Goal: Task Accomplishment & Management: Manage account settings

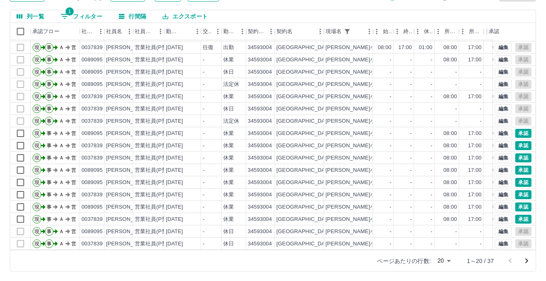
scroll to position [41, 0]
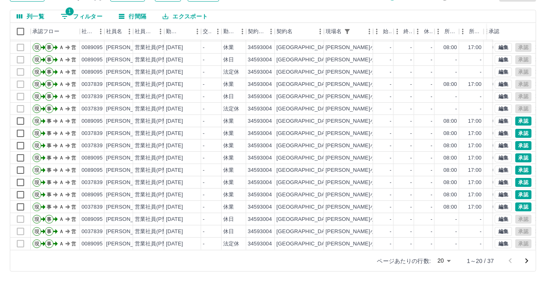
click at [86, 17] on button "1 フィルター" at bounding box center [81, 16] width 55 height 12
select select "**********"
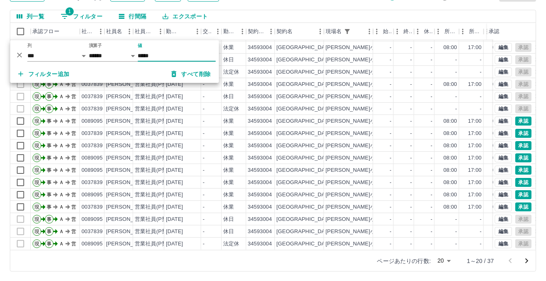
click at [21, 54] on icon "削除" at bounding box center [20, 55] width 8 height 8
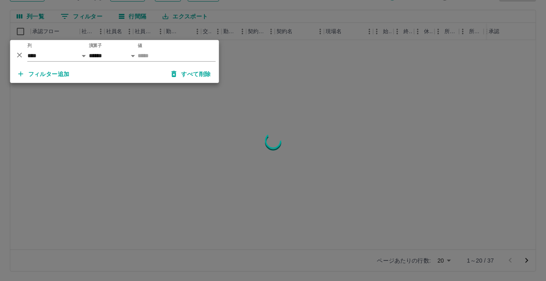
scroll to position [0, 0]
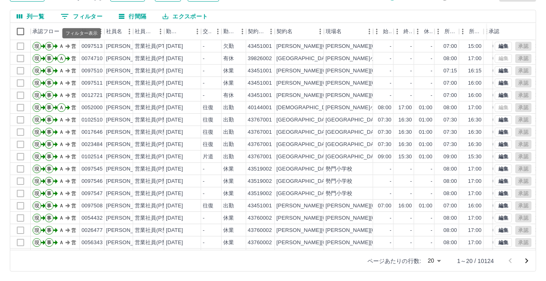
click at [93, 17] on button "0 フィルター" at bounding box center [81, 16] width 55 height 12
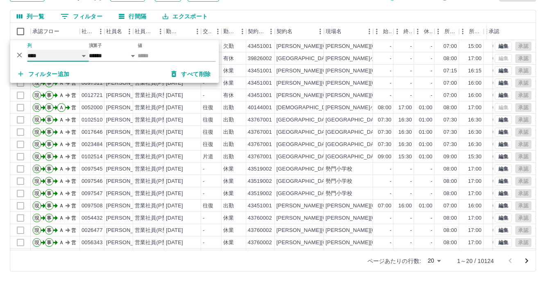
click at [84, 54] on select "**** *** **** *** *** **** ***** *** *** ** ** ** **** **** **** ** ** *** ****…" at bounding box center [57, 56] width 61 height 12
click at [27, 50] on select "**** *** **** *** *** **** ***** *** *** ** ** ** **** **** **** ** ** *** ****…" at bounding box center [57, 56] width 61 height 12
select select "**********"
select select "*****"
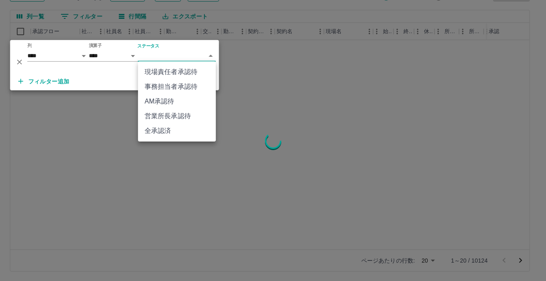
click at [210, 61] on body "SDH勤怠 [PERSON_NAME] 勤務実績承認 前月 [DATE] 次月 今月 月選択 承認モード 削除モード 一括承認 列一覧 0 フィルター 行間隔…" at bounding box center [273, 109] width 546 height 346
click at [174, 87] on li "事務担当者承認待" at bounding box center [177, 86] width 78 height 15
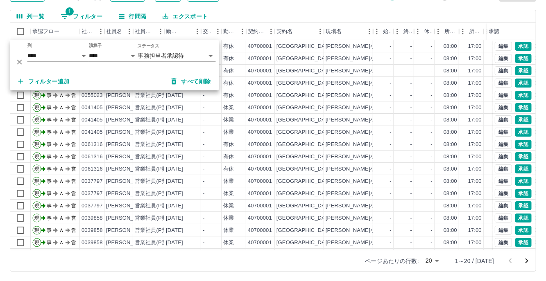
click at [376, 7] on div "勤務実績承認 前月 [DATE] 次月 今月 月選択 承認モード 削除モード 一括承認 列一覧 1 フィルター 行間隔 エクスポート 承認フロー 社員番号 社…" at bounding box center [273, 119] width 546 height 326
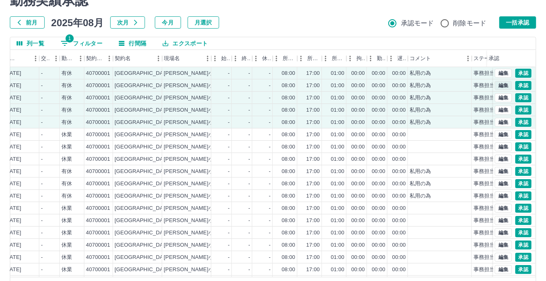
scroll to position [24, 0]
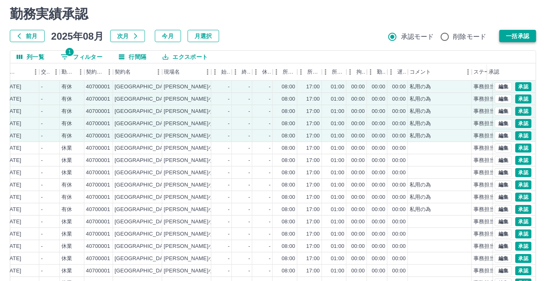
click at [515, 33] on button "一括承認" at bounding box center [517, 36] width 37 height 12
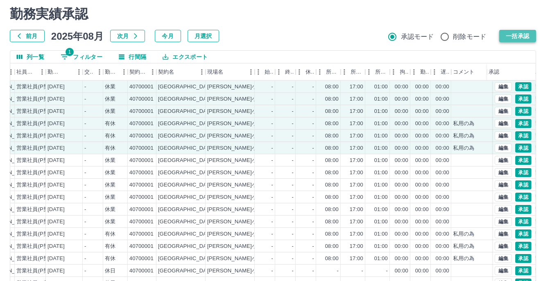
click at [510, 37] on button "一括承認" at bounding box center [517, 36] width 37 height 12
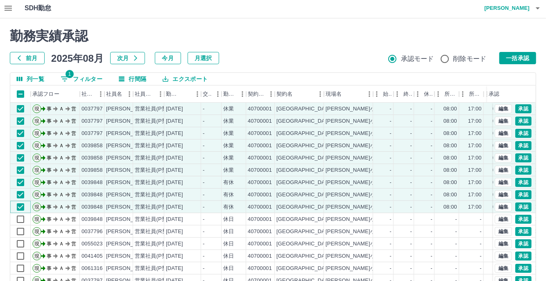
scroll to position [0, 0]
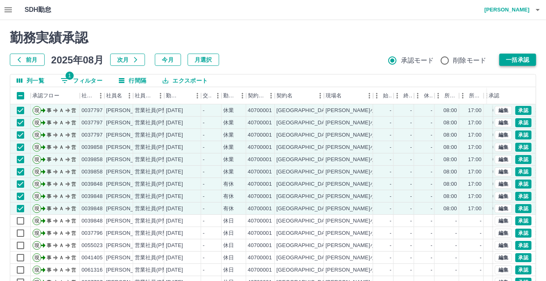
click at [524, 56] on button "一括承認" at bounding box center [517, 60] width 37 height 12
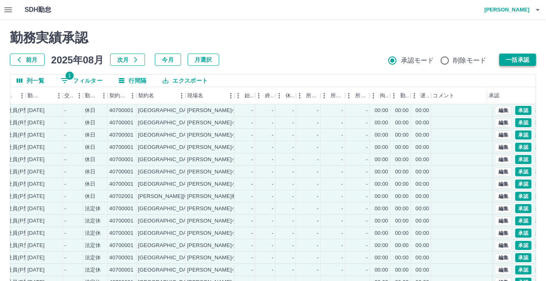
click at [528, 59] on button "一括承認" at bounding box center [517, 60] width 37 height 12
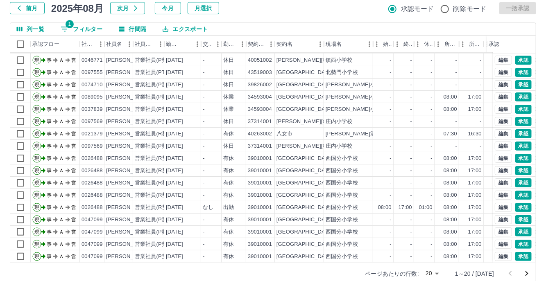
scroll to position [64, 0]
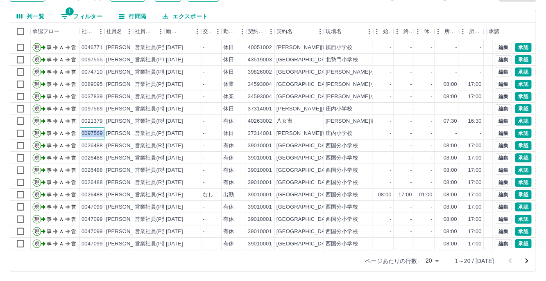
drag, startPoint x: 81, startPoint y: 127, endPoint x: 104, endPoint y: 128, distance: 23.0
click at [104, 128] on div "現 事 Ａ 営 0097569 [PERSON_NAME] 営業社員(P契約) [DATE] - 休日 37314001 [PERSON_NAME][GEOG…" at bounding box center [346, 133] width 672 height 12
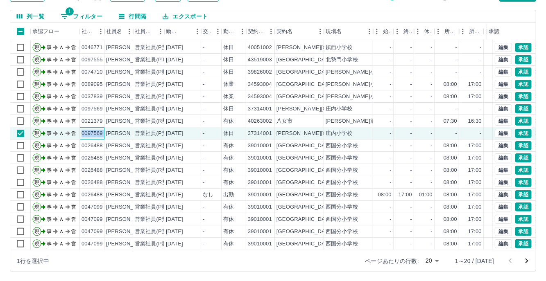
copy div "0097569"
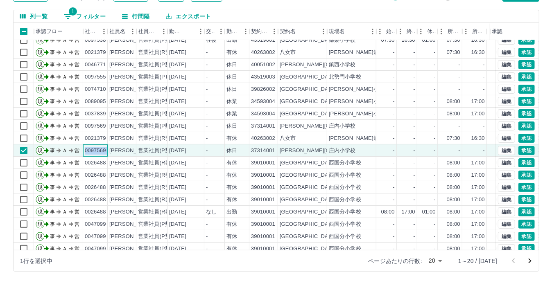
scroll to position [0, 0]
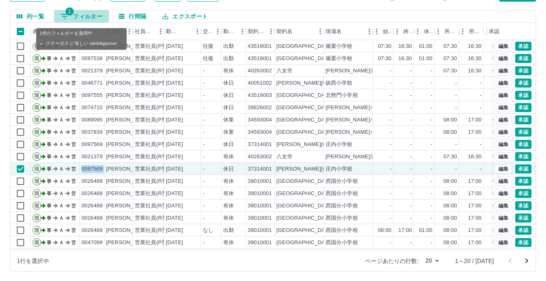
click at [81, 15] on button "1 フィルター" at bounding box center [81, 16] width 55 height 12
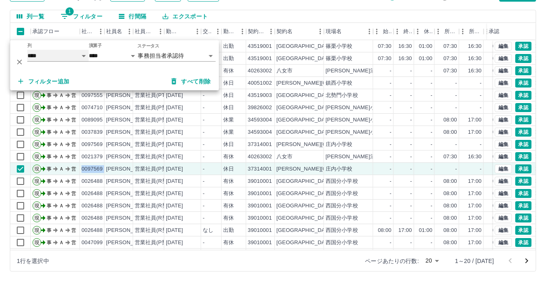
click at [84, 55] on select "**** *** **** *** *** **** ***** *** *** ** ** ** **** **** **** ** ** *** ****…" at bounding box center [57, 56] width 61 height 12
click at [27, 50] on select "**** *** **** *** *** **** ***** *** *** ** ** ** **** **** **** ** ** *** ****…" at bounding box center [57, 56] width 61 height 12
select select "**********"
select select "********"
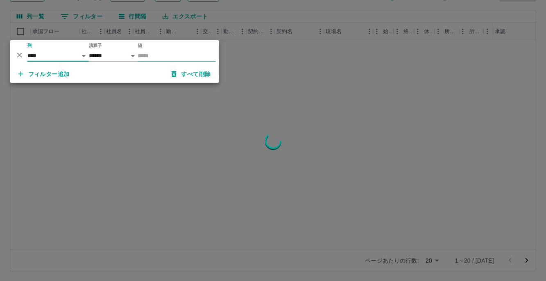
click at [170, 58] on input "値" at bounding box center [177, 56] width 78 height 12
paste input "*******"
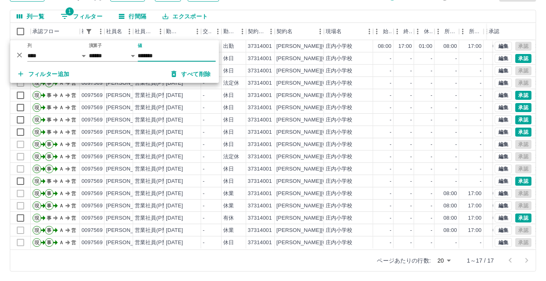
type input "*******"
click at [394, 7] on div "勤務実績承認 前月 [DATE] 次月 今月 月選択 承認モード 削除モード 一括承認 列一覧 1 フィルター 行間隔 エクスポート 承認フロー 社員番号 社…" at bounding box center [273, 119] width 546 height 326
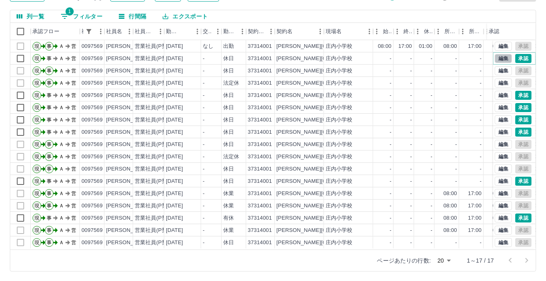
click at [498, 56] on button "編集" at bounding box center [503, 58] width 17 height 9
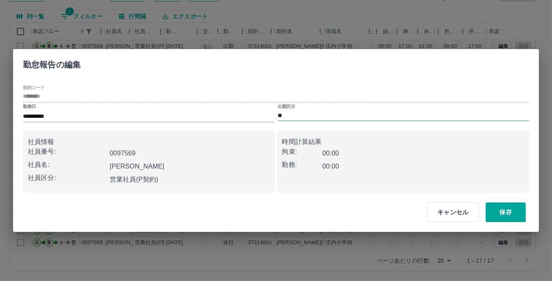
click at [300, 115] on input "**" at bounding box center [403, 116] width 251 height 10
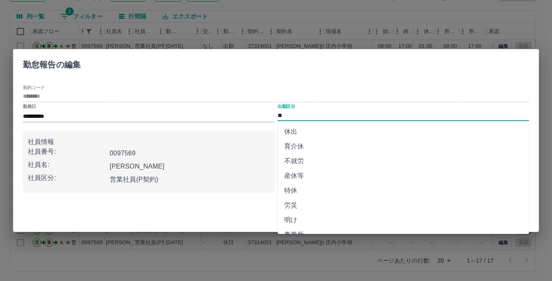
scroll to position [77, 0]
click at [301, 163] on li "休業" at bounding box center [403, 158] width 251 height 15
type input "**"
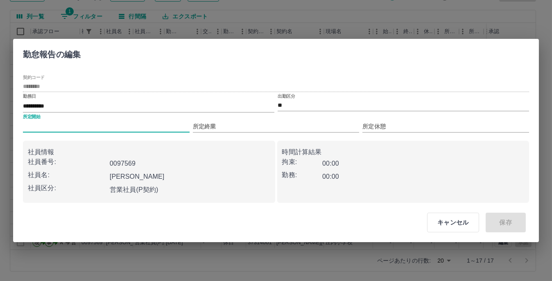
click at [75, 123] on input "所定開始" at bounding box center [106, 127] width 167 height 12
type input "****"
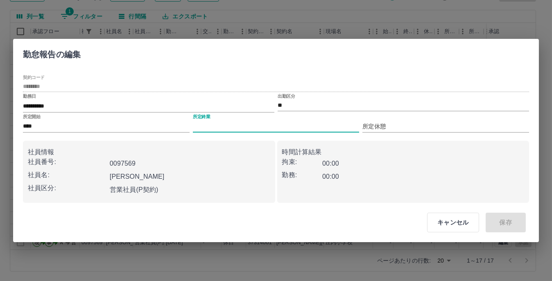
click at [218, 124] on input "所定終業" at bounding box center [276, 127] width 167 height 12
type input "****"
click at [388, 122] on input "所定休憩" at bounding box center [445, 127] width 167 height 12
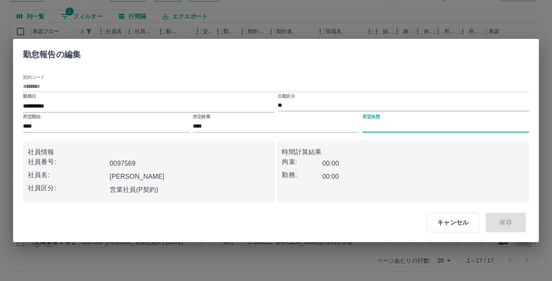
type input "****"
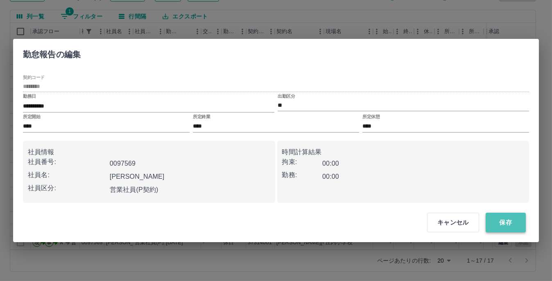
click at [518, 223] on button "保存" at bounding box center [506, 223] width 40 height 20
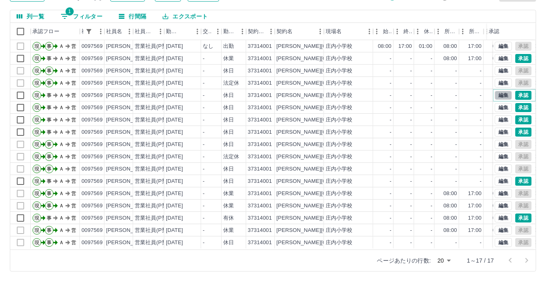
click at [496, 92] on button "編集" at bounding box center [503, 95] width 17 height 9
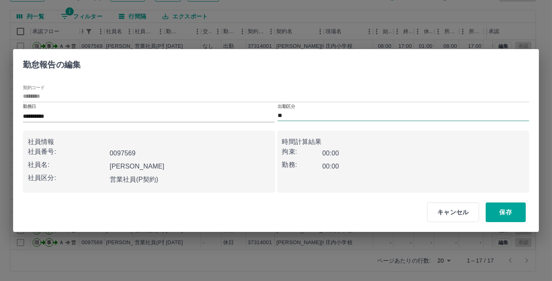
click at [302, 115] on input "**" at bounding box center [403, 116] width 251 height 10
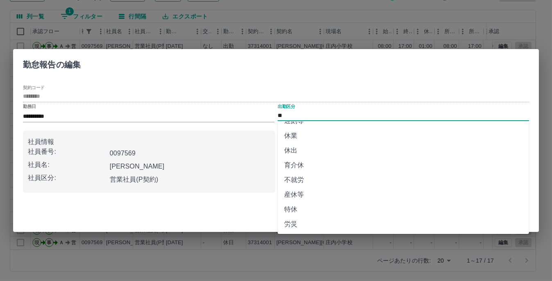
scroll to position [82, 0]
click at [307, 155] on li "休業" at bounding box center [403, 153] width 251 height 15
type input "**"
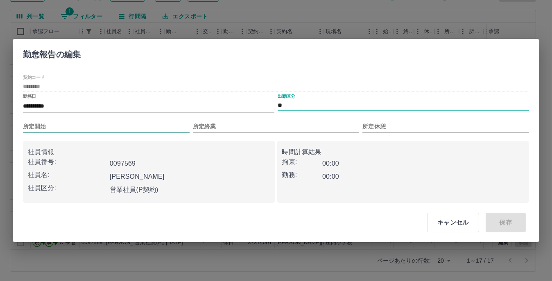
click at [65, 123] on input "所定開始" at bounding box center [106, 127] width 167 height 12
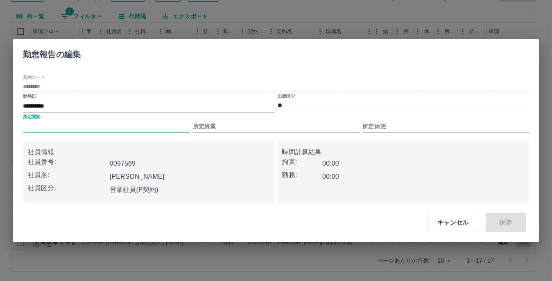
type input "****"
click at [217, 122] on input "所定終業" at bounding box center [276, 127] width 167 height 12
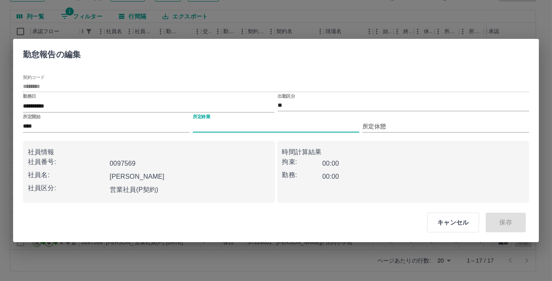
type input "****"
click at [376, 127] on input "所定休憩" at bounding box center [445, 127] width 167 height 12
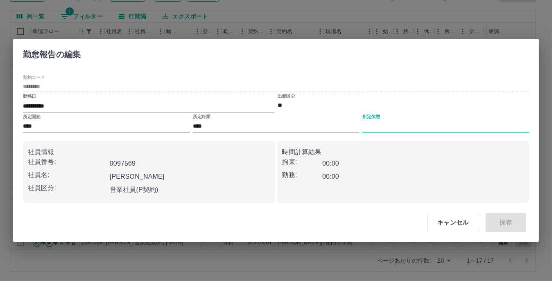
type input "****"
click at [512, 217] on button "保存" at bounding box center [506, 223] width 40 height 20
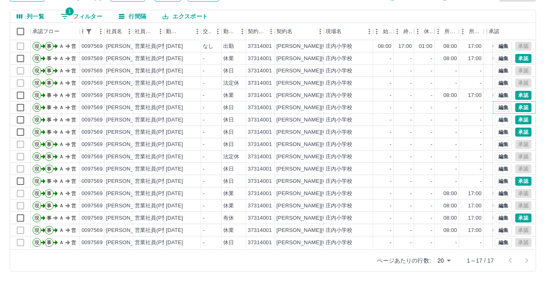
click at [497, 107] on button "編集" at bounding box center [503, 107] width 17 height 9
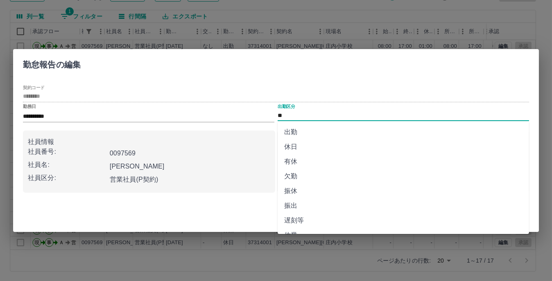
click at [326, 116] on input "**" at bounding box center [403, 116] width 251 height 10
click at [299, 193] on li "休業" at bounding box center [403, 194] width 251 height 15
type input "**"
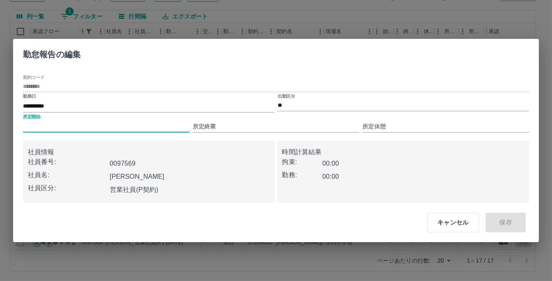
click at [106, 127] on input "所定開始" at bounding box center [106, 127] width 167 height 12
type input "****"
click at [221, 121] on input "所定終業" at bounding box center [276, 127] width 167 height 12
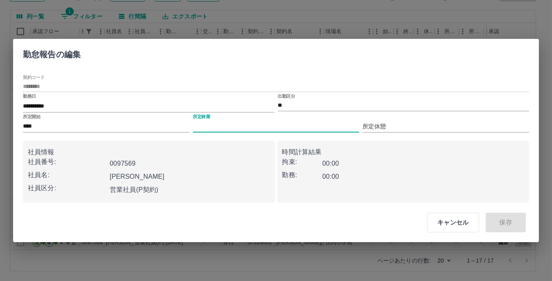
type input "****"
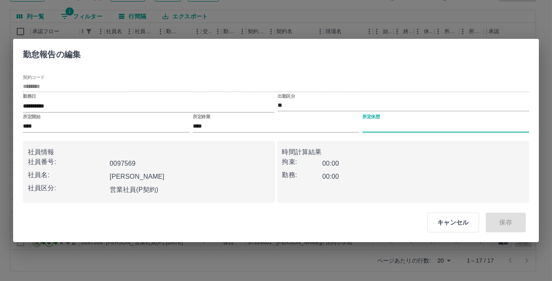
click at [388, 121] on input "所定休憩" at bounding box center [445, 127] width 167 height 12
type input "****"
click at [512, 225] on button "保存" at bounding box center [506, 223] width 40 height 20
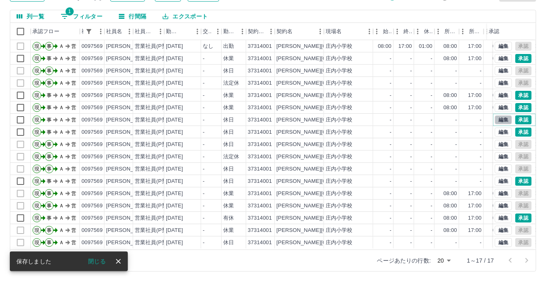
click at [497, 119] on button "編集" at bounding box center [503, 119] width 17 height 9
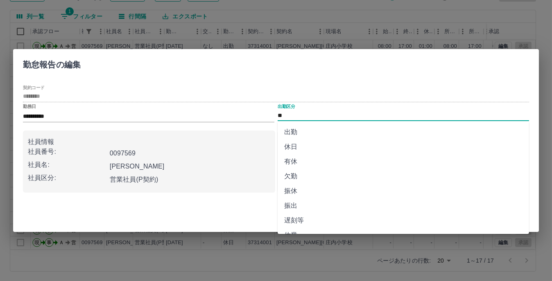
click at [298, 117] on input "**" at bounding box center [403, 116] width 251 height 10
click at [299, 154] on li "休業" at bounding box center [403, 153] width 251 height 15
type input "**"
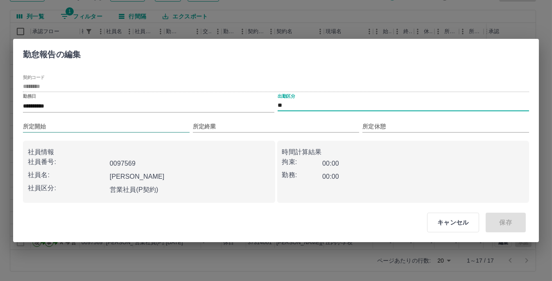
click at [95, 127] on input "所定開始" at bounding box center [106, 127] width 167 height 12
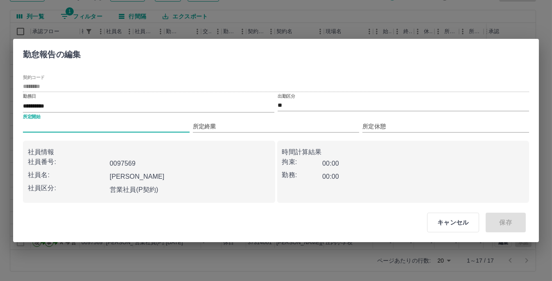
type input "****"
click at [232, 124] on input "所定終業" at bounding box center [276, 127] width 167 height 12
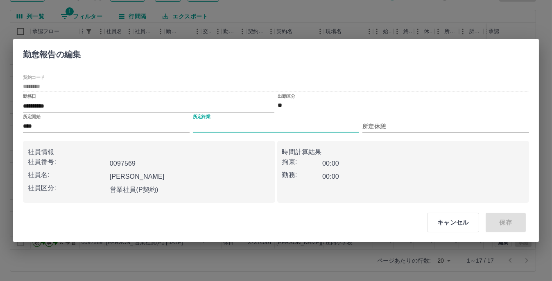
type input "****"
click at [389, 126] on input "所定休憩" at bounding box center [445, 127] width 167 height 12
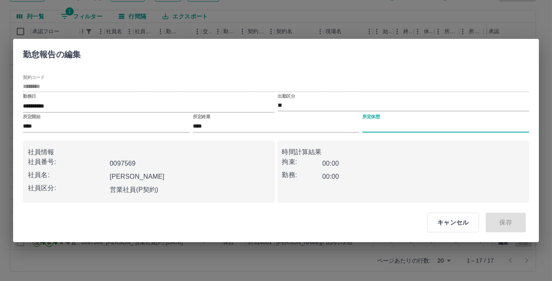
type input "****"
click at [499, 225] on button "保存" at bounding box center [506, 223] width 40 height 20
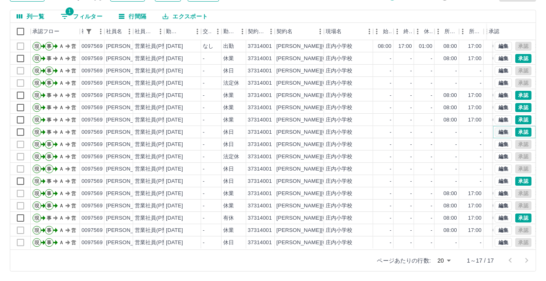
click at [500, 131] on button "編集" at bounding box center [503, 132] width 17 height 9
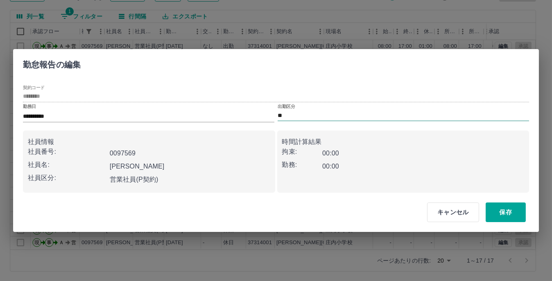
click at [309, 111] on input "**" at bounding box center [403, 116] width 251 height 10
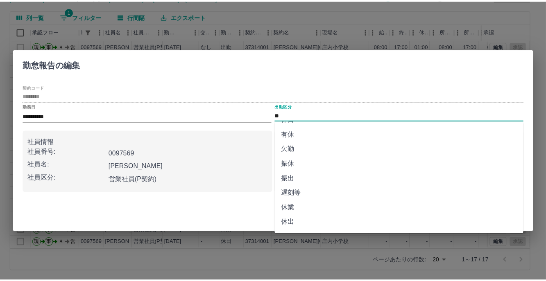
scroll to position [41, 0]
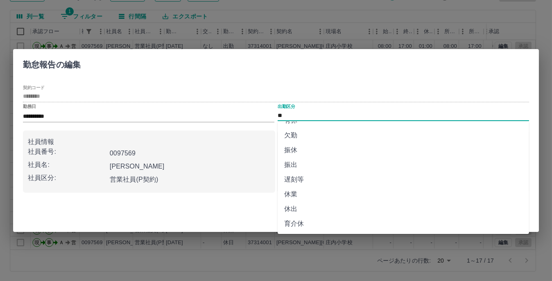
click at [307, 194] on li "休業" at bounding box center [403, 194] width 251 height 15
type input "**"
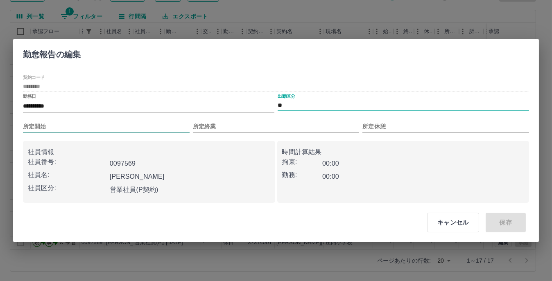
click at [147, 124] on input "所定開始" at bounding box center [106, 127] width 167 height 12
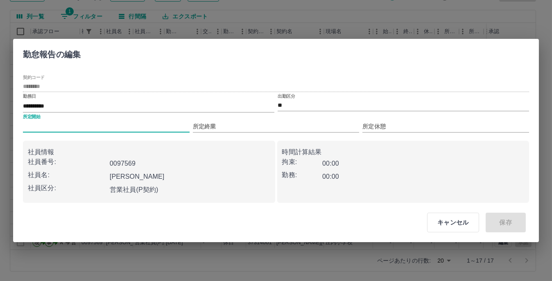
type input "****"
click at [217, 123] on input "所定終業" at bounding box center [276, 127] width 167 height 12
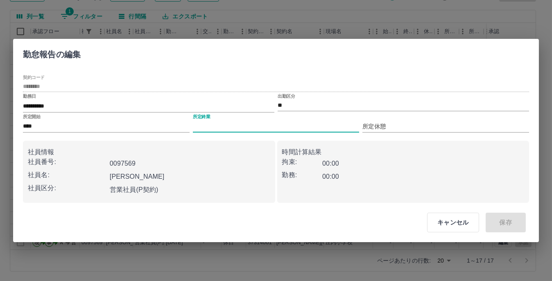
type input "****"
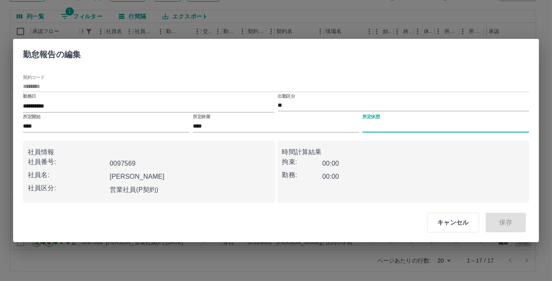
click at [386, 124] on input "所定休憩" at bounding box center [445, 127] width 167 height 12
type input "****"
click at [507, 222] on button "保存" at bounding box center [506, 223] width 40 height 20
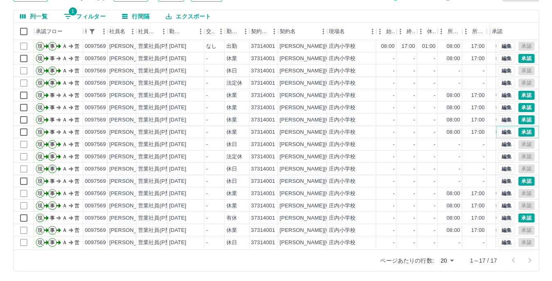
scroll to position [4, 0]
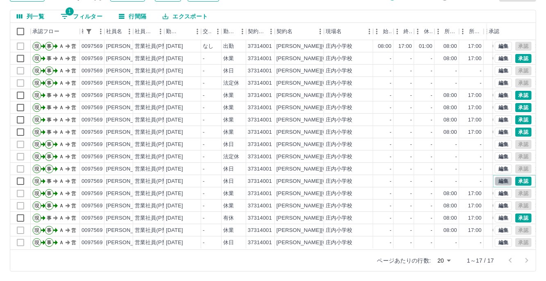
click at [497, 177] on button "編集" at bounding box center [503, 181] width 17 height 9
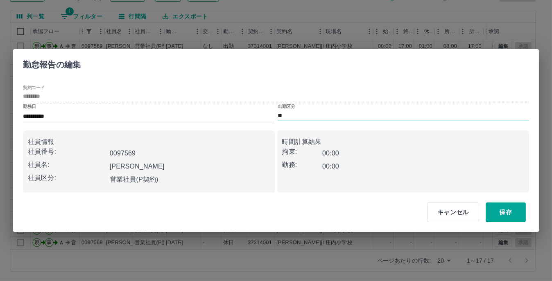
click at [294, 117] on input "**" at bounding box center [403, 116] width 251 height 10
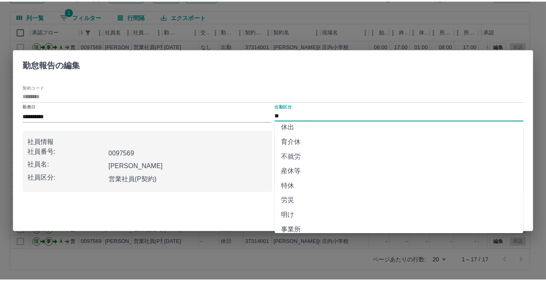
scroll to position [82, 0]
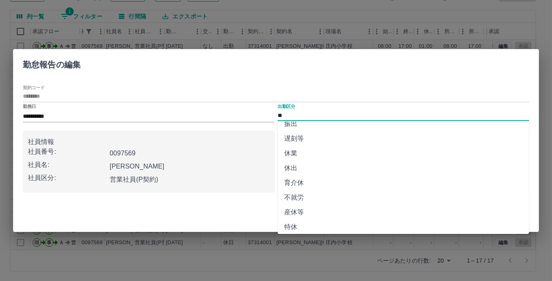
click at [301, 153] on li "休業" at bounding box center [403, 153] width 251 height 15
type input "**"
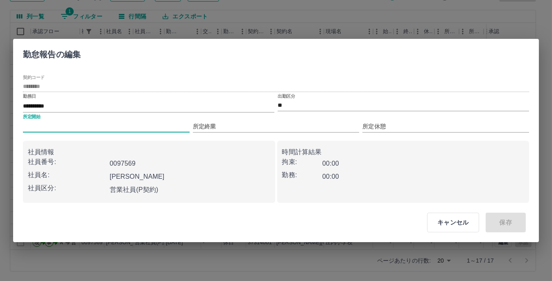
click at [143, 126] on input "所定開始" at bounding box center [106, 127] width 167 height 12
type input "****"
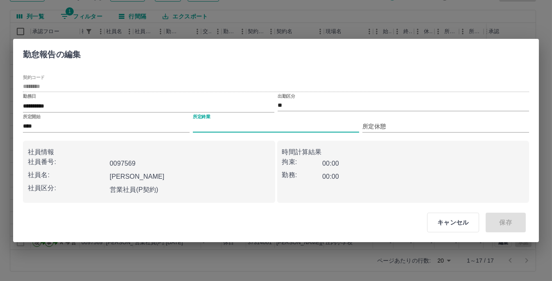
click at [223, 124] on input "所定終業" at bounding box center [276, 127] width 167 height 12
type input "****"
click at [376, 127] on input "所定休憩" at bounding box center [445, 127] width 167 height 12
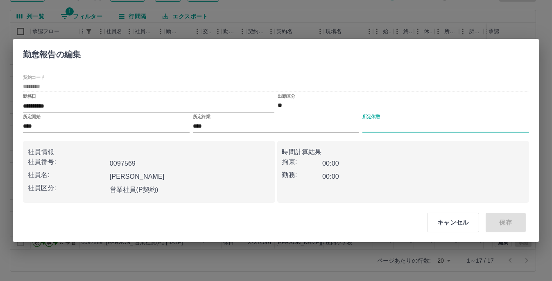
type input "****"
click at [499, 223] on button "保存" at bounding box center [506, 223] width 40 height 20
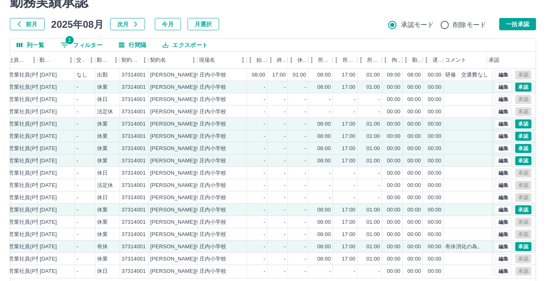
scroll to position [0, 0]
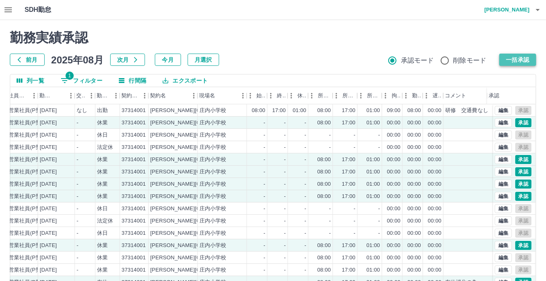
click at [520, 63] on button "一括承認" at bounding box center [517, 60] width 37 height 12
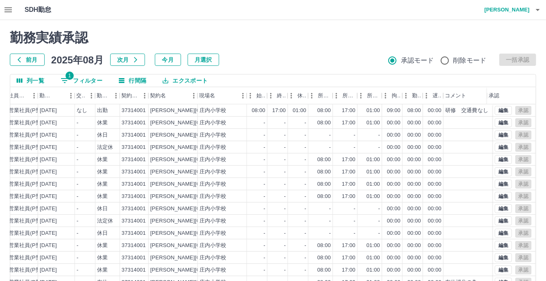
click at [79, 77] on button "1 フィルター" at bounding box center [81, 81] width 55 height 12
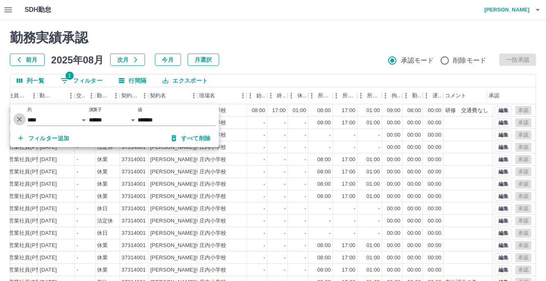
click at [20, 120] on icon "削除" at bounding box center [20, 119] width 8 height 8
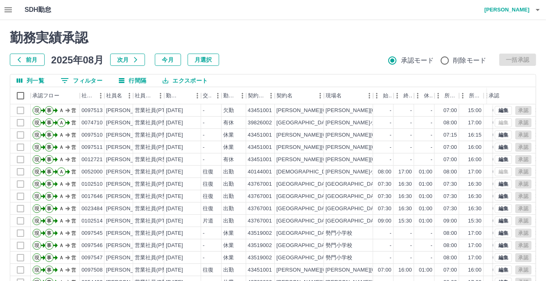
click at [79, 81] on button "0 フィルター" at bounding box center [81, 81] width 55 height 12
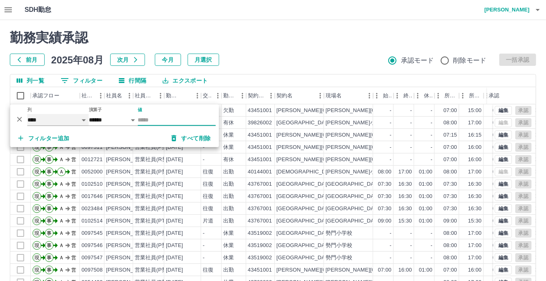
click at [84, 119] on select "**** *** **** *** *** **** ***** *** *** ** ** ** **** **** **** ** ** *** ****…" at bounding box center [57, 120] width 61 height 12
click at [27, 114] on select "**** *** **** *** *** **** ***** *** *** ** ** ** **** **** **** ** ** *** ****…" at bounding box center [57, 120] width 61 height 12
select select "**********"
select select "*****"
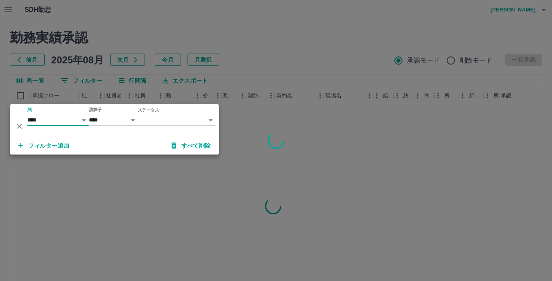
click at [209, 124] on body "SDH勤怠 [PERSON_NAME] 勤務実績承認 前月 [DATE] 次月 今月 月選択 承認モード 削除モード 一括承認 列一覧 0 フィルター 行間隔…" at bounding box center [276, 173] width 552 height 346
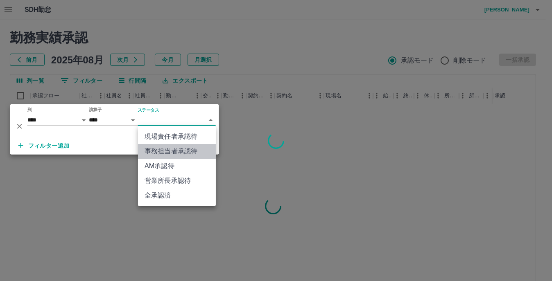
click at [166, 152] on li "事務担当者承認待" at bounding box center [177, 151] width 78 height 15
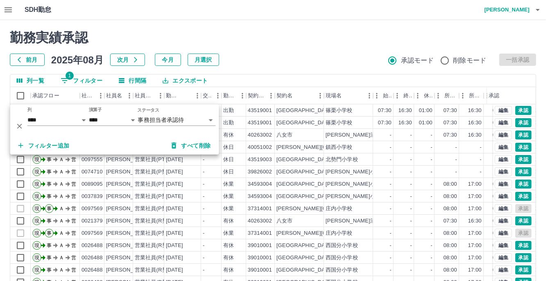
click at [274, 49] on div "勤務実績承認 前月 2025年08月 次月 今月 月選択 承認モード 削除モード 一括承認" at bounding box center [273, 48] width 526 height 36
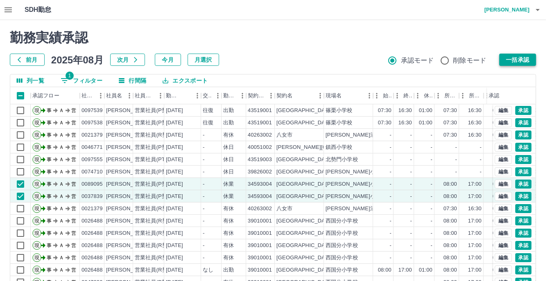
click at [507, 56] on button "一括承認" at bounding box center [517, 60] width 37 height 12
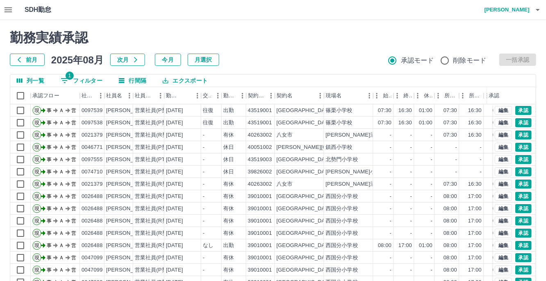
click at [82, 86] on button "1 フィルター" at bounding box center [81, 81] width 55 height 12
select select "**********"
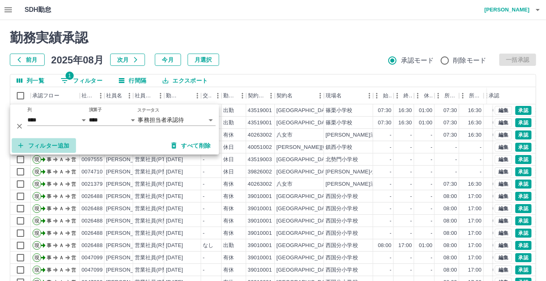
click at [61, 148] on button "フィルター追加" at bounding box center [44, 145] width 64 height 15
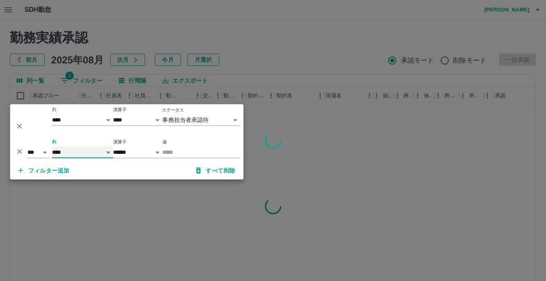
click at [111, 154] on select "**** *** **** *** *** **** ***** *** *** ** ** ** **** **** **** ** ** *** ****…" at bounding box center [82, 153] width 61 height 12
click at [52, 147] on select "**** *** **** *** *** **** ***** *** *** ** ** ** **** **** **** ** ** *** ****…" at bounding box center [82, 153] width 61 height 12
select select "**********"
click at [170, 150] on input "値" at bounding box center [202, 153] width 78 height 12
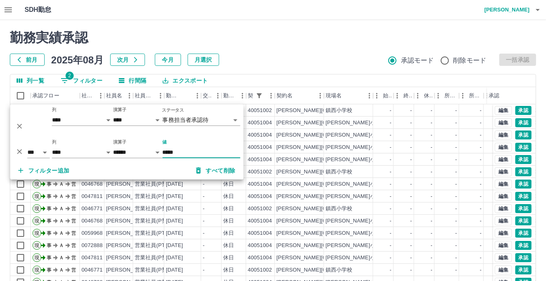
type input "*****"
click at [272, 42] on h2 "勤務実績承認" at bounding box center [273, 38] width 526 height 16
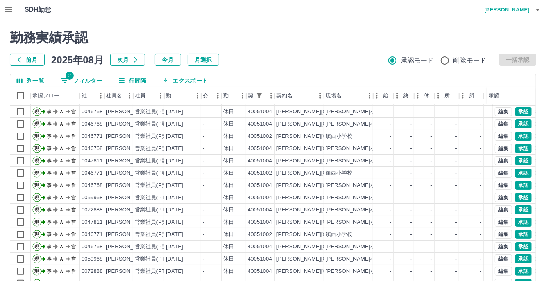
scroll to position [64, 0]
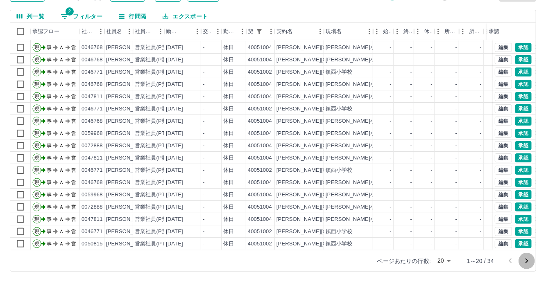
click at [523, 261] on icon "次のページへ" at bounding box center [527, 261] width 10 height 10
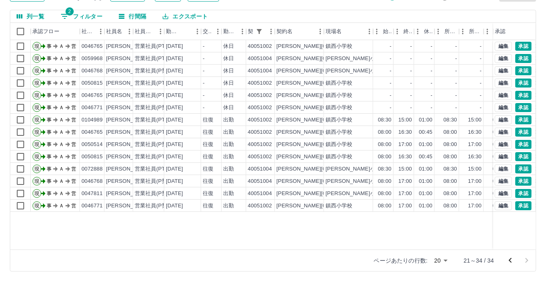
click at [511, 262] on icon "前のページへ" at bounding box center [510, 261] width 10 height 10
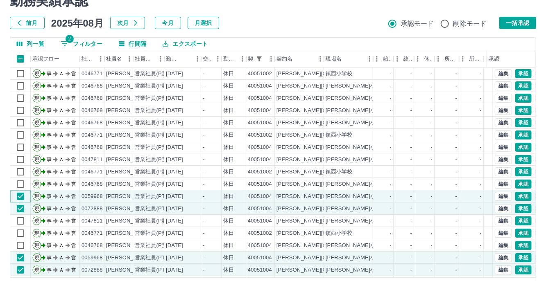
scroll to position [24, 0]
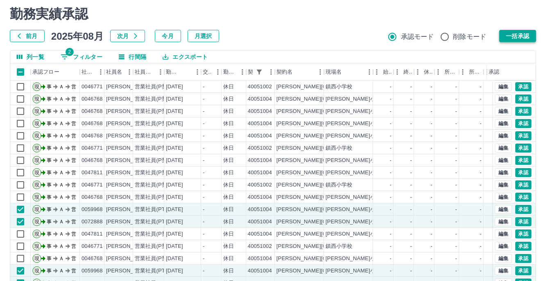
click at [531, 35] on button "一括承認" at bounding box center [517, 36] width 37 height 12
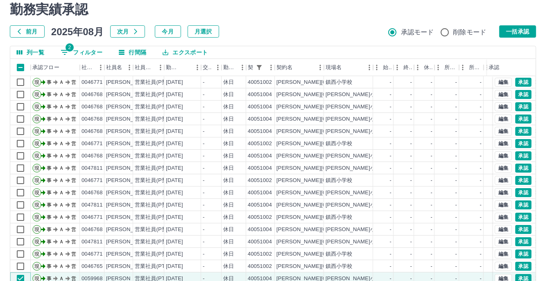
scroll to position [0, 0]
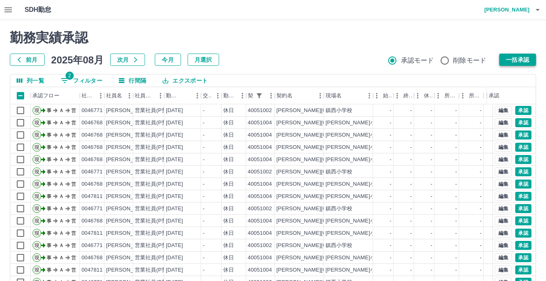
click at [524, 61] on button "一括承認" at bounding box center [517, 60] width 37 height 12
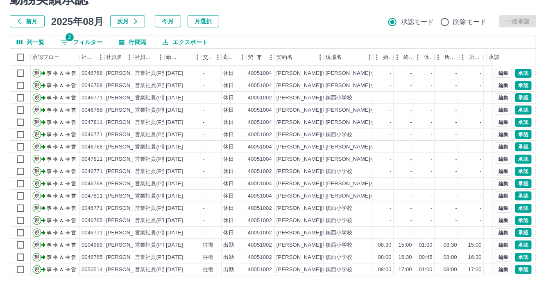
scroll to position [64, 0]
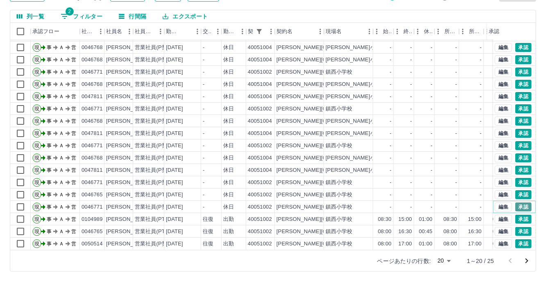
click at [518, 203] on button "承認" at bounding box center [523, 207] width 16 height 9
click at [515, 190] on button "承認" at bounding box center [523, 194] width 16 height 9
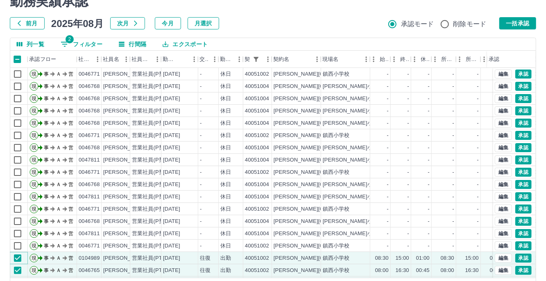
scroll to position [0, 0]
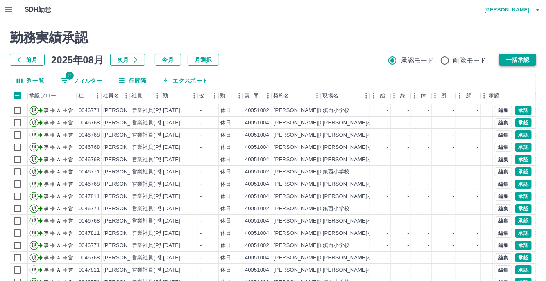
click at [518, 59] on button "一括承認" at bounding box center [517, 60] width 37 height 12
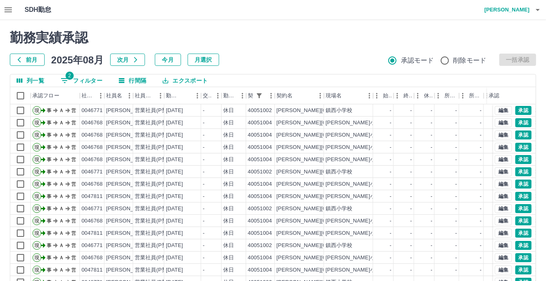
click at [94, 81] on button "2 フィルター" at bounding box center [81, 81] width 55 height 12
select select "**********"
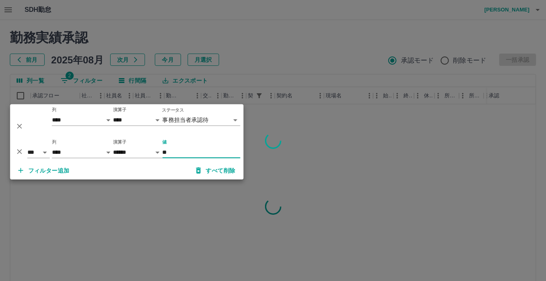
type input "*"
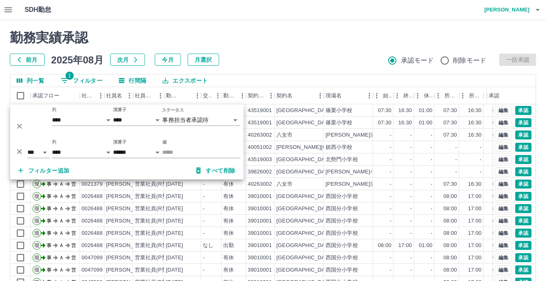
click at [303, 58] on div "前月 2025年08月 次月 今月 月選択 承認モード 削除モード 一括承認" at bounding box center [273, 60] width 526 height 12
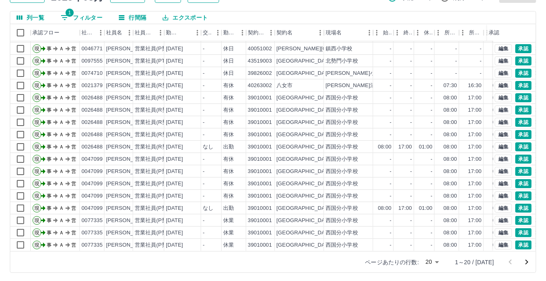
scroll to position [64, 0]
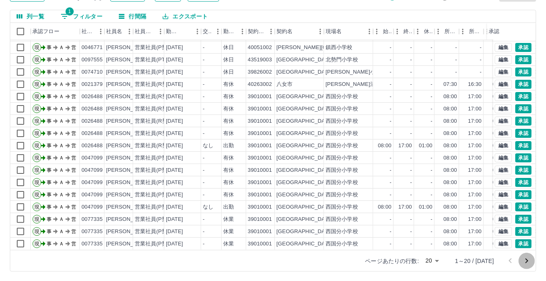
click at [526, 258] on icon "次のページへ" at bounding box center [527, 261] width 10 height 10
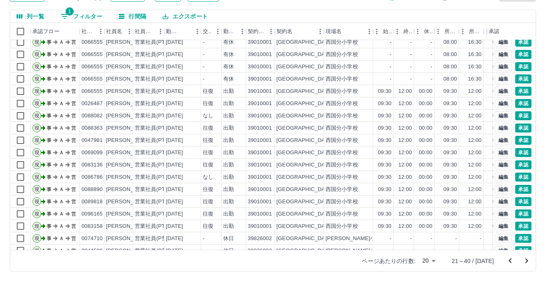
scroll to position [41, 0]
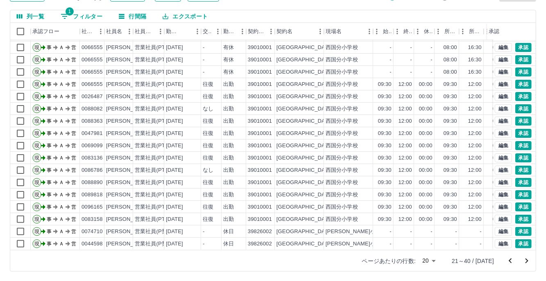
click at [524, 263] on icon "次のページへ" at bounding box center [527, 261] width 10 height 10
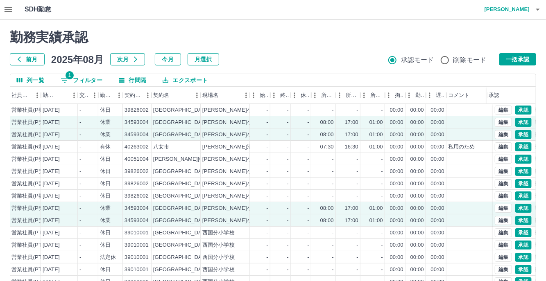
scroll to position [0, 0]
click at [516, 59] on button "一括承認" at bounding box center [517, 60] width 37 height 12
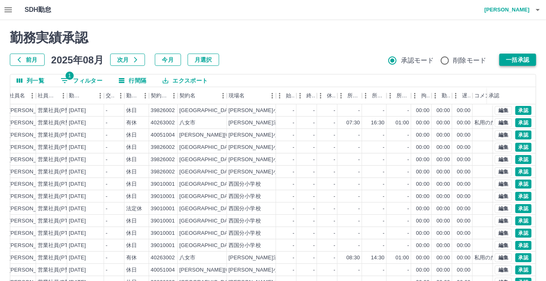
click at [509, 54] on button "一括承認" at bounding box center [517, 60] width 37 height 12
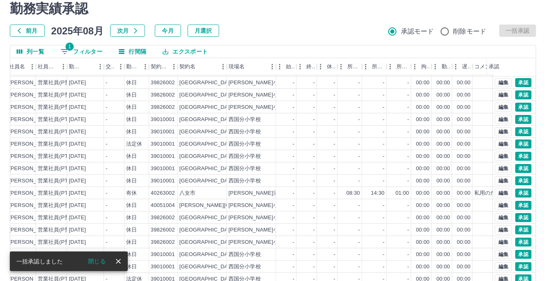
scroll to position [64, 0]
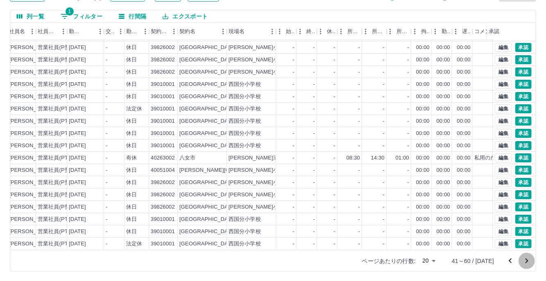
click at [522, 260] on icon "次のページへ" at bounding box center [527, 261] width 10 height 10
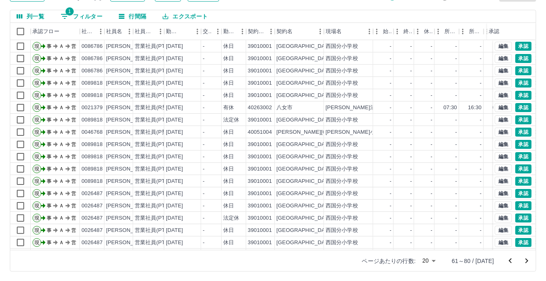
scroll to position [0, 0]
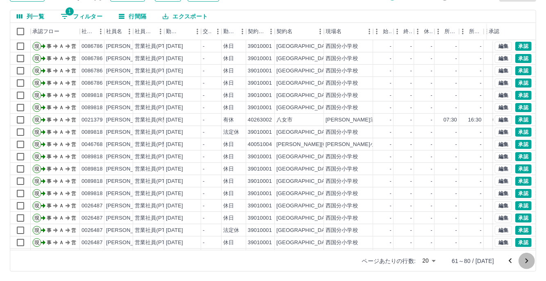
click at [527, 262] on icon "次のページへ" at bounding box center [526, 261] width 3 height 5
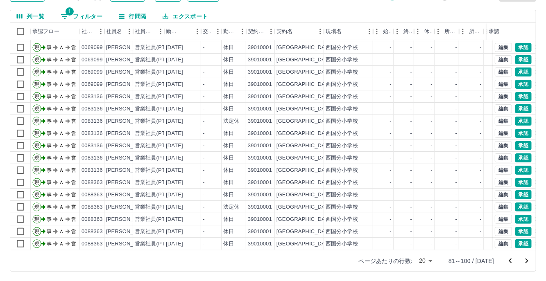
click at [525, 262] on icon "次のページへ" at bounding box center [527, 261] width 10 height 10
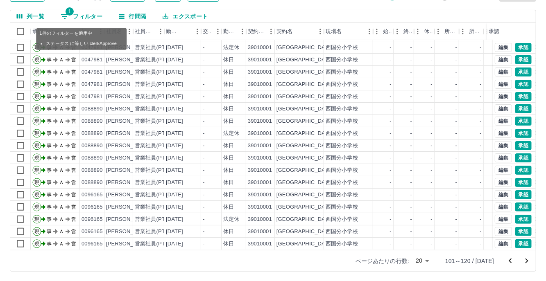
click at [85, 16] on button "1 フィルター" at bounding box center [81, 16] width 55 height 12
select select "**********"
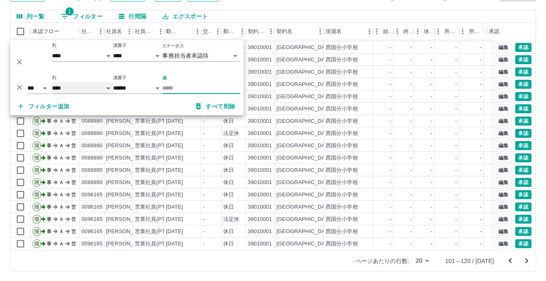
click at [110, 90] on select "**** *** **** *** *** **** ***** *** *** ** ** ** **** **** **** ** ** *** ****…" at bounding box center [82, 88] width 61 height 12
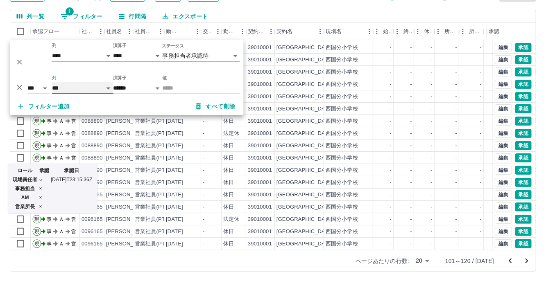
click at [52, 82] on select "**** *** **** *** *** **** ***** *** *** ** ** ** **** **** **** ** ** *** ****…" at bounding box center [82, 88] width 61 height 12
select select "**********"
select select "*****"
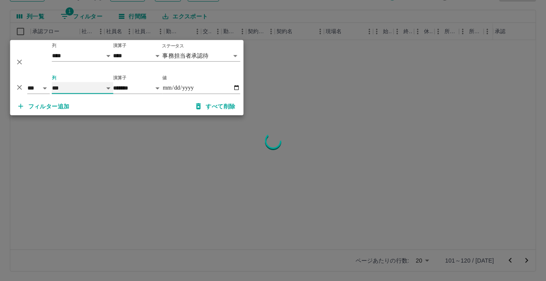
scroll to position [0, 0]
click at [237, 88] on input "値" at bounding box center [202, 88] width 78 height 12
type input "**********"
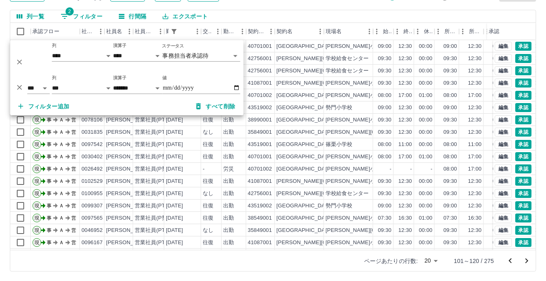
click at [346, 7] on div "勤務実績承認 前月 [DATE] 次月 今月 月選択 承認モード 削除モード 一括承認 列一覧 2 フィルター 行間隔 エクスポート 承認フロー 社員番号 社…" at bounding box center [273, 119] width 546 height 326
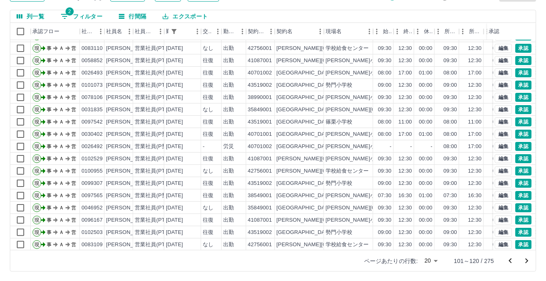
scroll to position [41, 0]
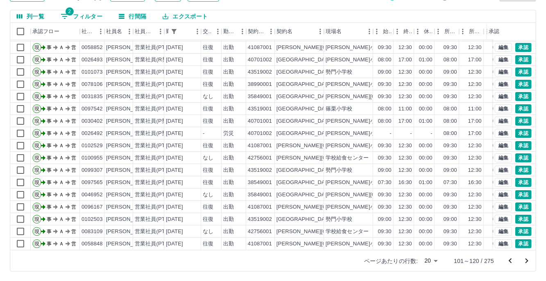
click at [523, 263] on icon "次のページへ" at bounding box center [527, 261] width 10 height 10
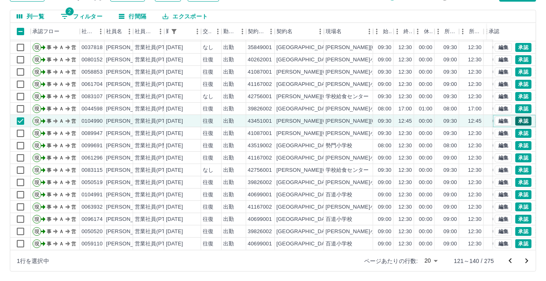
click at [517, 117] on button "承認" at bounding box center [523, 121] width 16 height 9
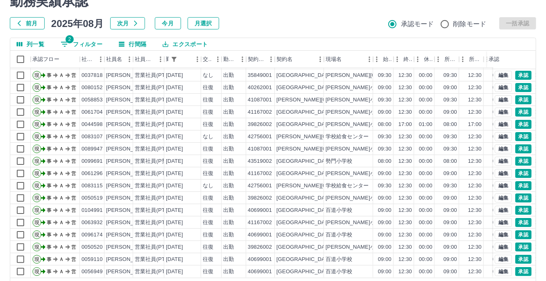
scroll to position [64, 0]
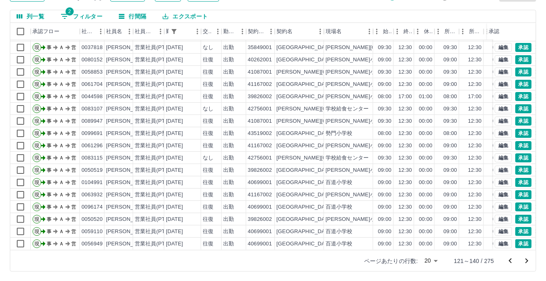
click at [527, 263] on icon "次のページへ" at bounding box center [527, 261] width 10 height 10
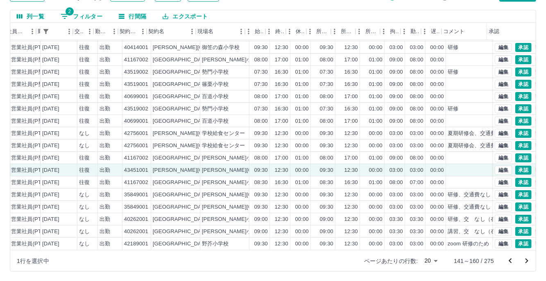
scroll to position [41, 129]
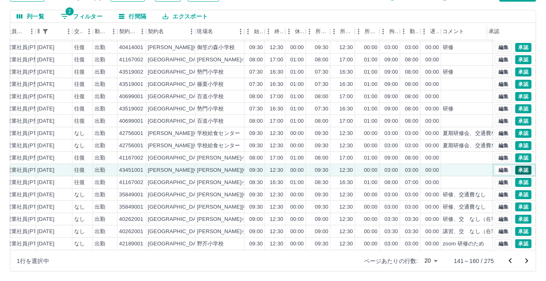
click at [516, 166] on button "承認" at bounding box center [523, 170] width 16 height 9
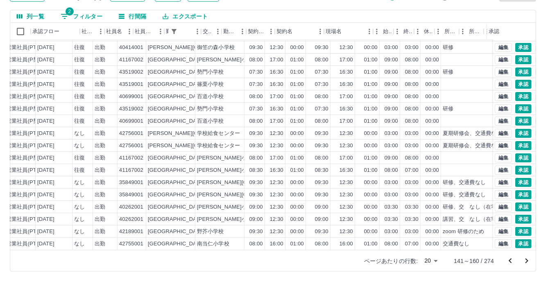
scroll to position [41, 0]
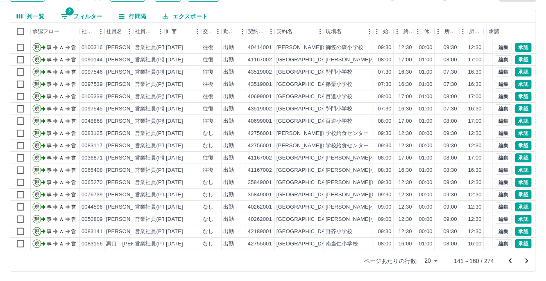
click at [530, 261] on icon "次のページへ" at bounding box center [527, 261] width 10 height 10
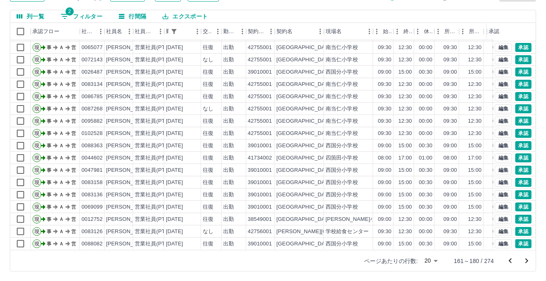
click at [529, 263] on icon "次のページへ" at bounding box center [527, 261] width 10 height 10
click at [525, 260] on icon "次のページへ" at bounding box center [527, 261] width 10 height 10
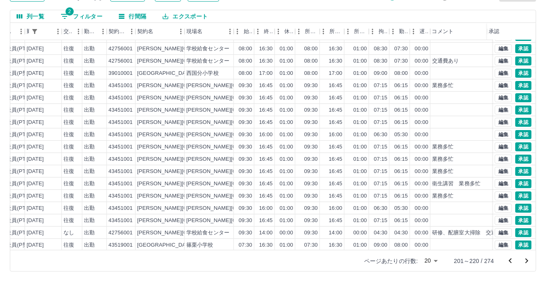
scroll to position [41, 139]
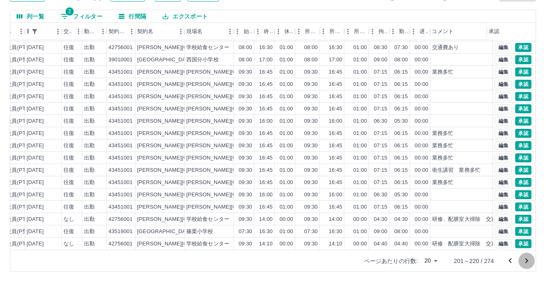
click at [529, 260] on icon "次のページへ" at bounding box center [527, 261] width 10 height 10
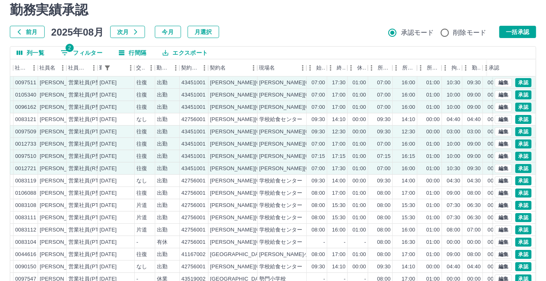
scroll to position [0, 0]
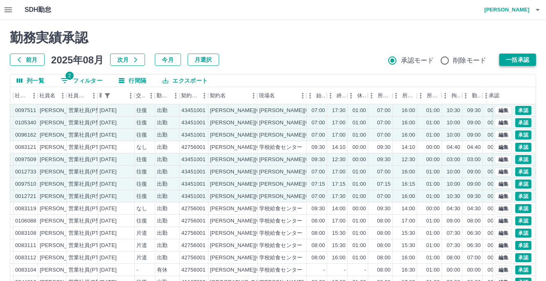
click at [511, 58] on button "一括承認" at bounding box center [517, 60] width 37 height 12
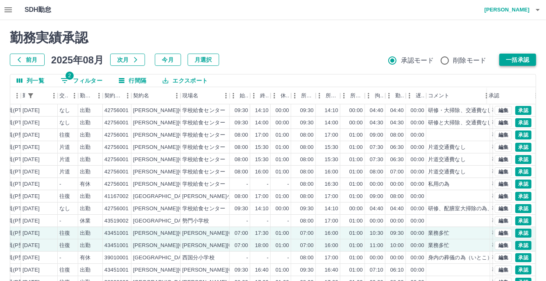
click at [521, 59] on button "一括承認" at bounding box center [517, 60] width 37 height 12
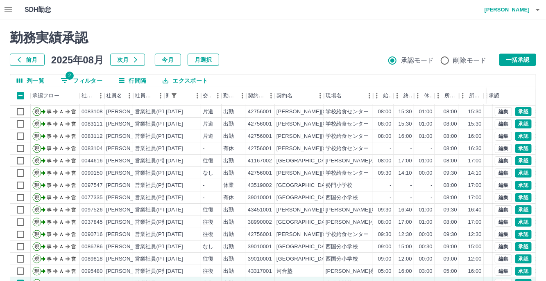
click at [519, 53] on div "勤務実績承認 前月 2025年08月 次月 今月 月選択 承認モード 削除モード 一括承認" at bounding box center [273, 48] width 526 height 36
click at [519, 56] on button "一括承認" at bounding box center [517, 60] width 37 height 12
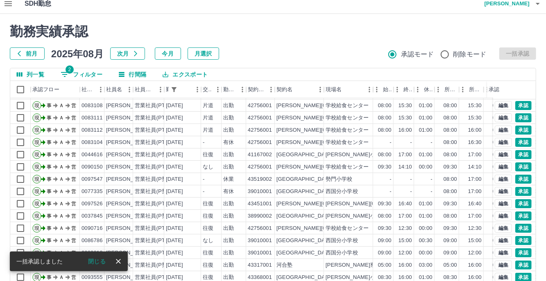
scroll to position [64, 0]
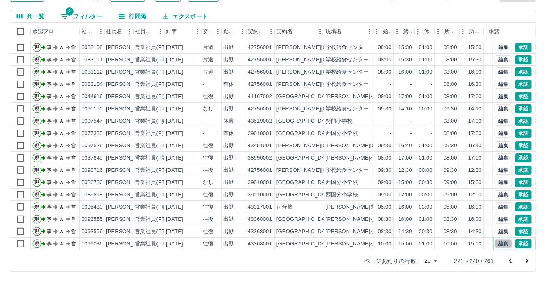
click at [499, 240] on button "編集" at bounding box center [503, 244] width 17 height 9
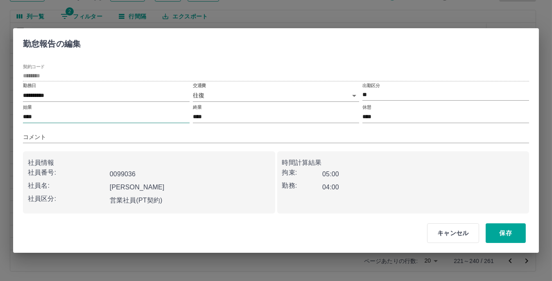
click at [38, 118] on input "****" at bounding box center [106, 117] width 167 height 12
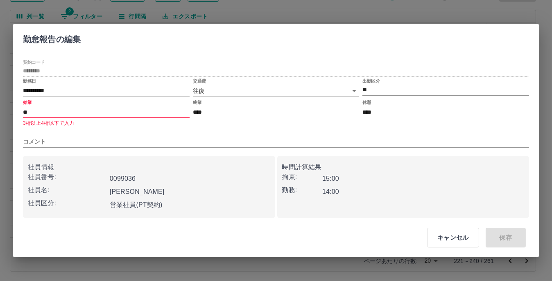
type input "*"
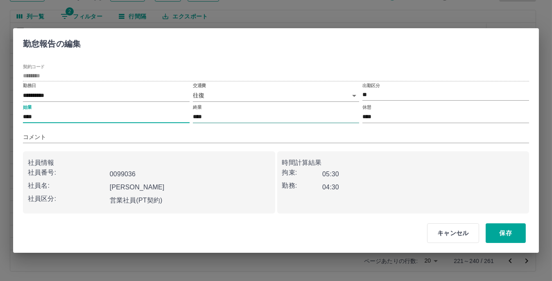
type input "****"
click at [217, 118] on input "****" at bounding box center [276, 117] width 167 height 12
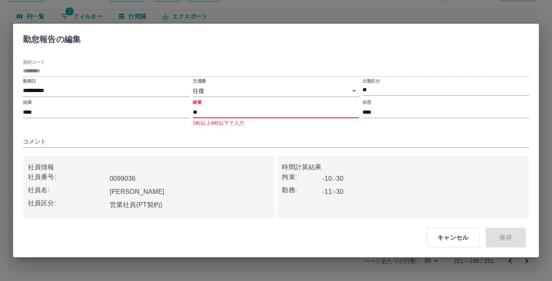
type input "*"
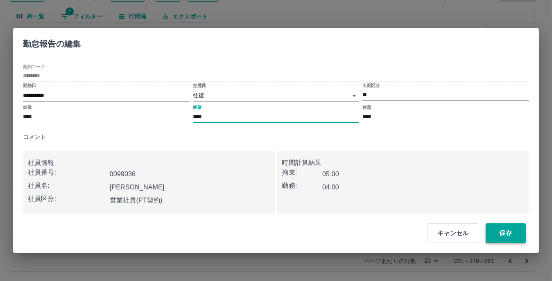
type input "****"
click at [511, 233] on button "保存" at bounding box center [506, 234] width 40 height 20
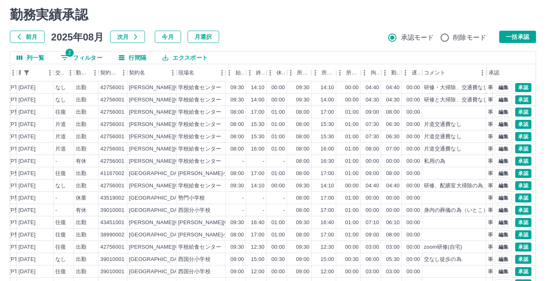
scroll to position [0, 0]
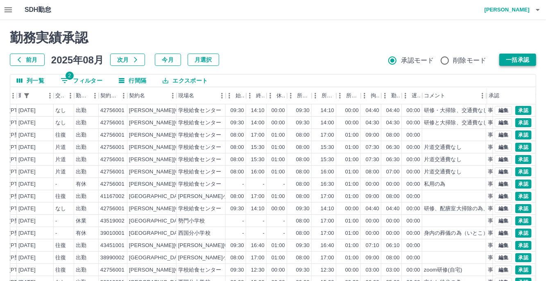
click at [514, 61] on button "一括承認" at bounding box center [517, 60] width 37 height 12
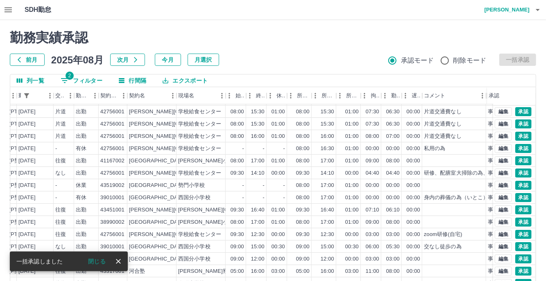
scroll to position [64, 0]
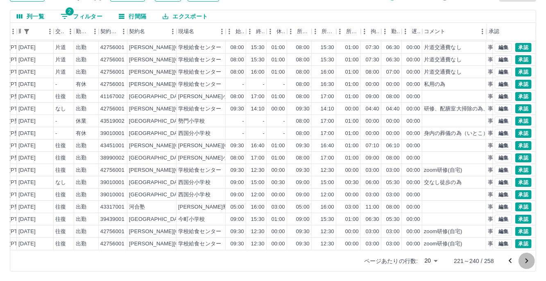
click at [527, 259] on icon "次のページへ" at bounding box center [527, 261] width 10 height 10
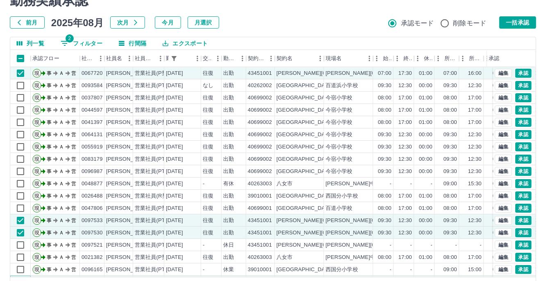
scroll to position [0, 0]
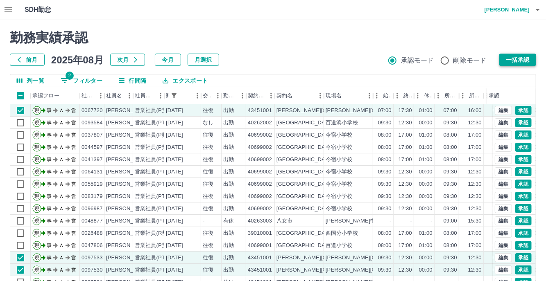
click at [524, 57] on button "一括承認" at bounding box center [517, 60] width 37 height 12
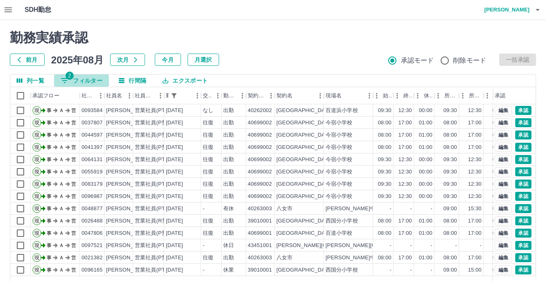
click at [81, 75] on button "2 フィルター" at bounding box center [81, 81] width 55 height 12
select select "**********"
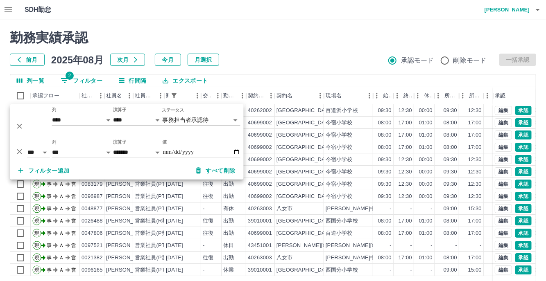
click at [294, 27] on div "勤務実績承認 前月 [DATE] 次月 今月 月選択 承認モード 削除モード 一括承認 列一覧 2 フィルター 行間隔 エクスポート 承認フロー 社員番号 社…" at bounding box center [273, 183] width 546 height 326
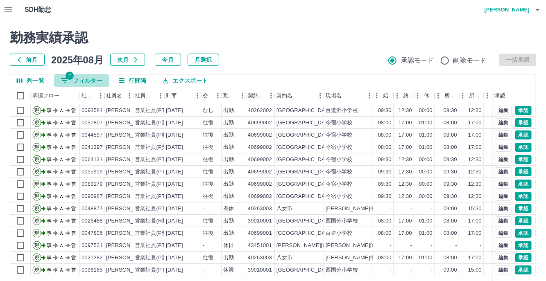
click at [81, 81] on button "2 フィルター" at bounding box center [81, 81] width 55 height 12
select select "**********"
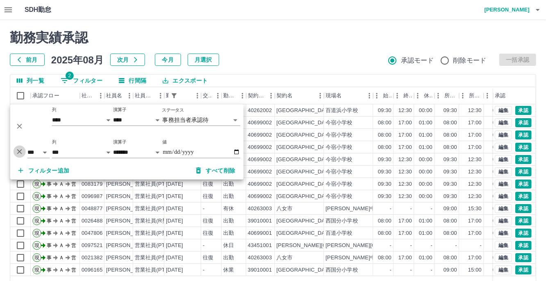
click at [20, 151] on icon "削除" at bounding box center [19, 151] width 5 height 5
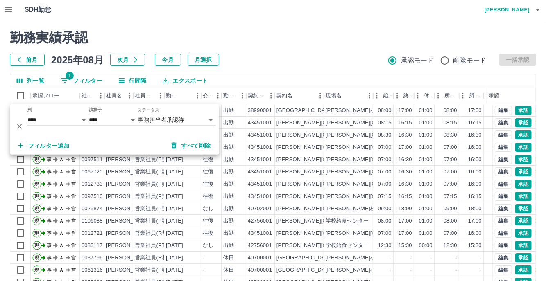
click at [308, 52] on div "勤務実績承認 前月 2025年08月 次月 今月 月選択 承認モード 削除モード 一括承認" at bounding box center [273, 48] width 526 height 36
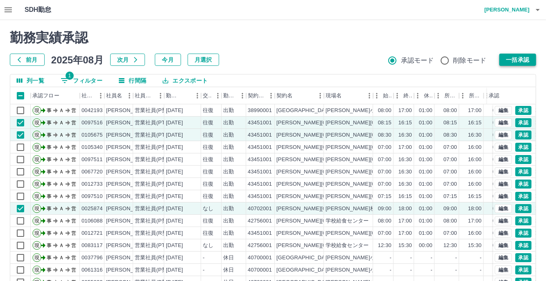
click at [517, 62] on button "一括承認" at bounding box center [517, 60] width 37 height 12
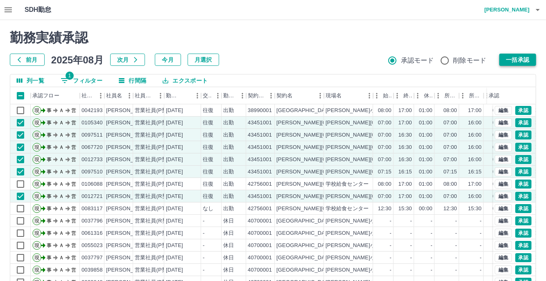
click at [522, 59] on button "一括承認" at bounding box center [517, 60] width 37 height 12
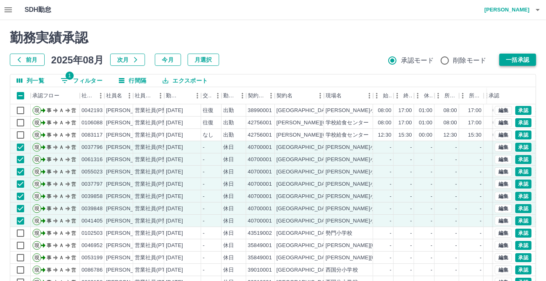
click at [517, 62] on button "一括承認" at bounding box center [517, 60] width 37 height 12
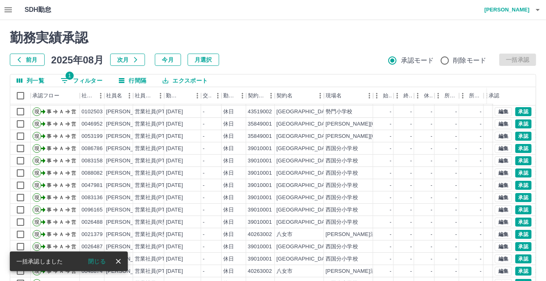
scroll to position [64, 0]
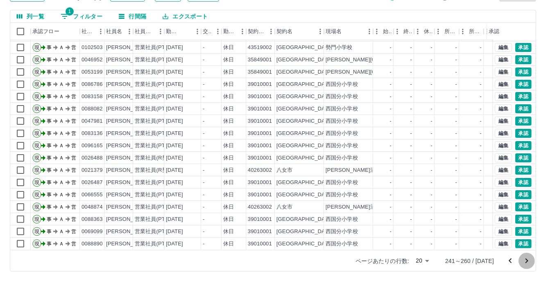
click at [524, 260] on icon "次のページへ" at bounding box center [527, 261] width 10 height 10
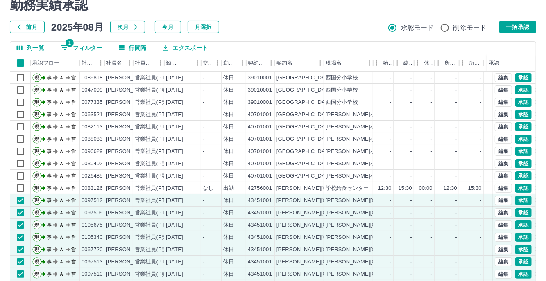
scroll to position [0, 0]
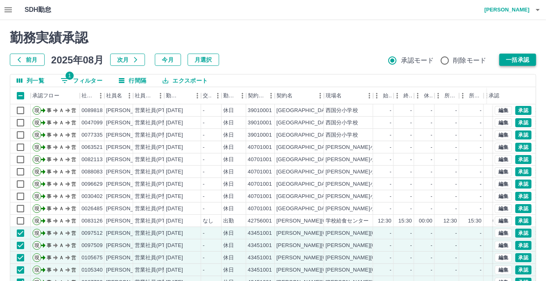
click at [523, 60] on button "一括承認" at bounding box center [517, 60] width 37 height 12
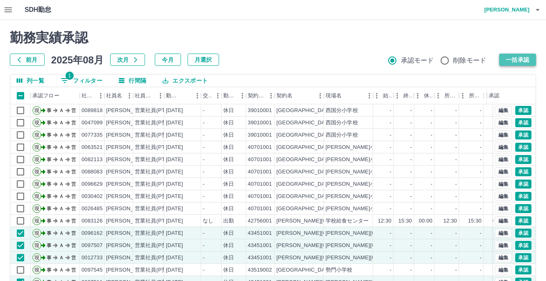
click at [522, 59] on button "一括承認" at bounding box center [517, 60] width 37 height 12
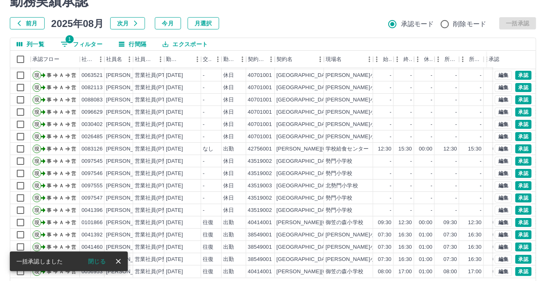
scroll to position [64, 0]
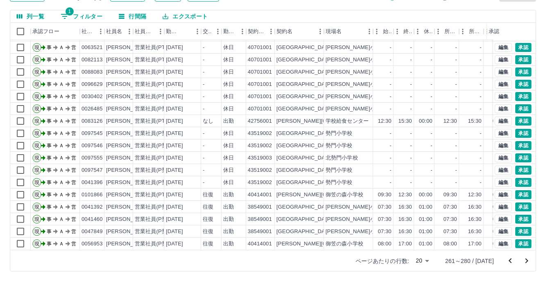
click at [524, 256] on icon "次のページへ" at bounding box center [527, 261] width 10 height 10
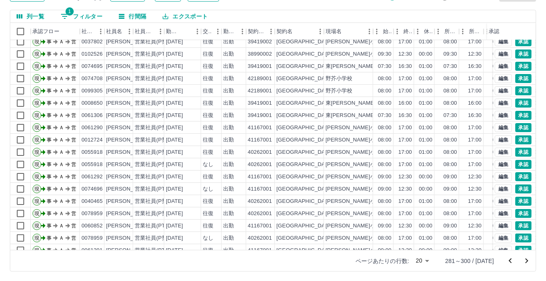
scroll to position [41, 0]
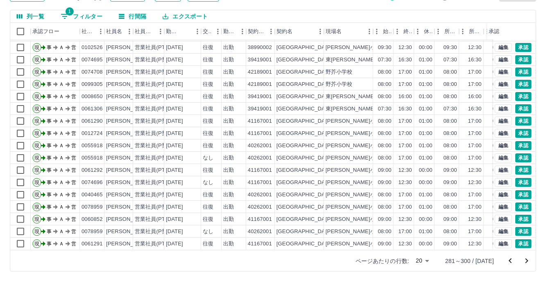
click at [528, 263] on icon "次のページへ" at bounding box center [527, 261] width 10 height 10
click at [523, 259] on icon "次のページへ" at bounding box center [527, 261] width 10 height 10
click at [525, 261] on icon "次のページへ" at bounding box center [527, 261] width 10 height 10
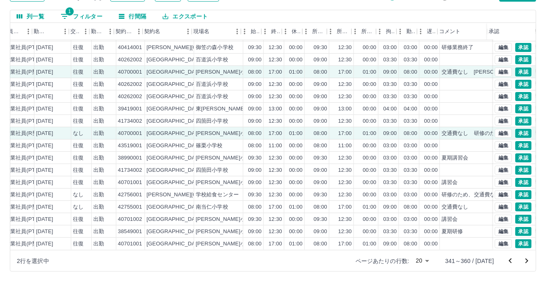
scroll to position [41, 132]
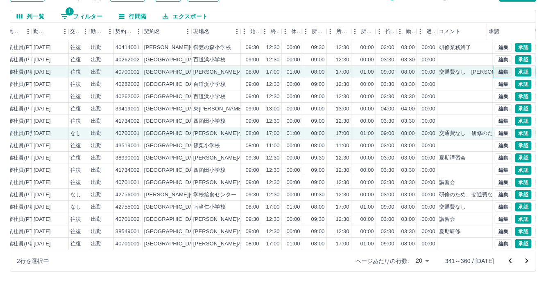
click at [498, 68] on button "編集" at bounding box center [503, 72] width 17 height 9
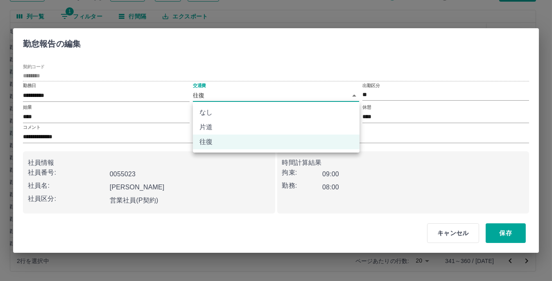
click at [356, 96] on body "SDH勤怠 [PERSON_NAME] 勤務実績承認 前月 [DATE] 次月 今月 月選択 承認モード 削除モード 一括承認 列一覧 1 フィルター 行間隔…" at bounding box center [276, 109] width 552 height 346
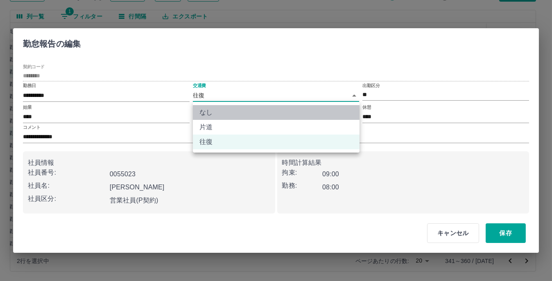
click at [231, 111] on li "なし" at bounding box center [276, 112] width 167 height 15
type input "****"
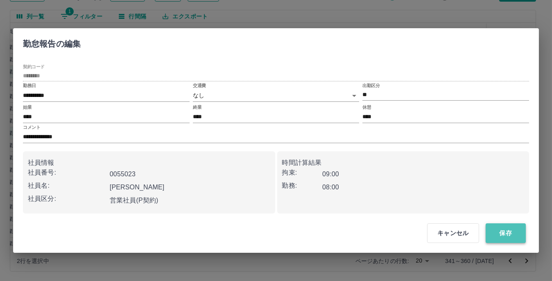
click at [513, 240] on button "保存" at bounding box center [506, 234] width 40 height 20
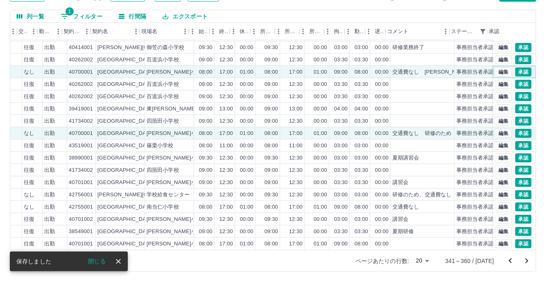
scroll to position [41, 184]
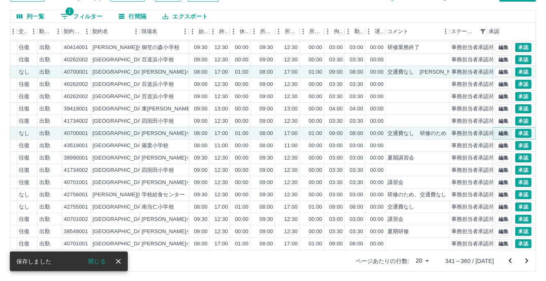
click at [496, 129] on button "編集" at bounding box center [503, 133] width 17 height 9
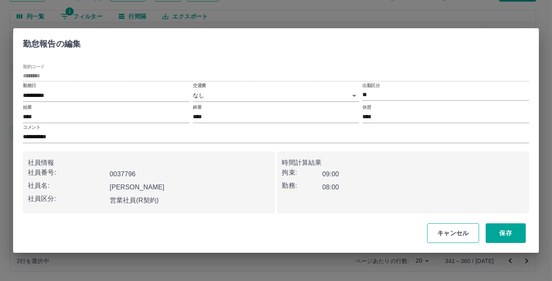
click at [455, 232] on button "キャンセル" at bounding box center [453, 234] width 52 height 20
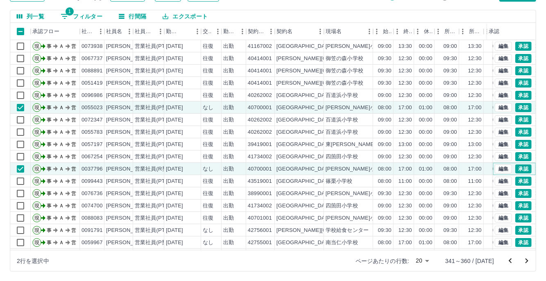
scroll to position [24, 0]
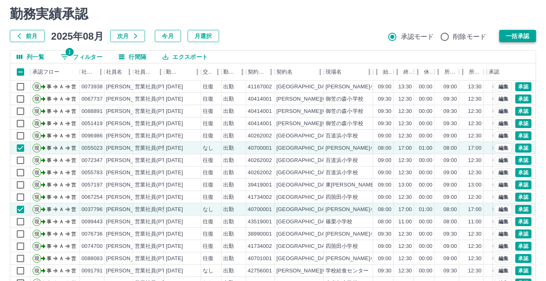
click at [510, 36] on button "一括承認" at bounding box center [517, 36] width 37 height 12
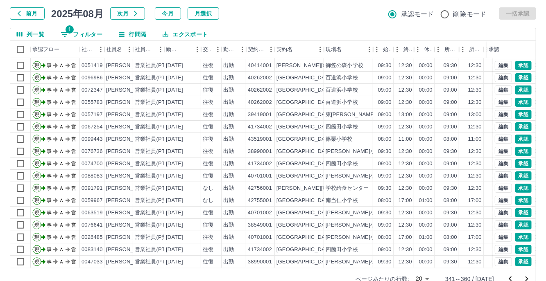
scroll to position [64, 0]
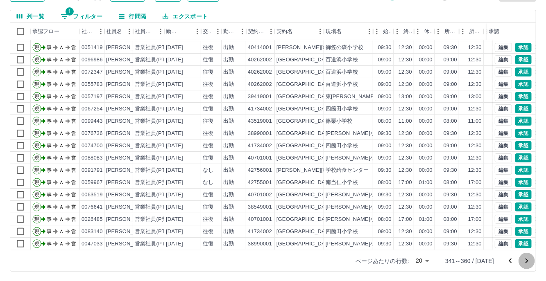
click at [529, 260] on icon "次のページへ" at bounding box center [527, 261] width 10 height 10
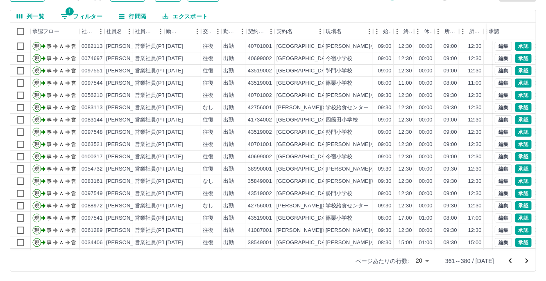
scroll to position [41, 0]
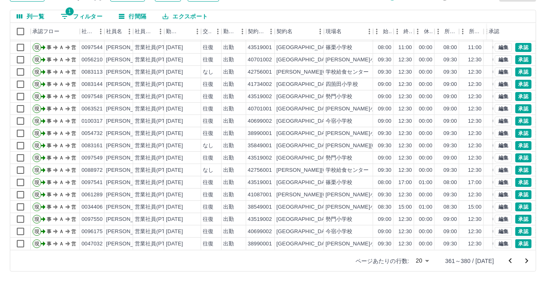
click at [528, 260] on icon "次のページへ" at bounding box center [527, 261] width 10 height 10
click at [525, 262] on icon "次のページへ" at bounding box center [527, 261] width 10 height 10
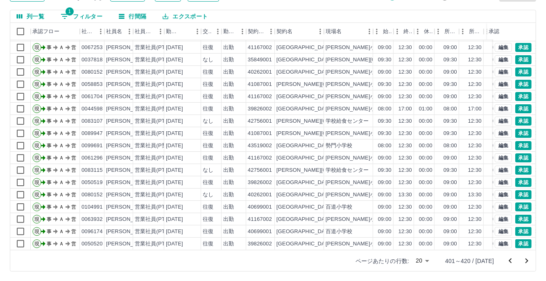
click at [523, 263] on icon "次のページへ" at bounding box center [527, 261] width 10 height 10
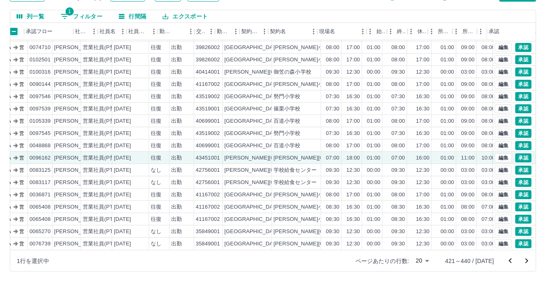
scroll to position [41, 157]
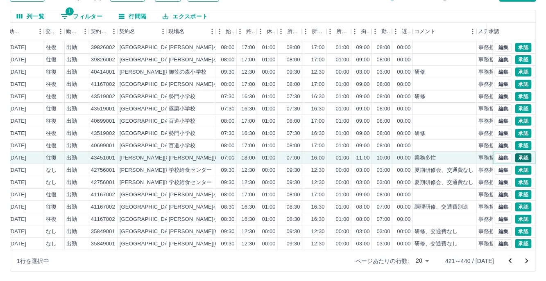
click at [518, 154] on button "承認" at bounding box center [523, 158] width 16 height 9
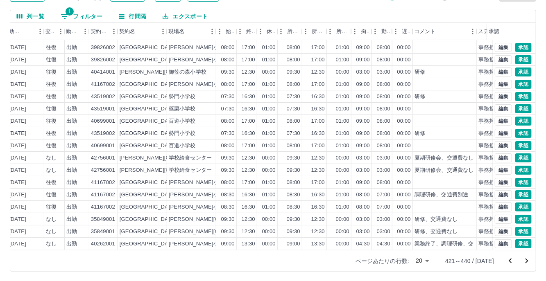
click at [529, 259] on icon "次のページへ" at bounding box center [527, 261] width 10 height 10
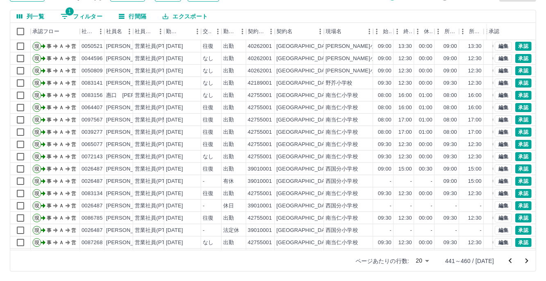
scroll to position [41, 0]
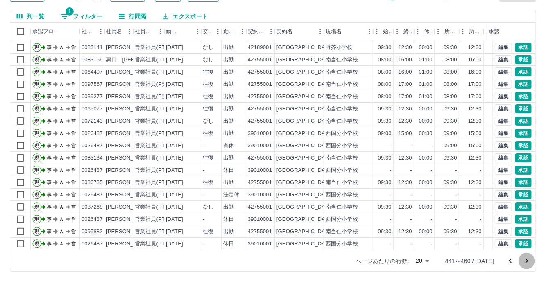
click at [527, 260] on icon "次のページへ" at bounding box center [527, 261] width 10 height 10
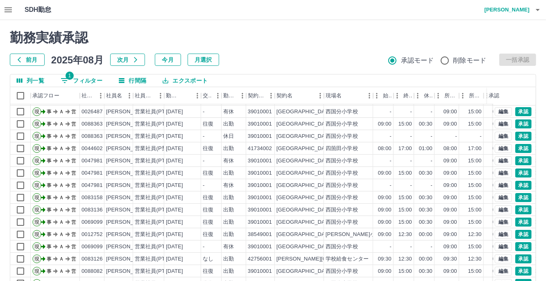
scroll to position [64, 0]
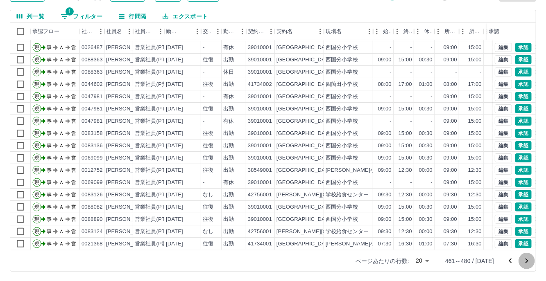
click at [529, 260] on icon "次のページへ" at bounding box center [527, 261] width 10 height 10
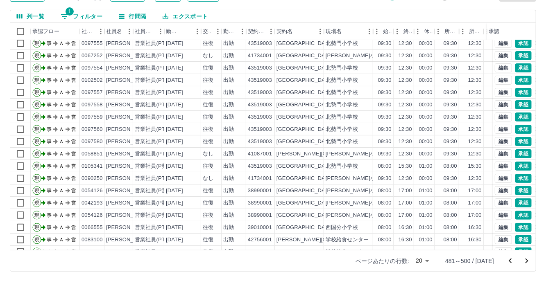
scroll to position [41, 0]
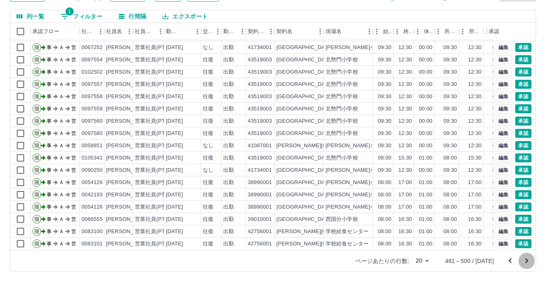
click at [527, 258] on icon "次のページへ" at bounding box center [527, 261] width 10 height 10
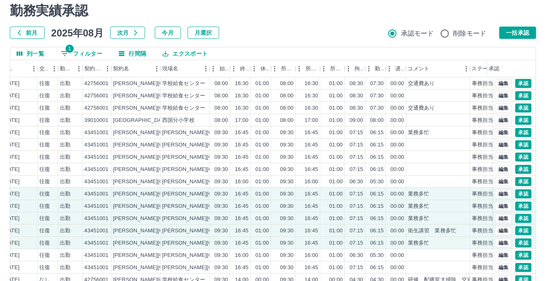
scroll to position [0, 0]
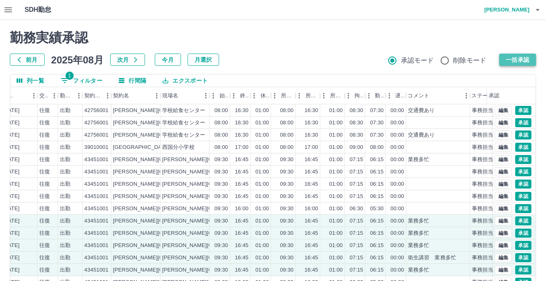
click at [512, 57] on button "一括承認" at bounding box center [517, 60] width 37 height 12
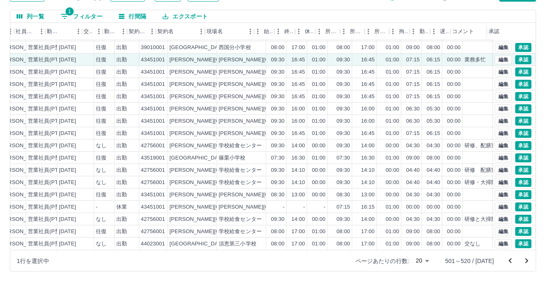
scroll to position [41, 136]
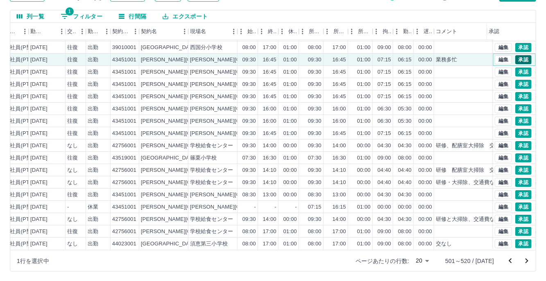
click at [520, 55] on button "承認" at bounding box center [523, 59] width 16 height 9
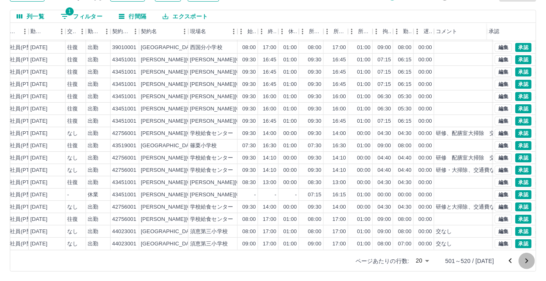
click at [529, 260] on icon "次のページへ" at bounding box center [527, 261] width 10 height 10
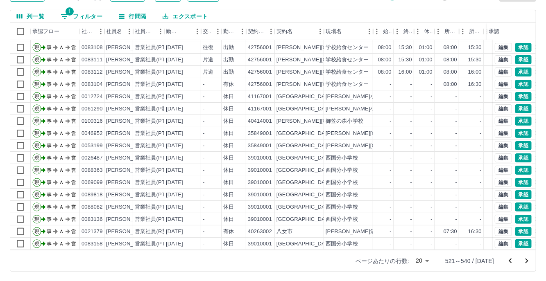
scroll to position [41, 0]
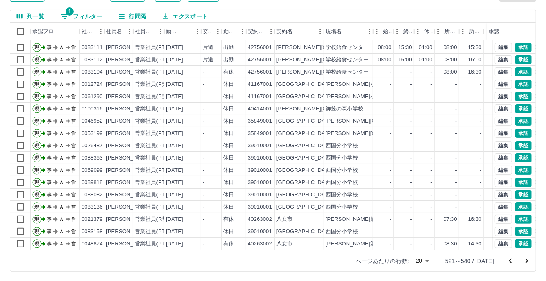
click at [529, 258] on icon "次のページへ" at bounding box center [527, 261] width 10 height 10
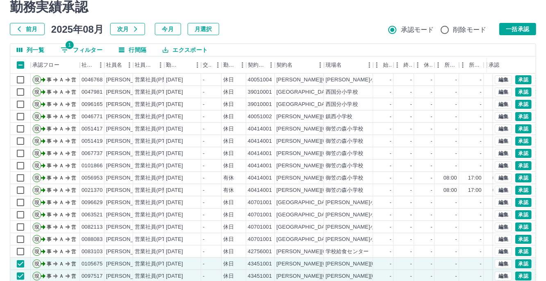
scroll to position [0, 0]
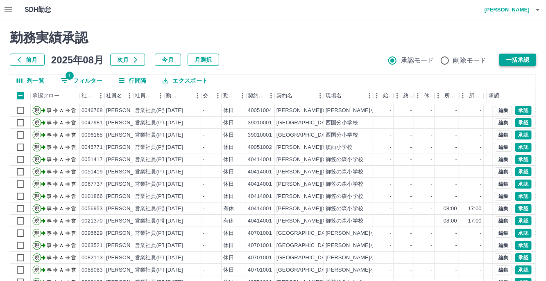
click at [517, 61] on button "一括承認" at bounding box center [517, 60] width 37 height 12
click at [512, 60] on button "一括承認" at bounding box center [517, 60] width 37 height 12
click at [498, 56] on div "前月 2025年08月 次月 今月 月選択 承認モード 削除モード 一括承認" at bounding box center [273, 60] width 526 height 12
click at [509, 60] on button "一括承認" at bounding box center [517, 60] width 37 height 12
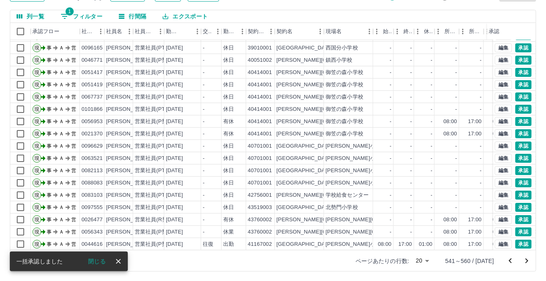
scroll to position [41, 0]
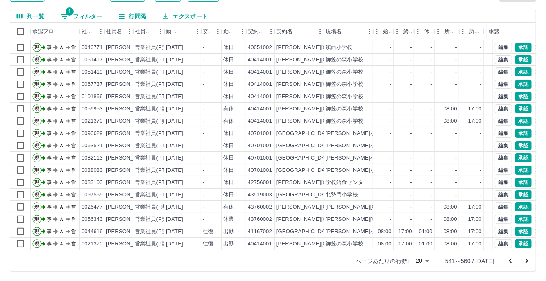
click at [527, 261] on icon "次のページへ" at bounding box center [526, 261] width 3 height 5
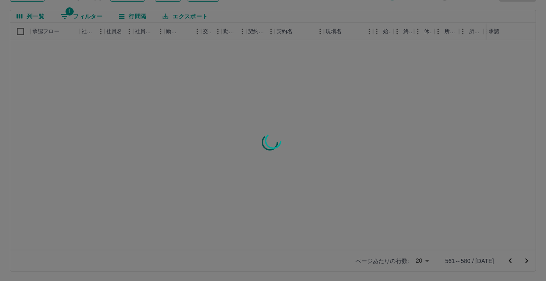
scroll to position [0, 0]
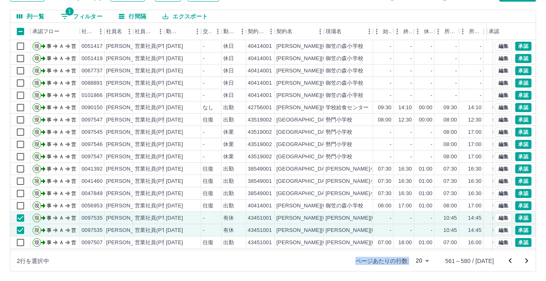
drag, startPoint x: 352, startPoint y: 250, endPoint x: 423, endPoint y: 250, distance: 71.3
click at [423, 251] on div "ページあたりの行数: 20 ** 561～580 / [DATE]" at bounding box center [441, 261] width 190 height 21
click at [292, 257] on div "2行を選択中 ページあたりの行数: 20 ** 561～580 / [DATE]" at bounding box center [272, 260] width 525 height 21
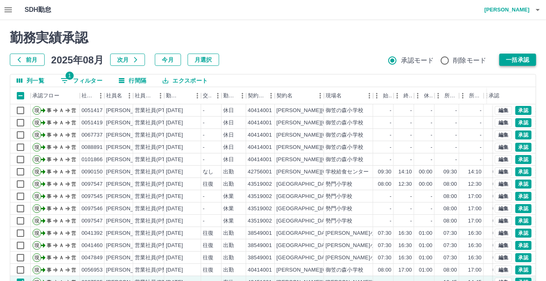
click at [514, 60] on button "一括承認" at bounding box center [517, 60] width 37 height 12
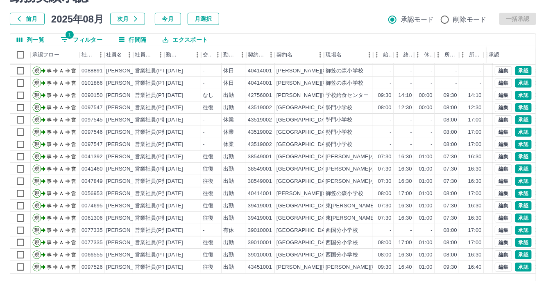
scroll to position [64, 0]
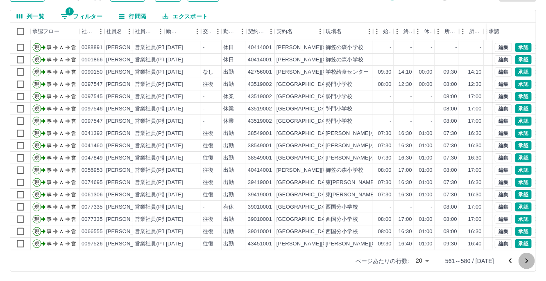
click at [528, 261] on icon "次のページへ" at bounding box center [527, 261] width 10 height 10
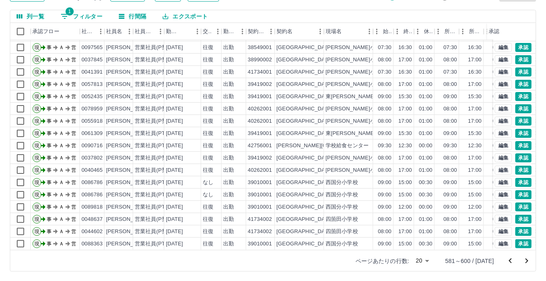
scroll to position [41, 0]
click at [529, 260] on icon "次のページへ" at bounding box center [527, 261] width 10 height 10
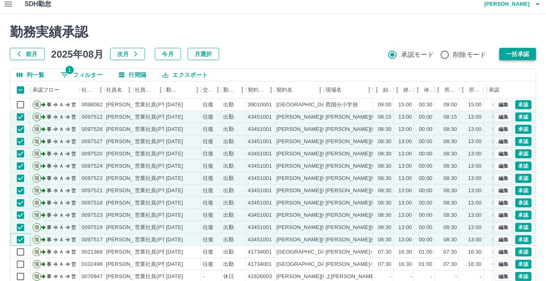
scroll to position [0, 0]
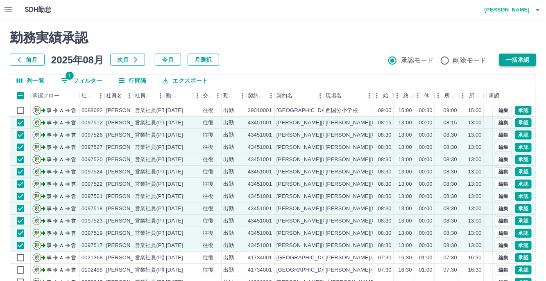
click at [523, 56] on button "一括承認" at bounding box center [517, 60] width 37 height 12
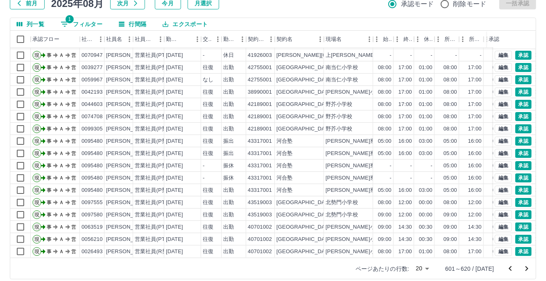
scroll to position [64, 0]
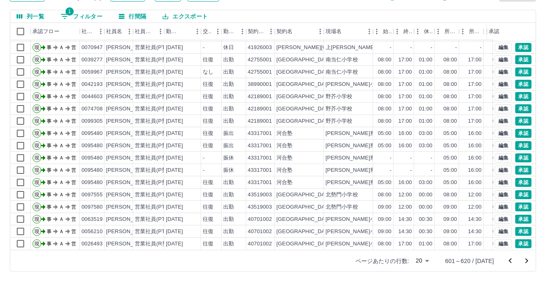
click at [523, 260] on icon "次のページへ" at bounding box center [527, 261] width 10 height 10
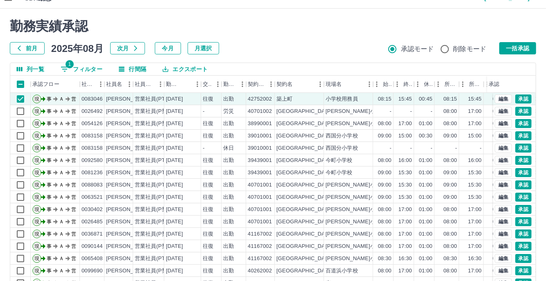
scroll to position [0, 0]
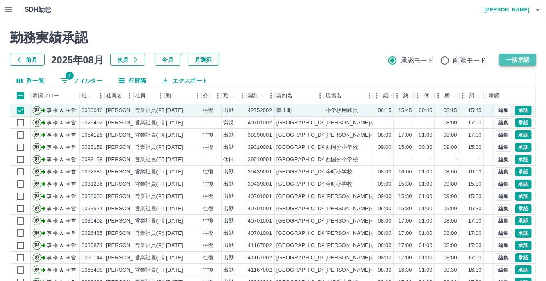
click at [514, 60] on button "一括承認" at bounding box center [517, 60] width 37 height 12
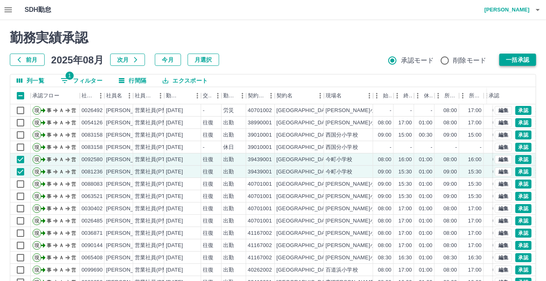
click at [510, 60] on button "一括承認" at bounding box center [517, 60] width 37 height 12
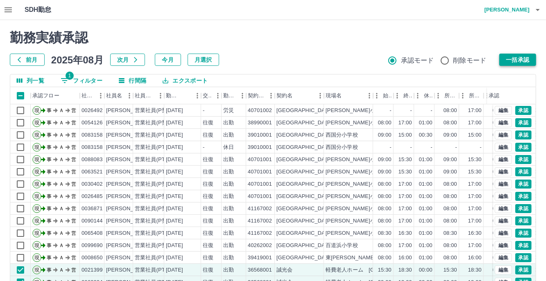
click at [513, 62] on button "一括承認" at bounding box center [517, 60] width 37 height 12
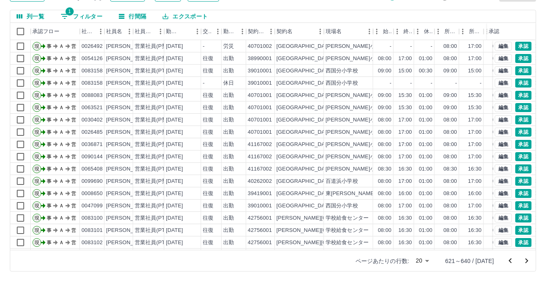
scroll to position [41, 0]
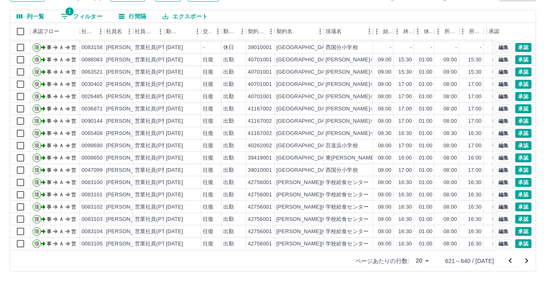
click at [524, 260] on icon "次のページへ" at bounding box center [527, 261] width 10 height 10
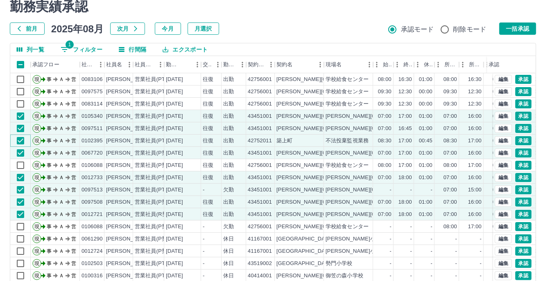
scroll to position [0, 0]
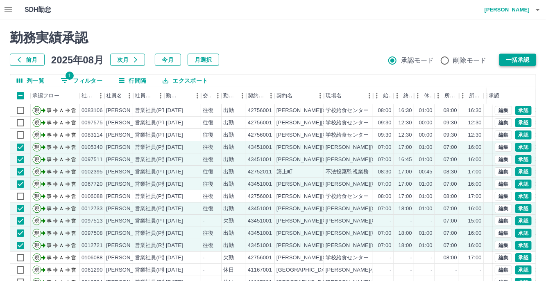
click at [517, 59] on button "一括承認" at bounding box center [517, 60] width 37 height 12
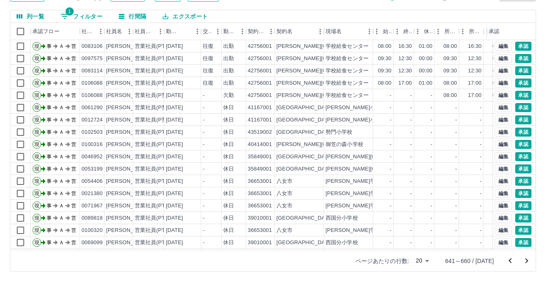
click at [530, 258] on icon "次のページへ" at bounding box center [527, 261] width 10 height 10
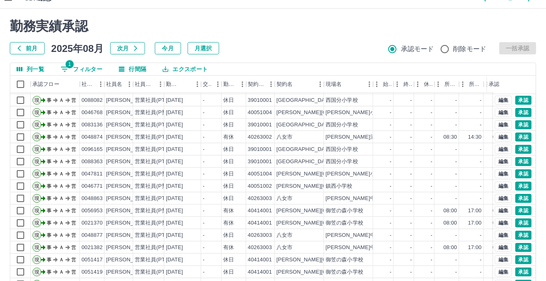
scroll to position [64, 0]
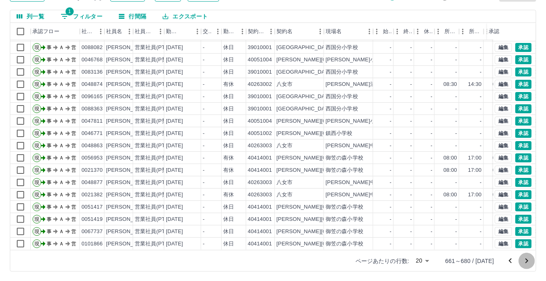
click at [530, 258] on icon "次のページへ" at bounding box center [527, 261] width 10 height 10
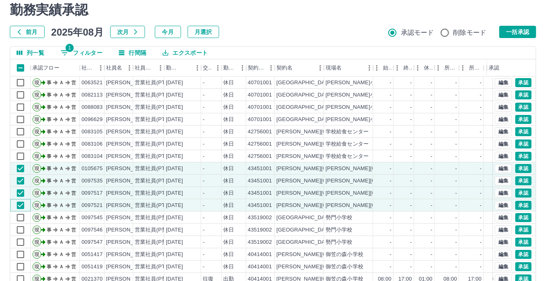
scroll to position [0, 0]
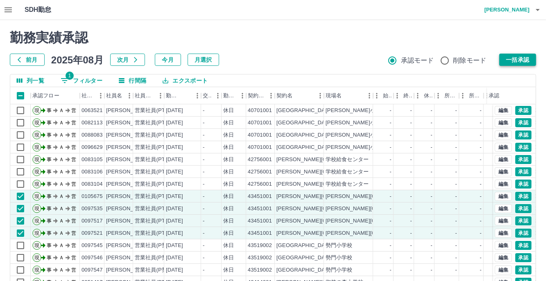
click at [521, 59] on button "一括承認" at bounding box center [517, 60] width 37 height 12
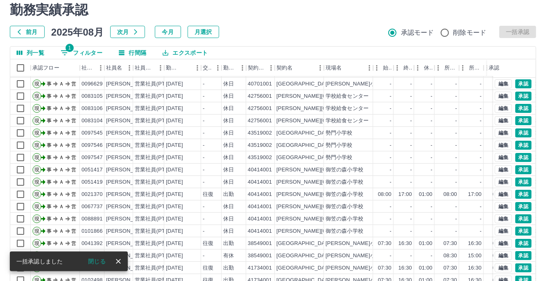
scroll to position [64, 0]
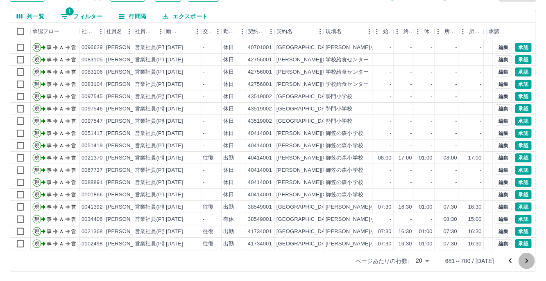
click at [529, 261] on icon "次のページへ" at bounding box center [527, 261] width 10 height 10
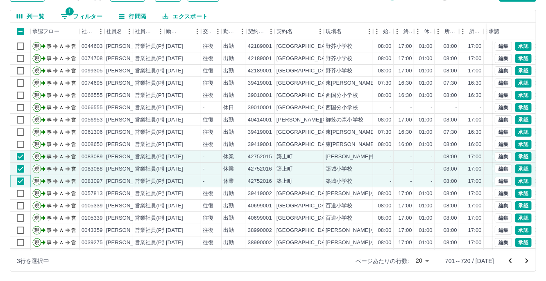
scroll to position [0, 0]
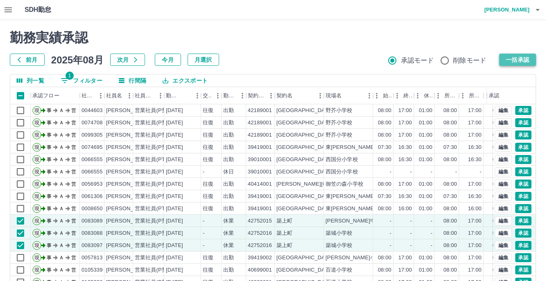
click at [511, 59] on button "一括承認" at bounding box center [517, 60] width 37 height 12
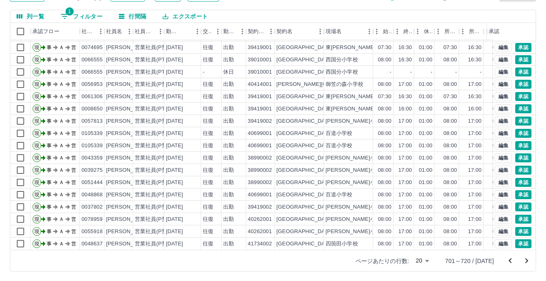
scroll to position [41, 0]
click at [525, 263] on icon "次のページへ" at bounding box center [527, 261] width 10 height 10
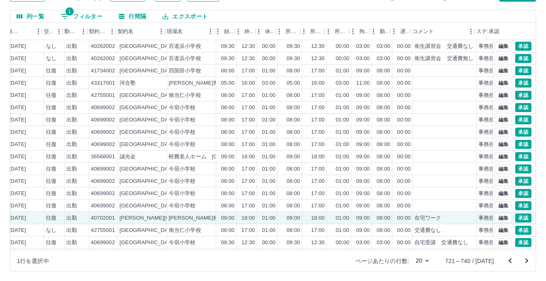
scroll to position [0, 160]
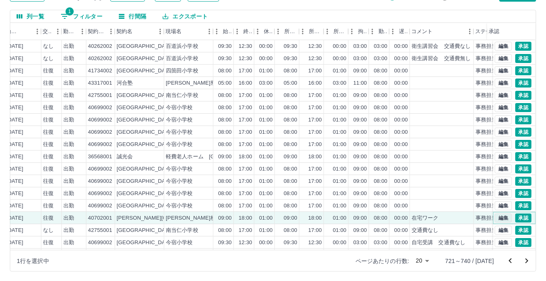
click at [495, 218] on button "編集" at bounding box center [503, 218] width 17 height 9
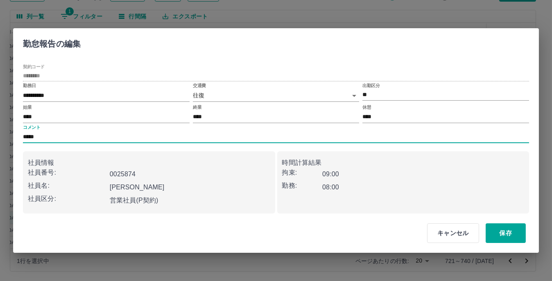
click at [77, 136] on input "*****" at bounding box center [276, 137] width 506 height 12
type input "*********"
click at [351, 91] on body "SDH勤怠 [PERSON_NAME] 勤務実績承認 前月 [DATE] 次月 今月 月選択 承認モード 削除モード 一括承認 列一覧 1 フィルター 行間隔…" at bounding box center [276, 109] width 552 height 346
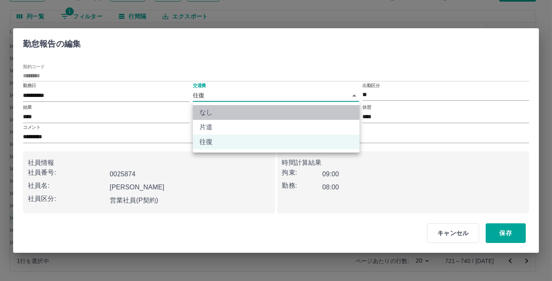
click at [242, 116] on li "なし" at bounding box center [276, 112] width 167 height 15
type input "****"
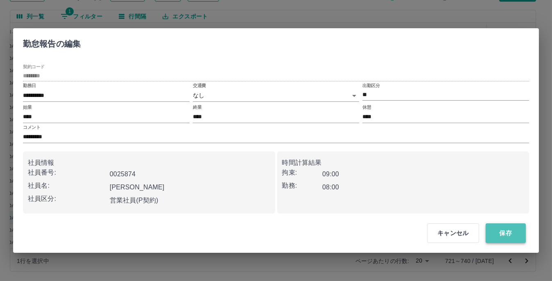
click at [498, 228] on button "保存" at bounding box center [506, 234] width 40 height 20
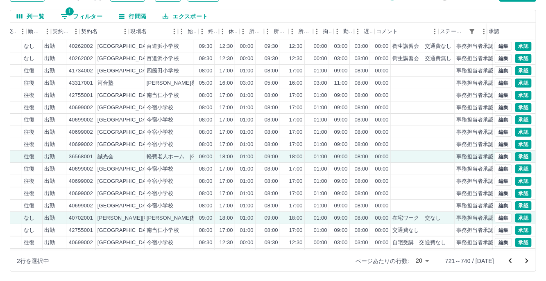
scroll to position [0, 195]
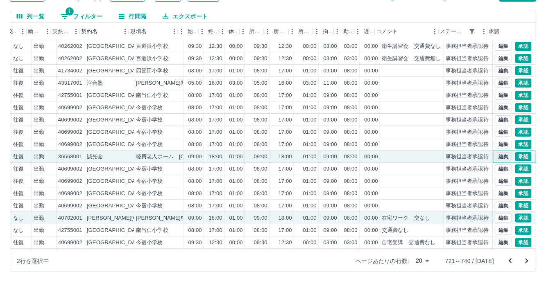
click at [499, 155] on button "編集" at bounding box center [503, 156] width 17 height 9
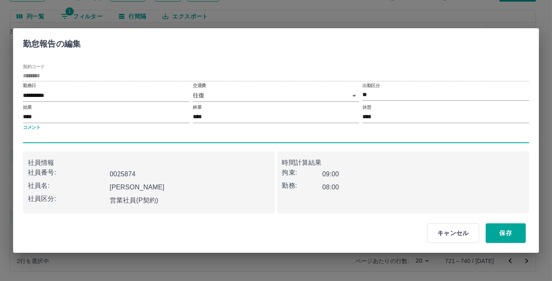
click at [112, 136] on input "コメント" at bounding box center [276, 137] width 506 height 12
type input "***"
click at [357, 95] on body "SDH勤怠 [PERSON_NAME] 勤務実績承認 前月 [DATE] 次月 今月 月選択 承認モード 削除モード 一括承認 列一覧 1 フィルター 行間隔…" at bounding box center [276, 109] width 552 height 346
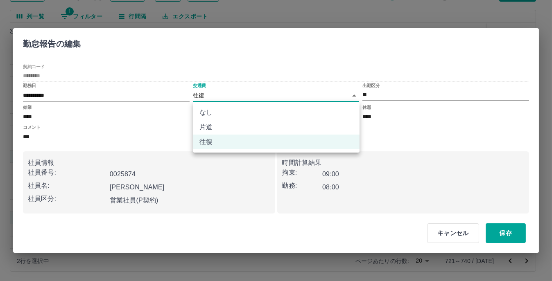
click at [249, 118] on li "なし" at bounding box center [276, 112] width 167 height 15
type input "****"
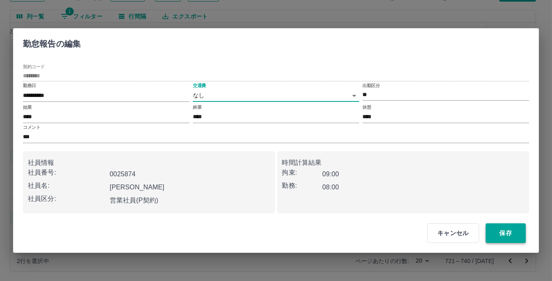
click at [512, 235] on button "保存" at bounding box center [506, 234] width 40 height 20
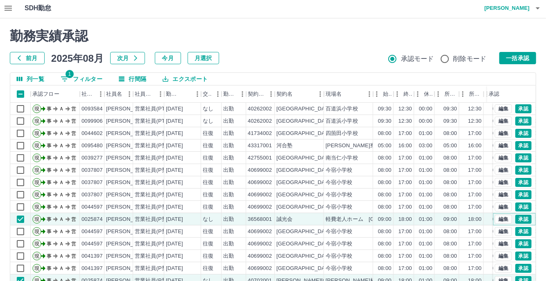
scroll to position [0, 0]
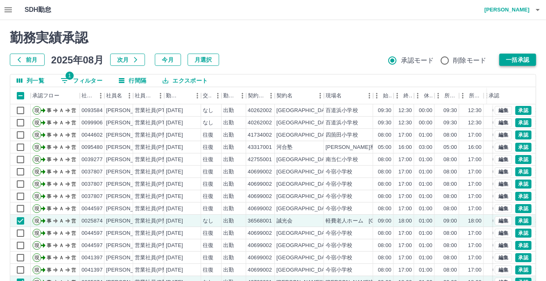
click at [516, 57] on button "一括承認" at bounding box center [517, 60] width 37 height 12
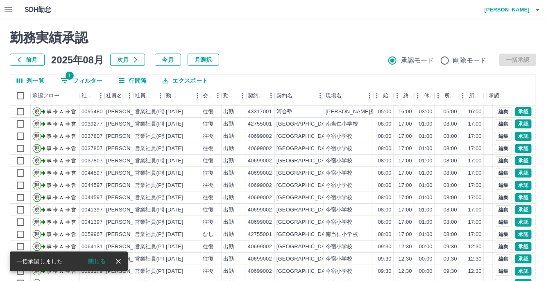
scroll to position [64, 0]
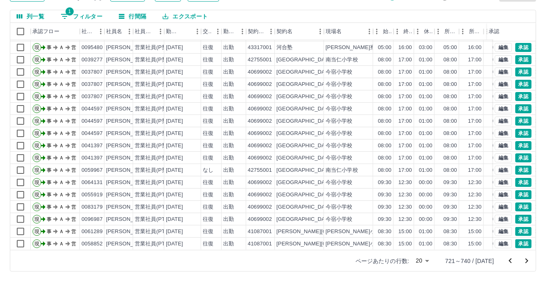
click at [526, 260] on icon "次のページへ" at bounding box center [527, 261] width 10 height 10
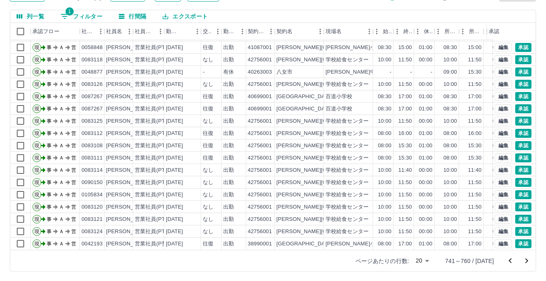
scroll to position [41, 0]
click at [530, 260] on icon "次のページへ" at bounding box center [527, 261] width 10 height 10
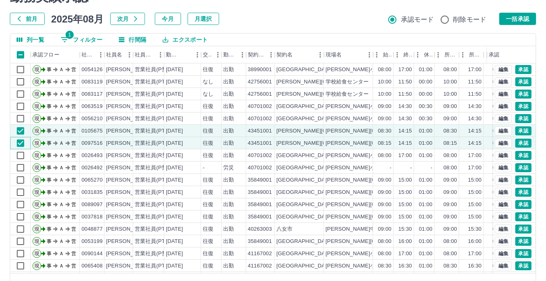
scroll to position [24, 0]
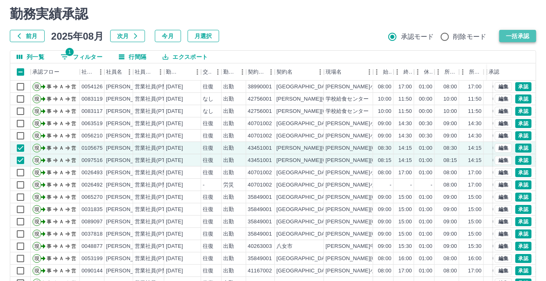
click at [524, 41] on button "一括承認" at bounding box center [517, 36] width 37 height 12
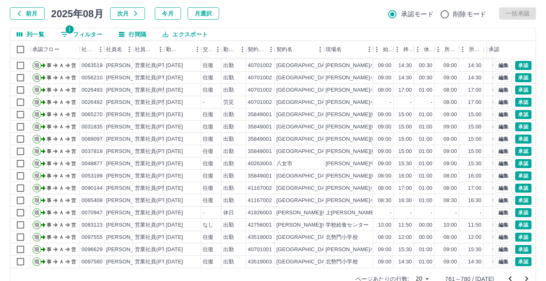
scroll to position [64, 0]
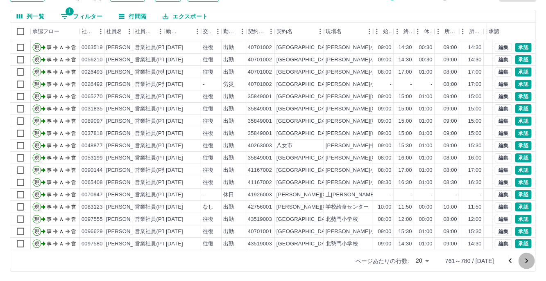
click at [530, 259] on icon "次のページへ" at bounding box center [527, 261] width 10 height 10
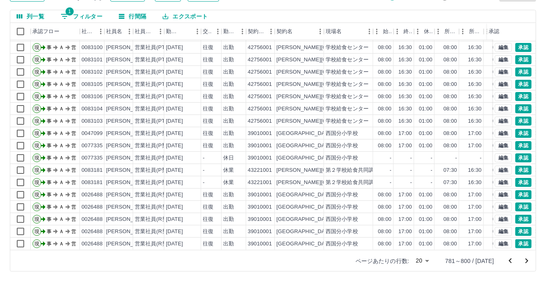
scroll to position [41, 0]
click at [526, 260] on icon "次のページへ" at bounding box center [527, 261] width 10 height 10
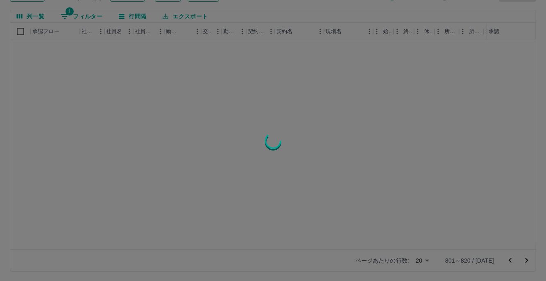
scroll to position [0, 0]
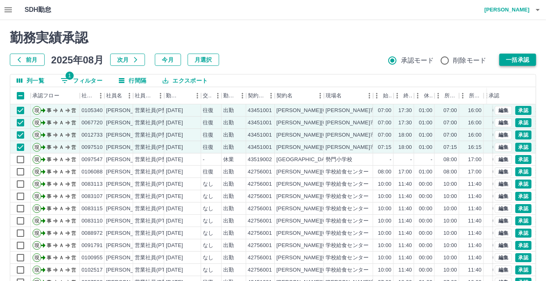
click at [514, 57] on button "一括承認" at bounding box center [517, 60] width 37 height 12
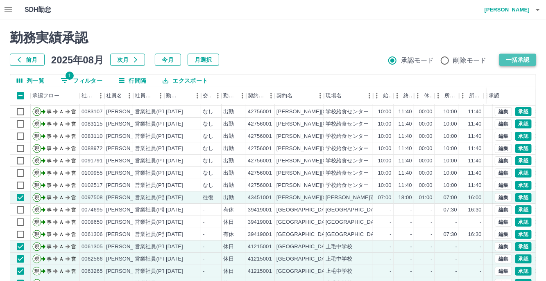
click at [514, 60] on button "一括承認" at bounding box center [517, 60] width 37 height 12
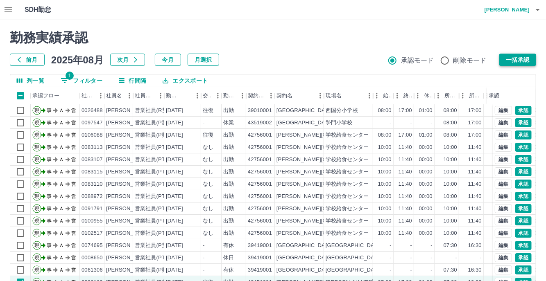
click at [516, 62] on button "一括承認" at bounding box center [517, 60] width 37 height 12
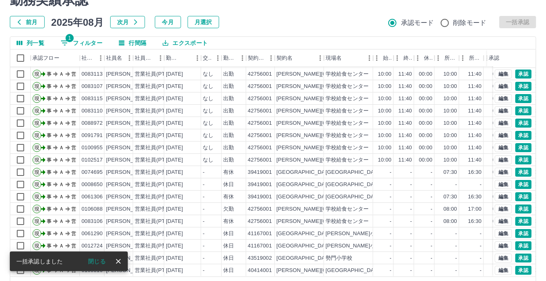
scroll to position [64, 0]
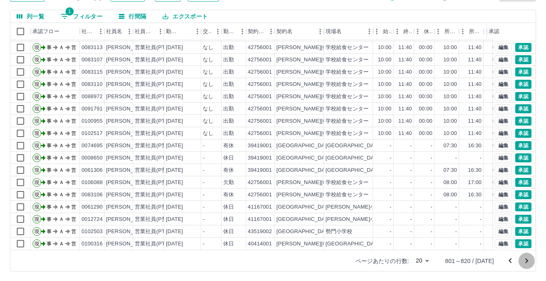
click at [527, 260] on icon "次のページへ" at bounding box center [527, 261] width 10 height 10
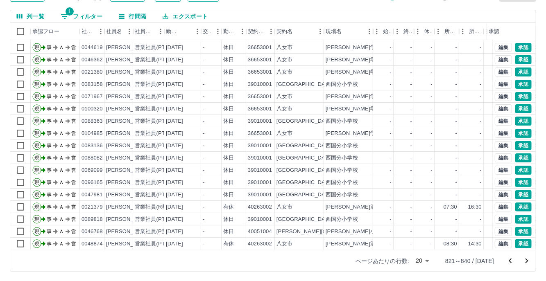
scroll to position [41, 0]
click at [525, 260] on icon "次のページへ" at bounding box center [527, 261] width 10 height 10
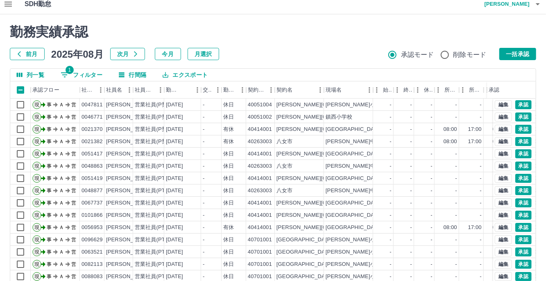
scroll to position [0, 0]
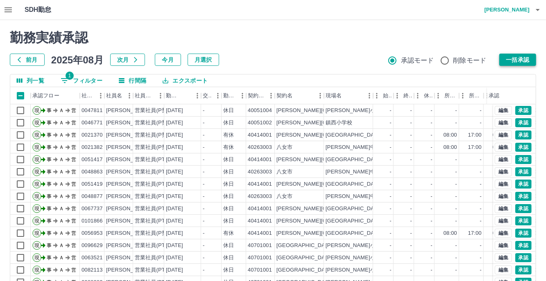
click at [505, 63] on button "一括承認" at bounding box center [517, 60] width 37 height 12
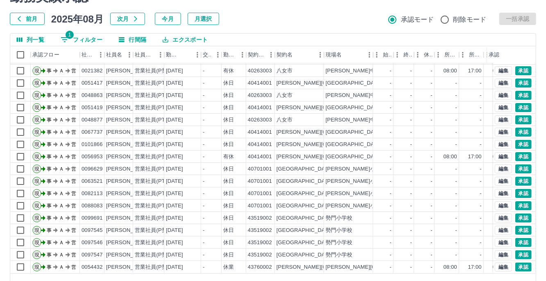
scroll to position [64, 0]
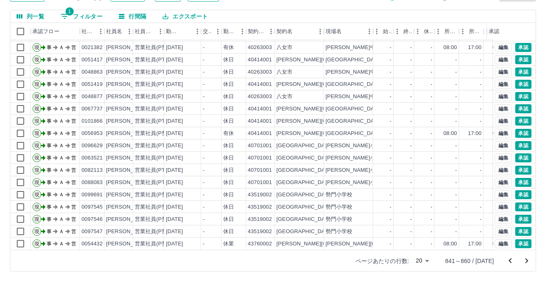
click at [529, 260] on icon "次のページへ" at bounding box center [527, 261] width 10 height 10
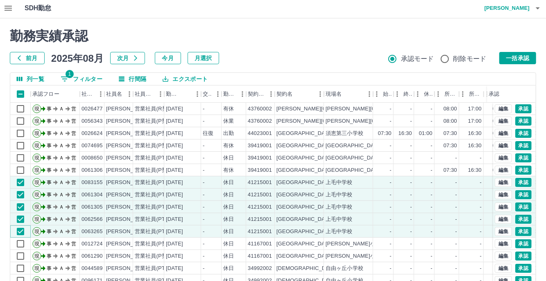
scroll to position [0, 0]
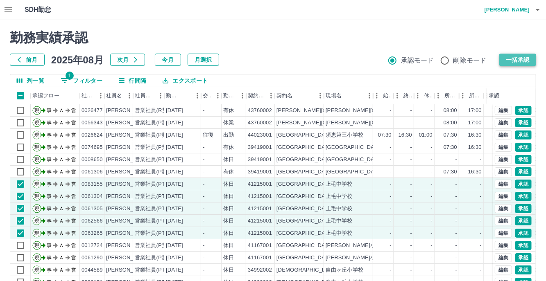
click at [509, 59] on button "一括承認" at bounding box center [517, 60] width 37 height 12
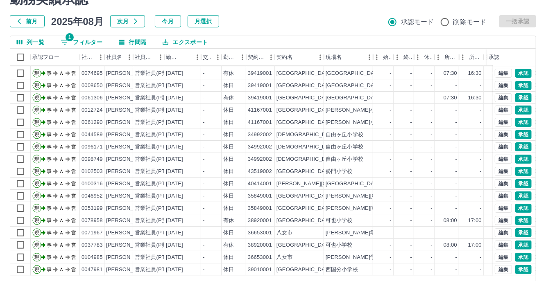
scroll to position [64, 0]
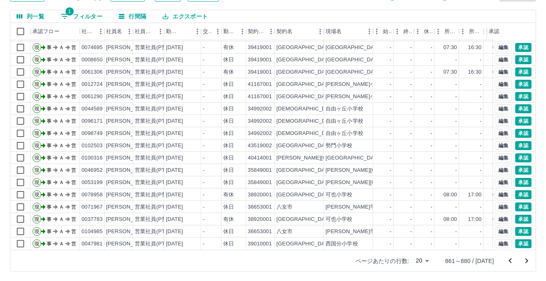
click at [527, 261] on icon "次のページへ" at bounding box center [526, 261] width 3 height 5
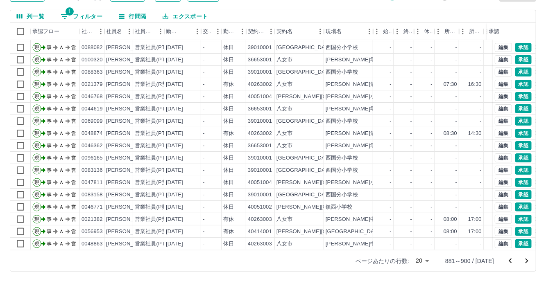
click at [526, 262] on icon "次のページへ" at bounding box center [526, 261] width 3 height 5
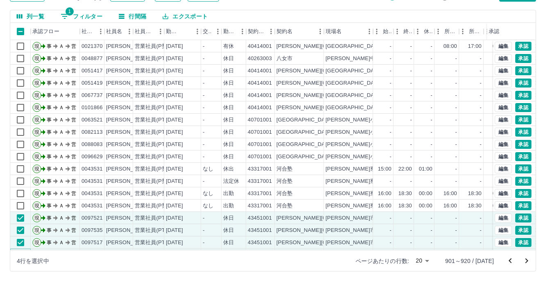
scroll to position [24, 0]
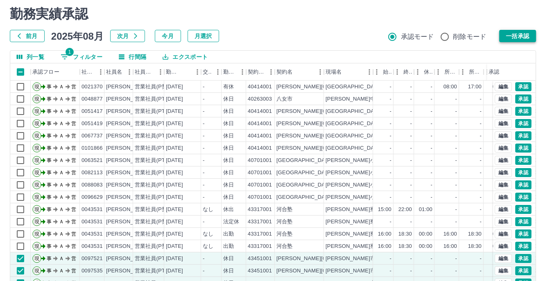
click at [514, 38] on button "一括承認" at bounding box center [517, 36] width 37 height 12
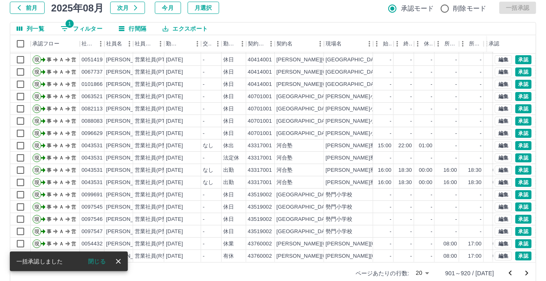
scroll to position [64, 0]
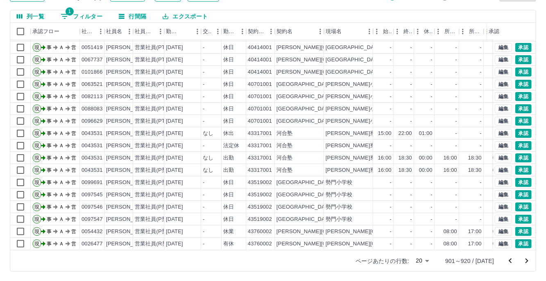
click at [528, 262] on icon "次のページへ" at bounding box center [527, 261] width 10 height 10
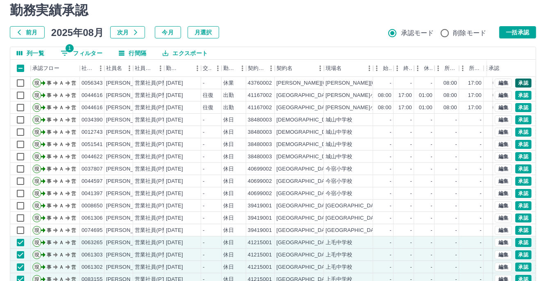
scroll to position [0, 0]
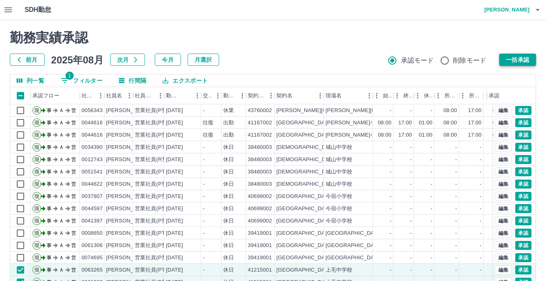
click at [515, 56] on button "一括承認" at bounding box center [517, 60] width 37 height 12
click at [507, 61] on button "一括承認" at bounding box center [517, 60] width 37 height 12
click at [503, 55] on button "一括承認" at bounding box center [517, 60] width 37 height 12
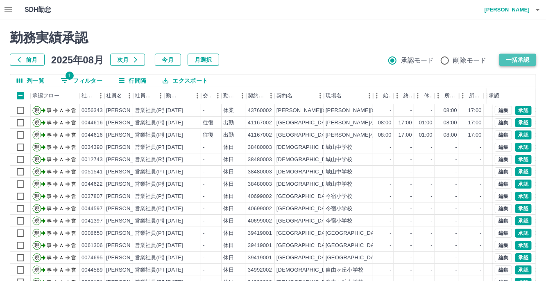
click at [513, 60] on button "一括承認" at bounding box center [517, 60] width 37 height 12
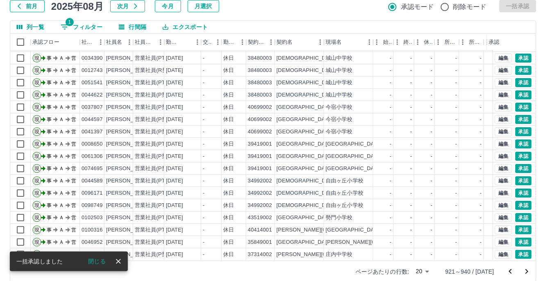
scroll to position [64, 0]
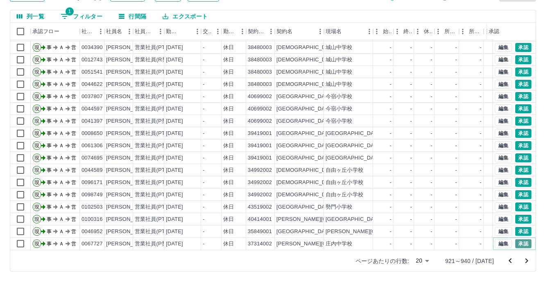
click at [519, 240] on button "承認" at bounding box center [523, 244] width 16 height 9
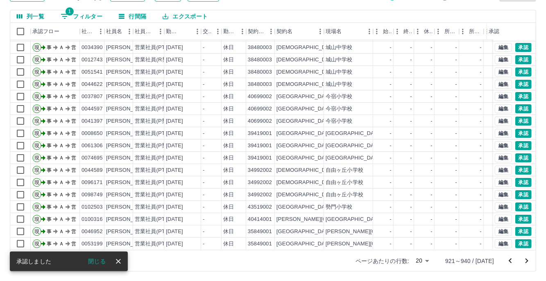
click at [529, 261] on icon "次のページへ" at bounding box center [527, 261] width 10 height 10
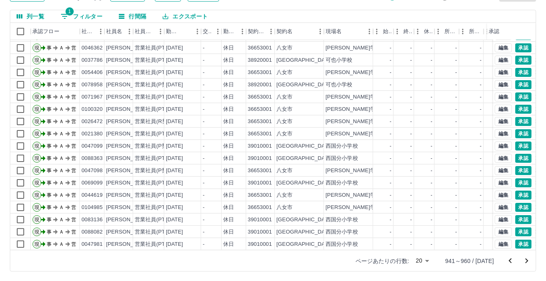
scroll to position [41, 0]
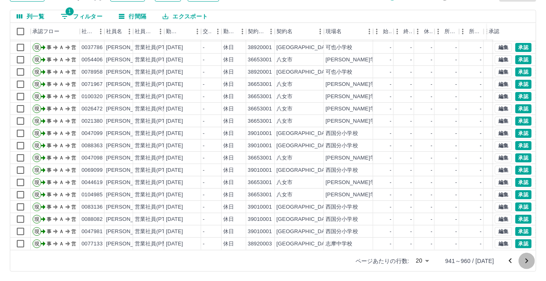
click at [532, 260] on icon "次のページへ" at bounding box center [527, 261] width 10 height 10
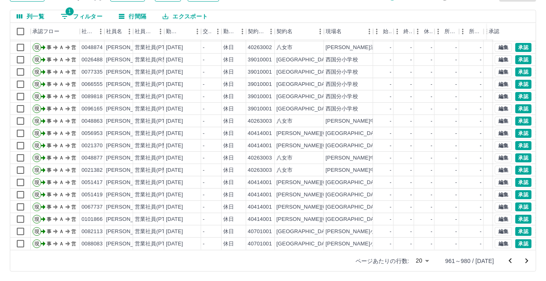
click at [531, 262] on icon "次のページへ" at bounding box center [527, 261] width 10 height 10
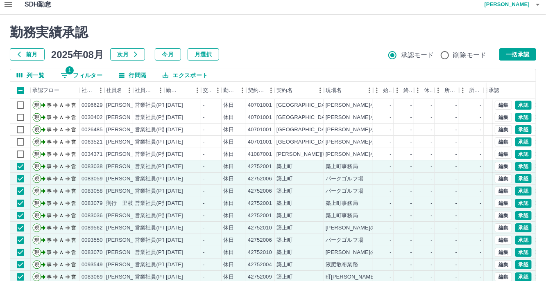
scroll to position [0, 0]
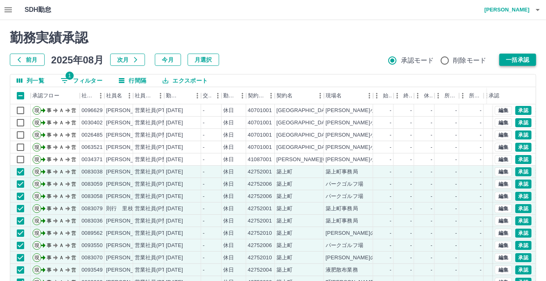
click at [522, 60] on button "一括承認" at bounding box center [517, 60] width 37 height 12
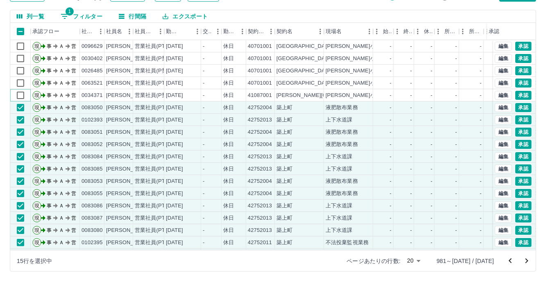
scroll to position [24, 0]
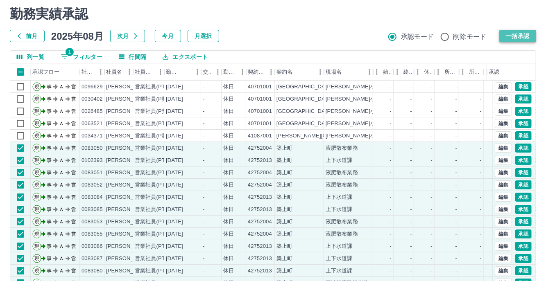
click at [507, 38] on button "一括承認" at bounding box center [517, 36] width 37 height 12
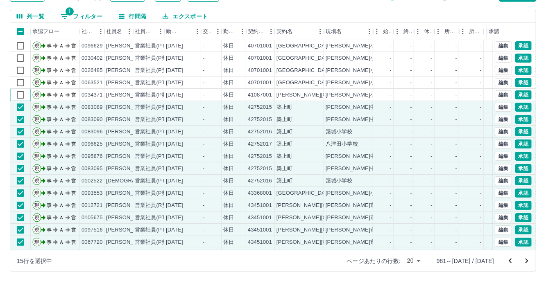
scroll to position [0, 0]
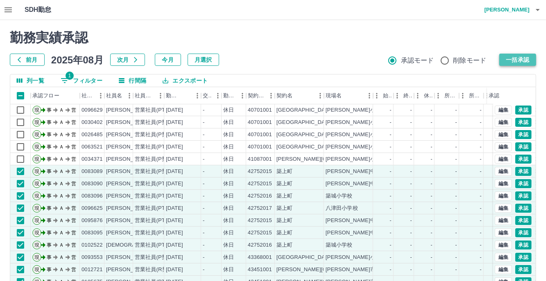
click at [512, 60] on button "一括承認" at bounding box center [517, 60] width 37 height 12
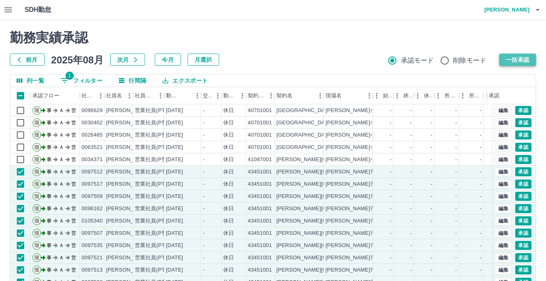
click at [528, 62] on button "一括承認" at bounding box center [517, 60] width 37 height 12
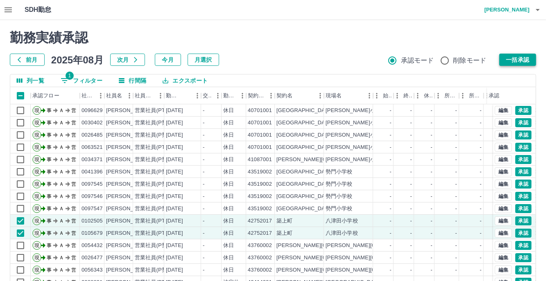
click at [514, 59] on button "一括承認" at bounding box center [517, 60] width 37 height 12
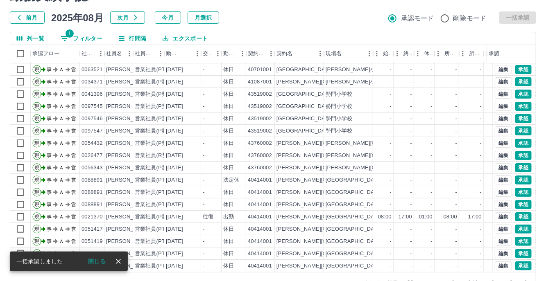
scroll to position [64, 0]
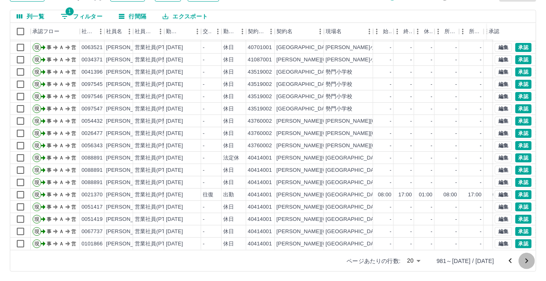
click at [523, 260] on icon "次のページへ" at bounding box center [527, 261] width 10 height 10
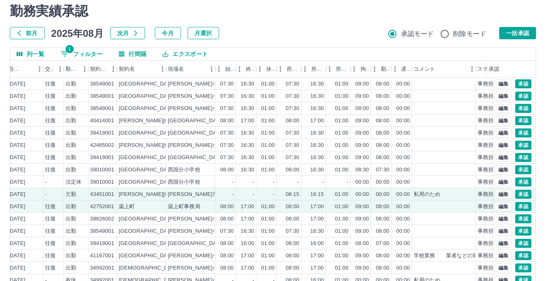
scroll to position [0, 0]
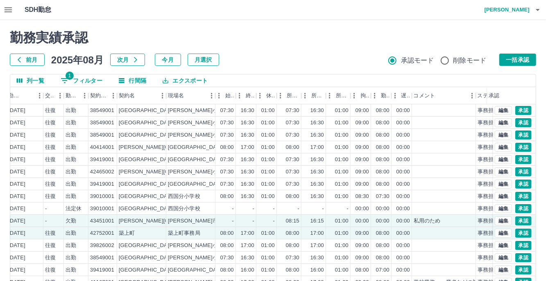
drag, startPoint x: 511, startPoint y: 57, endPoint x: 432, endPoint y: 167, distance: 136.1
click at [511, 57] on button "一括承認" at bounding box center [517, 60] width 37 height 12
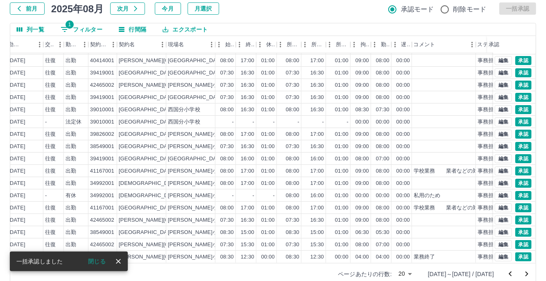
scroll to position [64, 0]
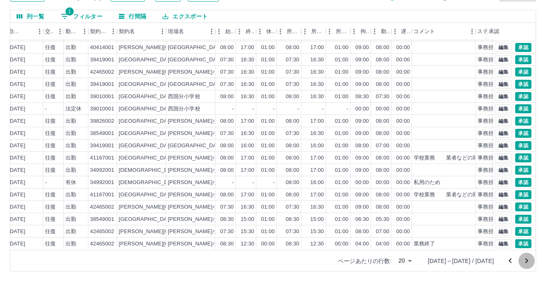
click at [527, 259] on icon "次のページへ" at bounding box center [527, 261] width 10 height 10
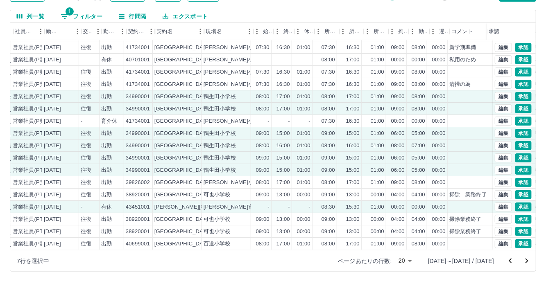
scroll to position [41, 135]
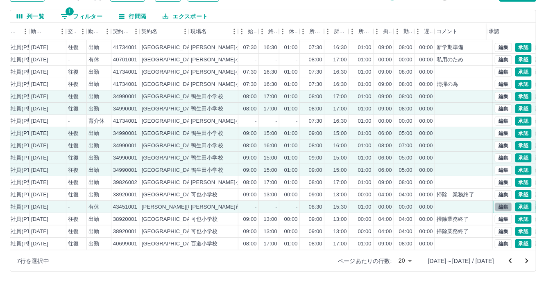
click at [495, 203] on button "編集" at bounding box center [503, 207] width 17 height 9
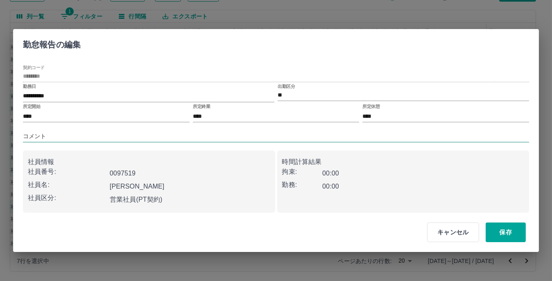
click at [34, 136] on input "コメント" at bounding box center [276, 137] width 506 height 12
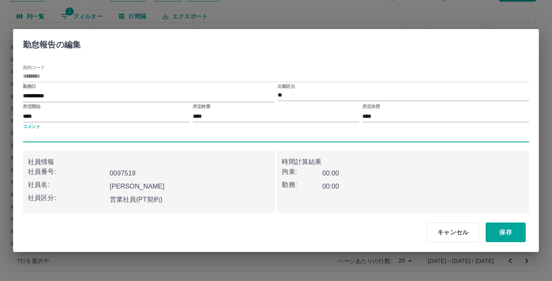
type input "****"
click at [508, 231] on button "保存" at bounding box center [506, 233] width 40 height 20
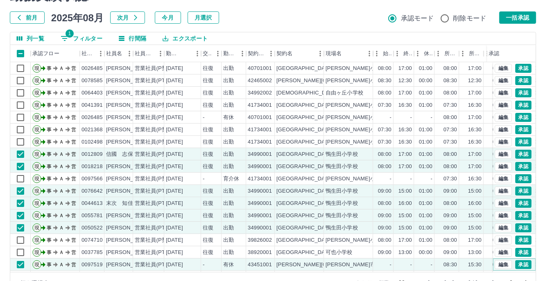
scroll to position [0, 0]
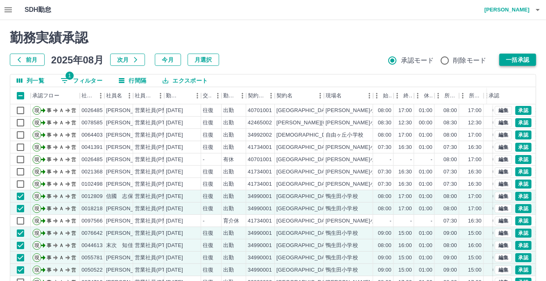
click at [516, 57] on button "一括承認" at bounding box center [517, 60] width 37 height 12
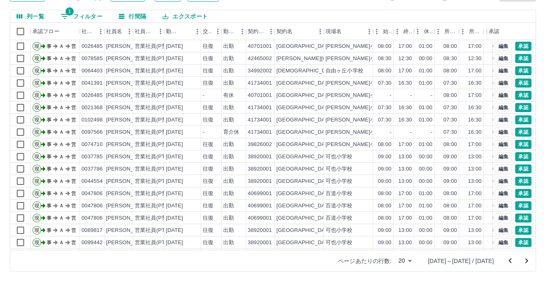
scroll to position [41, 0]
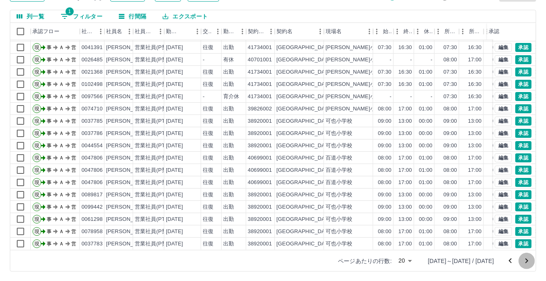
click at [527, 263] on icon "次のページへ" at bounding box center [527, 261] width 10 height 10
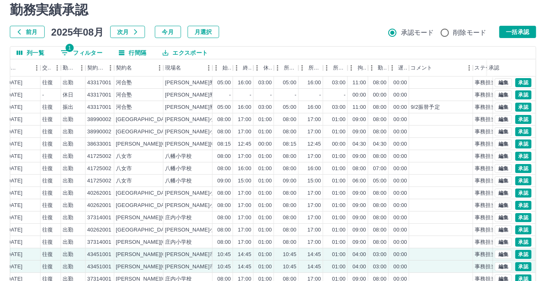
scroll to position [0, 0]
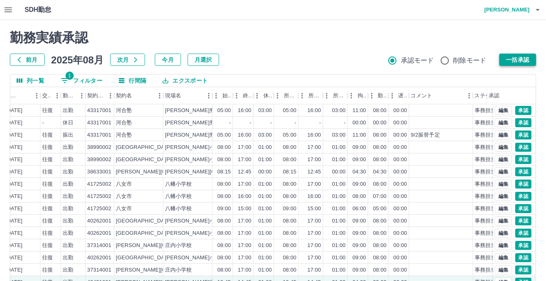
click at [517, 61] on button "一括承認" at bounding box center [517, 60] width 37 height 12
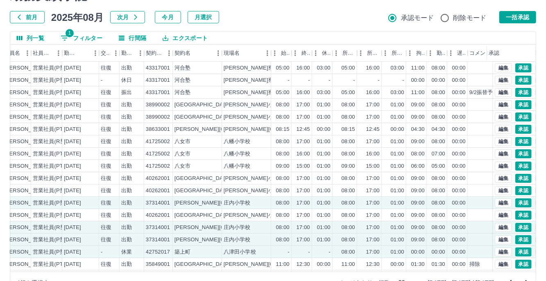
scroll to position [24, 0]
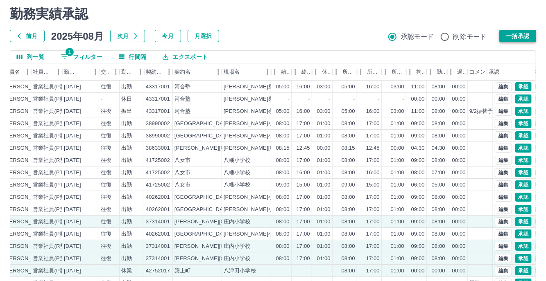
click at [521, 31] on button "一括承認" at bounding box center [517, 36] width 37 height 12
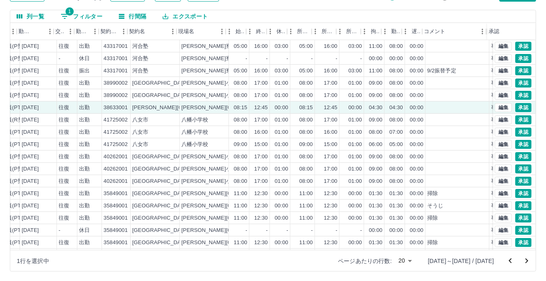
scroll to position [0, 147]
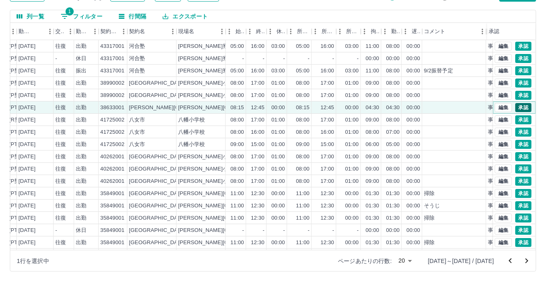
click at [518, 104] on button "承認" at bounding box center [523, 107] width 16 height 9
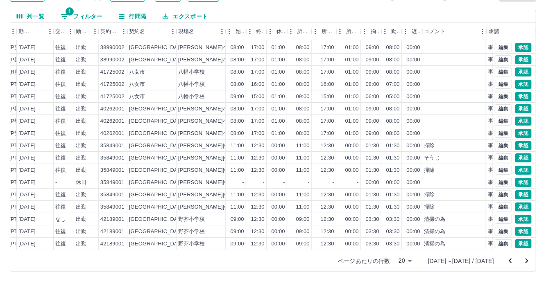
scroll to position [41, 147]
click at [526, 262] on icon "次のページへ" at bounding box center [526, 261] width 3 height 5
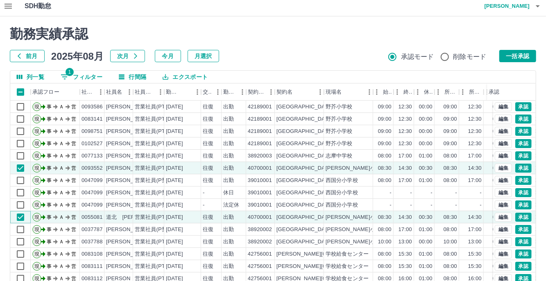
scroll to position [0, 0]
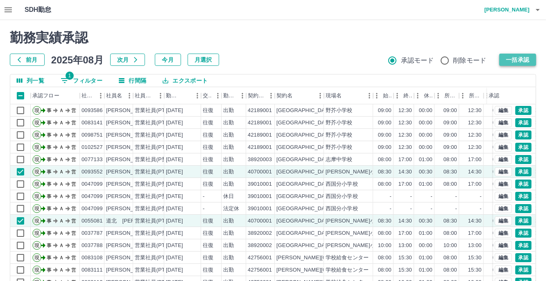
click at [520, 54] on button "一括承認" at bounding box center [517, 60] width 37 height 12
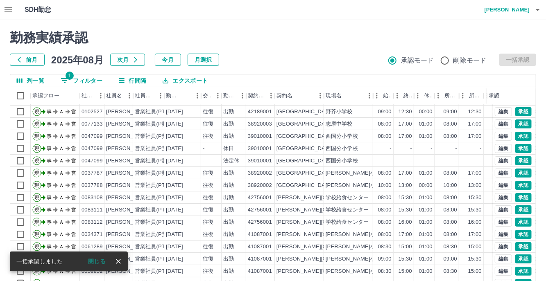
scroll to position [64, 0]
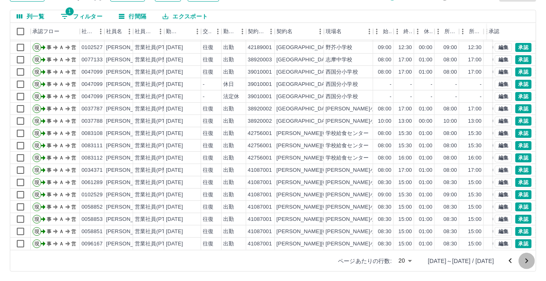
click at [527, 261] on icon "次のページへ" at bounding box center [526, 261] width 3 height 5
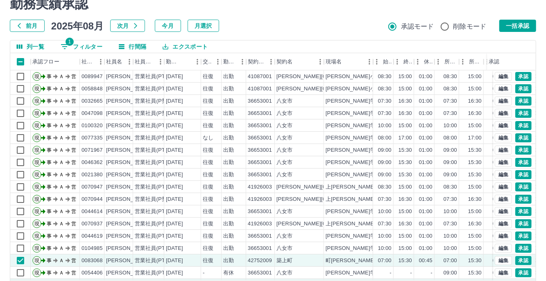
scroll to position [0, 0]
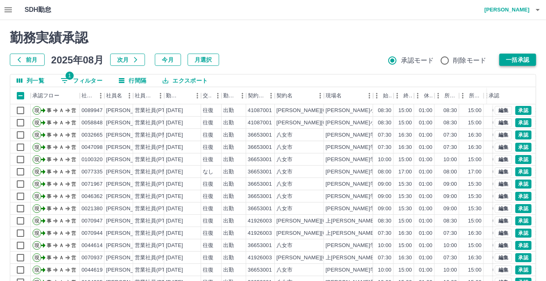
click at [515, 58] on button "一括承認" at bounding box center [517, 60] width 37 height 12
click at [512, 56] on button "一括承認" at bounding box center [517, 60] width 37 height 12
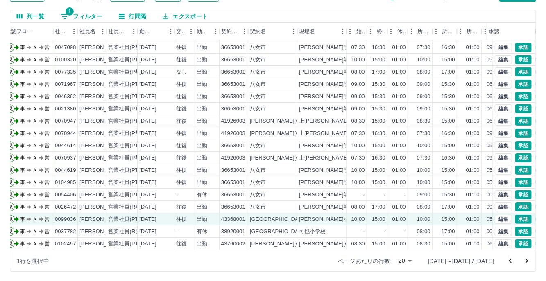
scroll to position [41, 0]
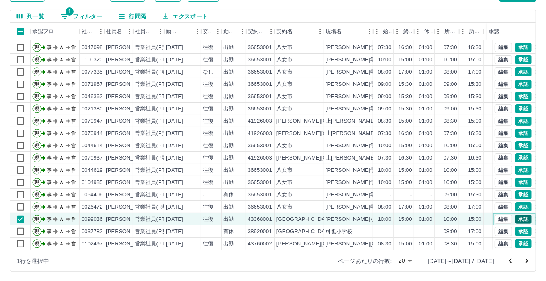
click at [515, 215] on button "承認" at bounding box center [523, 219] width 16 height 9
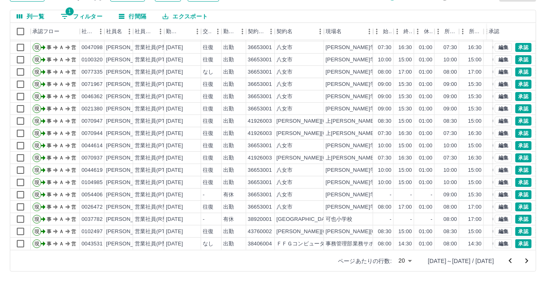
click at [525, 262] on icon "次のページへ" at bounding box center [527, 261] width 10 height 10
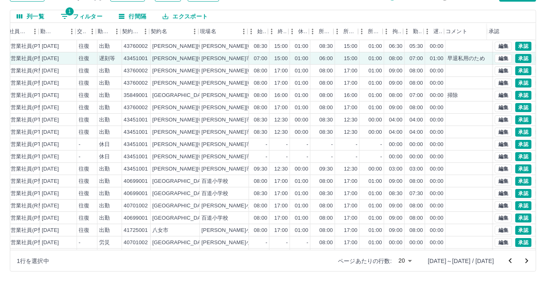
scroll to position [0, 125]
click at [517, 57] on button "承認" at bounding box center [523, 58] width 16 height 9
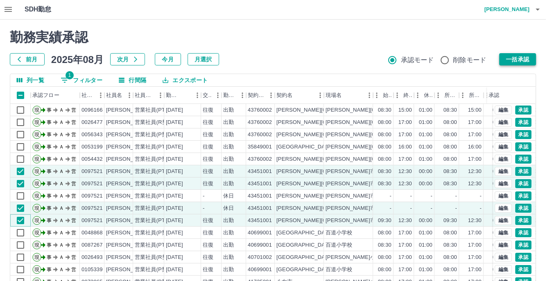
scroll to position [0, 0]
click at [516, 59] on button "一括承認" at bounding box center [517, 60] width 37 height 12
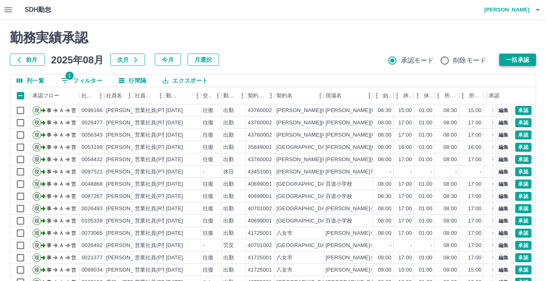
click at [506, 58] on button "一括承認" at bounding box center [517, 60] width 37 height 12
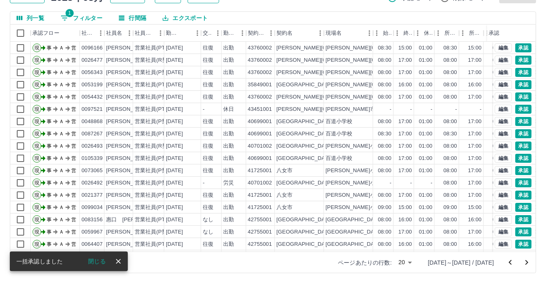
scroll to position [64, 0]
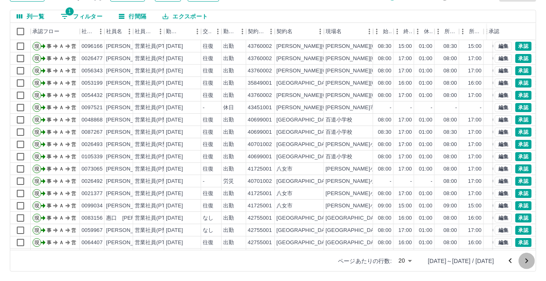
click at [525, 259] on icon "次のページへ" at bounding box center [527, 261] width 10 height 10
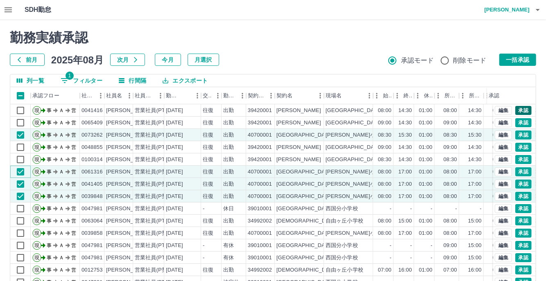
scroll to position [0, 0]
click at [519, 60] on button "一括承認" at bounding box center [517, 60] width 37 height 12
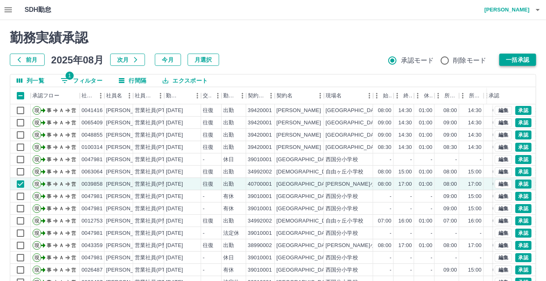
click at [520, 62] on button "一括承認" at bounding box center [517, 60] width 37 height 12
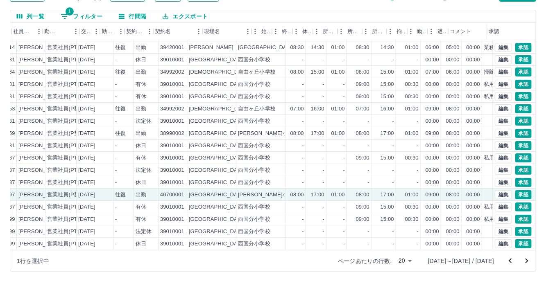
scroll to position [41, 123]
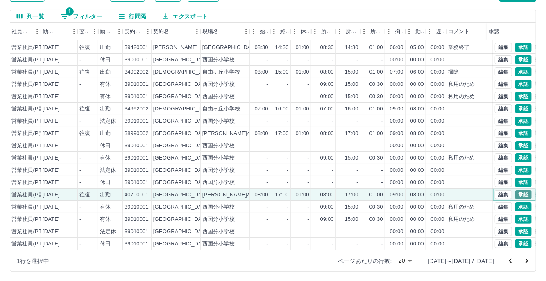
click at [516, 190] on button "承認" at bounding box center [523, 194] width 16 height 9
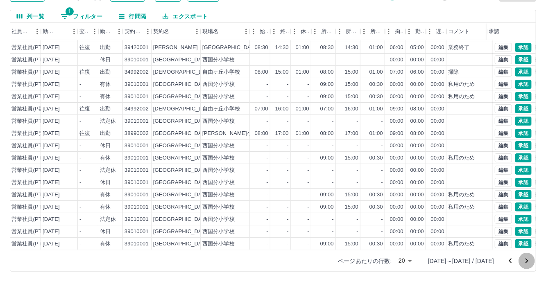
click at [529, 262] on icon "次のページへ" at bounding box center [527, 261] width 10 height 10
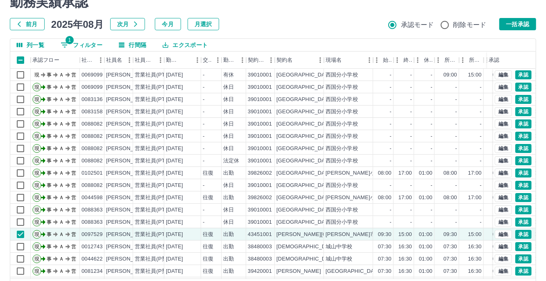
scroll to position [0, 0]
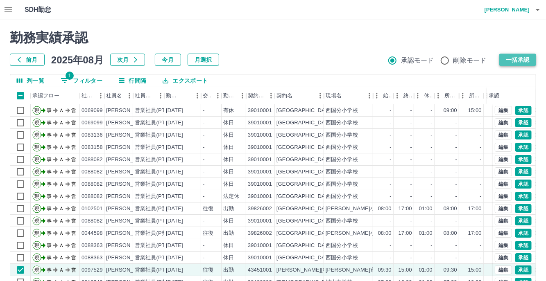
click at [502, 60] on button "一括承認" at bounding box center [517, 60] width 37 height 12
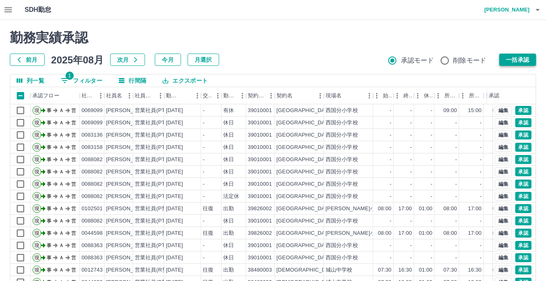
click at [514, 59] on button "一括承認" at bounding box center [517, 60] width 37 height 12
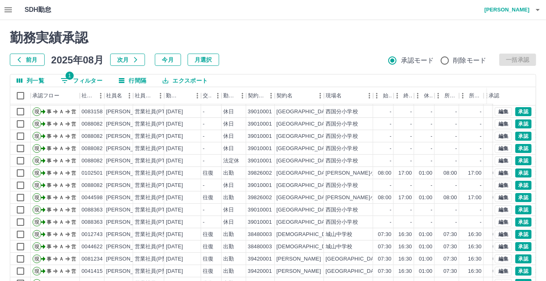
scroll to position [64, 0]
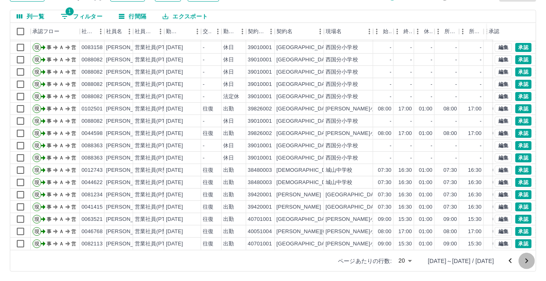
drag, startPoint x: 526, startPoint y: 260, endPoint x: 502, endPoint y: 249, distance: 26.6
click at [526, 260] on icon "次のページへ" at bounding box center [527, 261] width 10 height 10
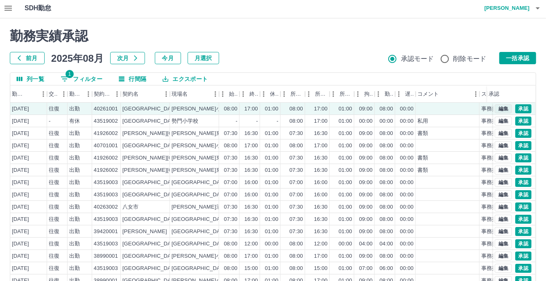
scroll to position [0, 0]
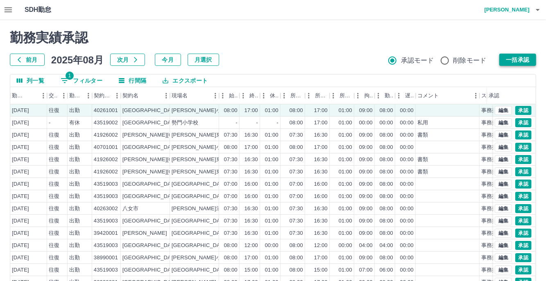
click at [524, 59] on button "一括承認" at bounding box center [517, 60] width 37 height 12
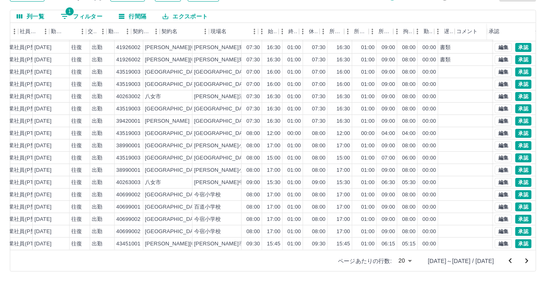
scroll to position [41, 139]
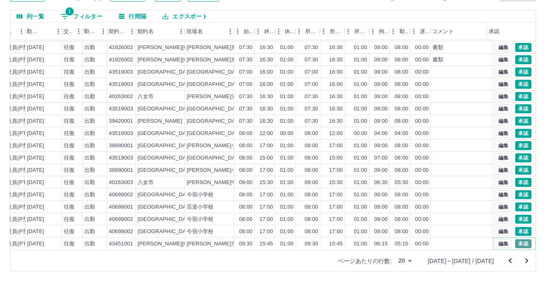
click at [521, 240] on button "承認" at bounding box center [523, 244] width 16 height 9
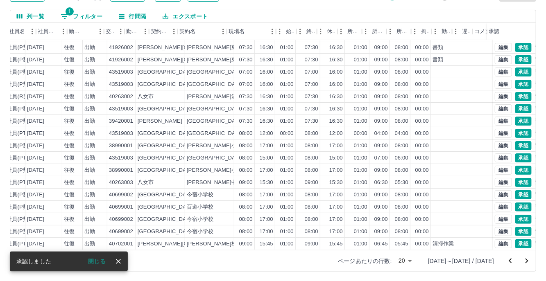
scroll to position [41, 0]
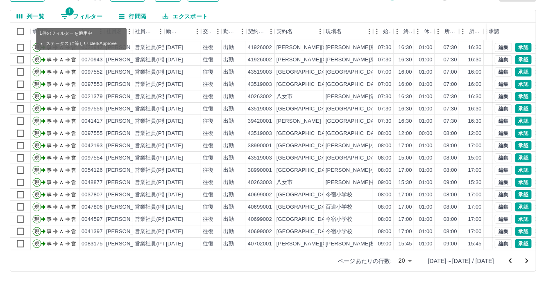
click at [77, 13] on button "1 フィルター" at bounding box center [81, 16] width 55 height 12
select select "**********"
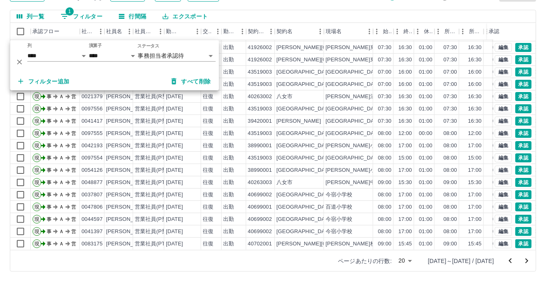
click at [219, 252] on div "ページあたりの行数: 20 ** 1161～1180 / 1239" at bounding box center [272, 260] width 525 height 21
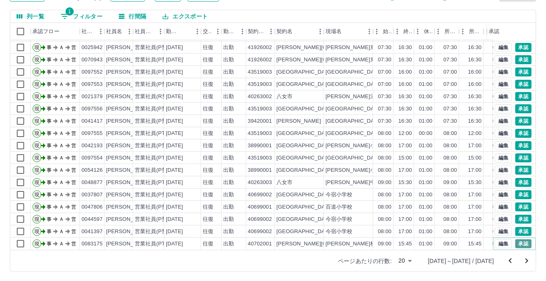
click at [516, 240] on button "承認" at bounding box center [523, 244] width 16 height 9
click at [515, 240] on button "承認" at bounding box center [523, 244] width 16 height 9
click at [521, 240] on button "承認" at bounding box center [523, 244] width 16 height 9
click at [518, 240] on button "承認" at bounding box center [523, 244] width 16 height 9
click at [91, 17] on button "1 フィルター" at bounding box center [81, 16] width 55 height 12
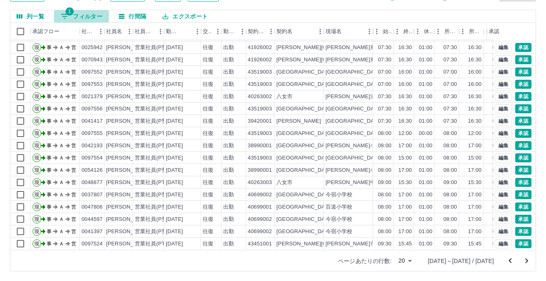
select select "**********"
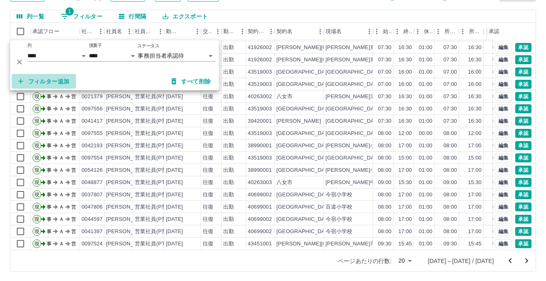
click at [55, 83] on button "フィルター追加" at bounding box center [44, 81] width 64 height 15
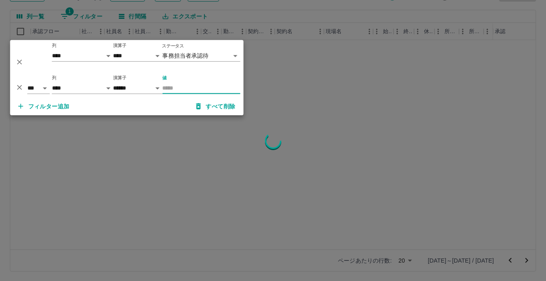
scroll to position [0, 0]
click at [108, 89] on select "**** *** **** *** *** **** ***** *** *** ** ** ** **** **** **** ** ** *** ****…" at bounding box center [82, 88] width 61 height 12
click at [52, 82] on select "**** *** **** *** *** **** ***** *** *** ** ** ** **** **** **** ** ** *** ****…" at bounding box center [82, 88] width 61 height 12
select select "**********"
click at [178, 86] on input "値" at bounding box center [202, 88] width 78 height 12
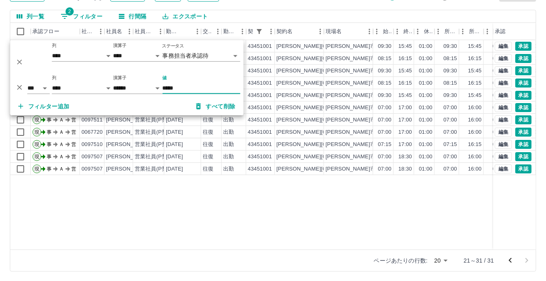
type input "*****"
click at [256, 202] on div "現 事 Ａ 営 0097522 横道　規子 営業社員(PT契約) 2025-08-25 往復 出勤 43451001 古賀市 古賀市学校給食センター 09:3…" at bounding box center [367, 145] width 715 height 210
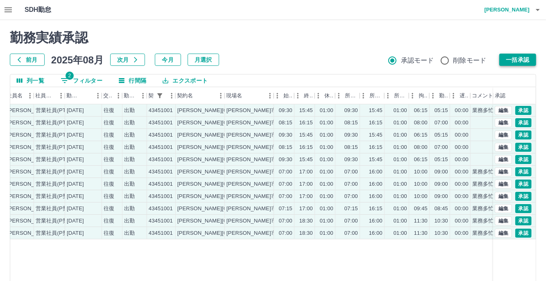
click at [508, 60] on button "一括承認" at bounding box center [517, 60] width 37 height 12
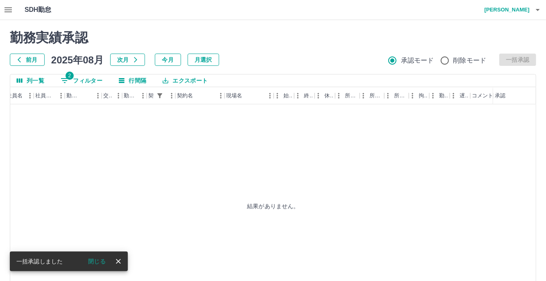
select select "**********"
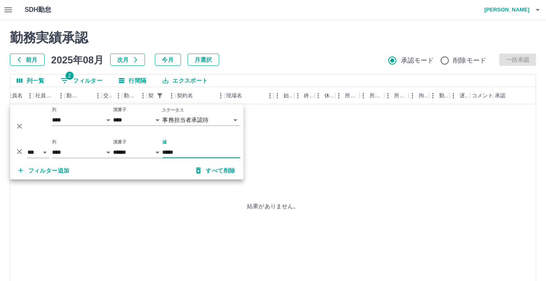
click at [20, 153] on icon "削除" at bounding box center [20, 151] width 8 height 8
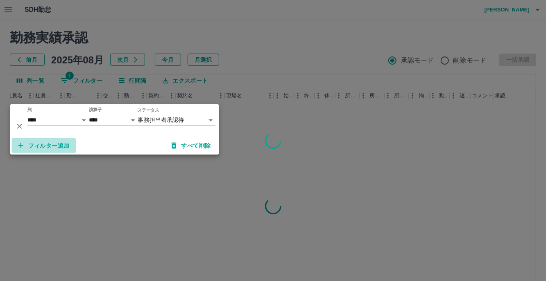
click at [52, 150] on button "フィルター追加" at bounding box center [44, 145] width 64 height 15
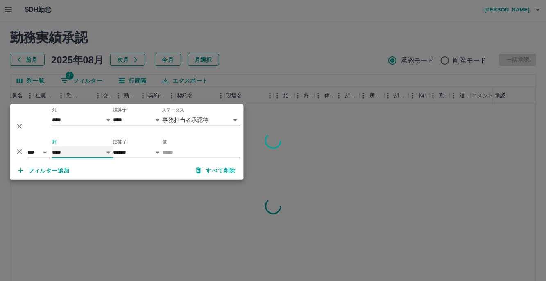
click at [106, 153] on select "**** *** **** *** *** **** ***** *** *** ** ** ** **** **** **** ** ** *** ****…" at bounding box center [82, 153] width 61 height 12
click at [52, 147] on select "**** *** **** *** *** **** ***** *** *** ** ** ** **** **** **** ** ** *** ****…" at bounding box center [82, 153] width 61 height 12
select select "**********"
click at [184, 147] on input "値" at bounding box center [202, 153] width 78 height 12
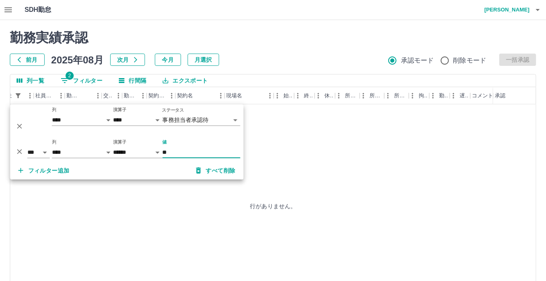
type input "**"
click at [235, 118] on body "**********" at bounding box center [276, 173] width 552 height 346
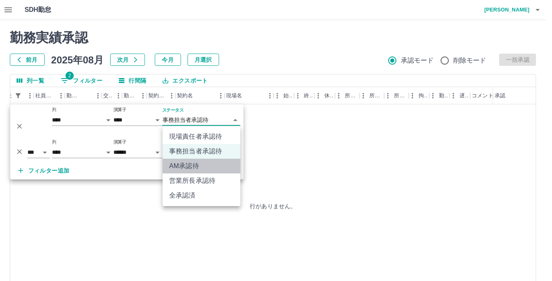
click at [214, 168] on li "AM承認待" at bounding box center [202, 166] width 78 height 15
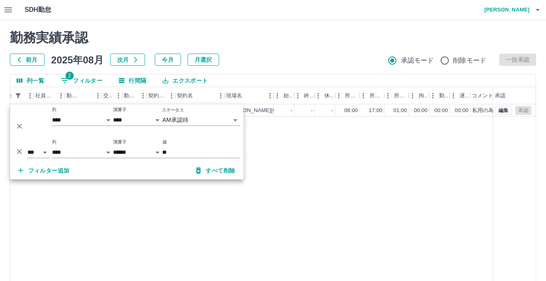
click at [380, 158] on div "現 事 Ａ 営 0034359 若山　久美 営業社員(P契約) 2025-08-18 - 有休 38633001 川崎町 川崎町学校給食センター - - - …" at bounding box center [268, 209] width 715 height 210
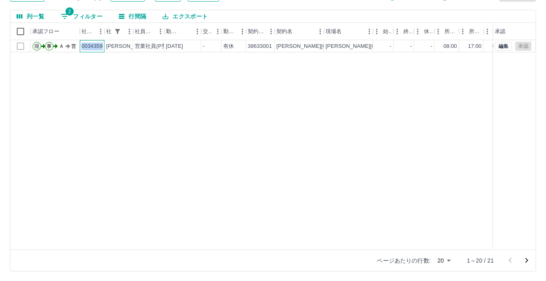
drag, startPoint x: 81, startPoint y: 44, endPoint x: 102, endPoint y: 47, distance: 20.7
click at [102, 47] on div "0034359" at bounding box center [91, 47] width 21 height 8
copy div "0034359"
click at [75, 13] on button "2 フィルター" at bounding box center [81, 16] width 55 height 12
select select "**********"
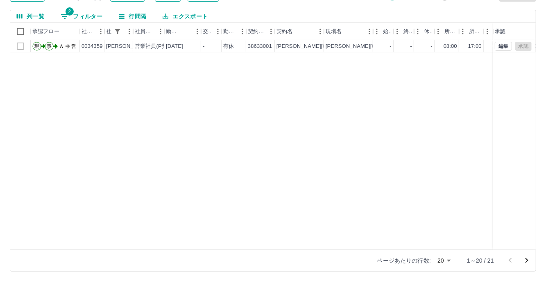
select select "**********"
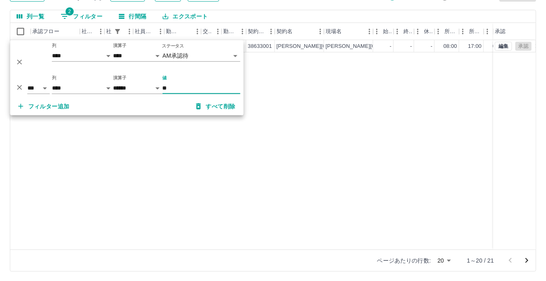
click at [20, 87] on icon "削除" at bounding box center [20, 87] width 8 height 8
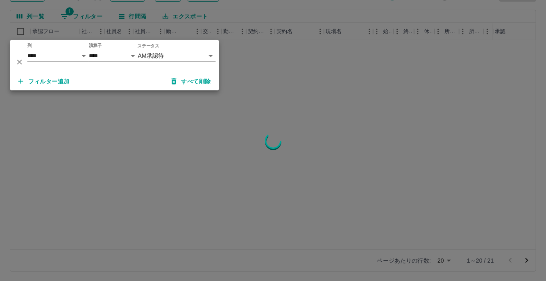
click at [19, 62] on icon "削除" at bounding box center [19, 62] width 5 height 5
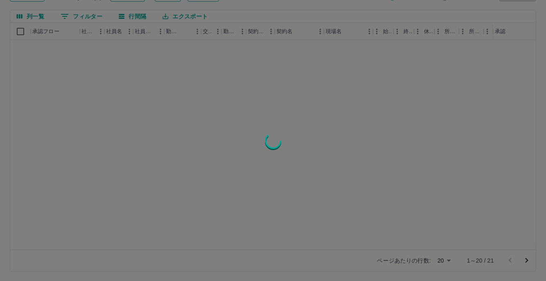
click at [81, 18] on div at bounding box center [273, 140] width 546 height 281
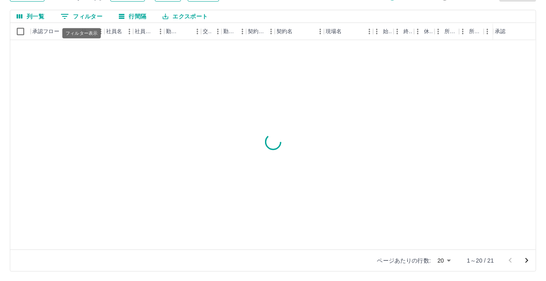
click at [86, 16] on button "0 フィルター" at bounding box center [81, 16] width 55 height 12
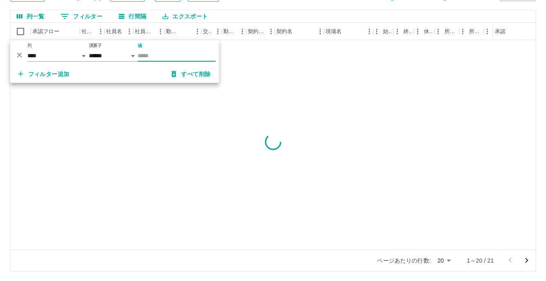
click at [163, 53] on input "値" at bounding box center [177, 56] width 78 height 12
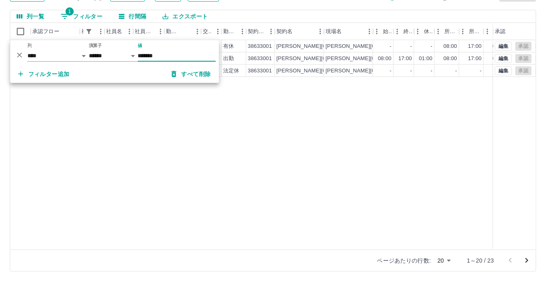
type input "*******"
click at [308, 169] on div "現 事 Ａ 営 0034359 若山　久美 営業社員(P契約) 2025-08-18 - 有休 38633001 川崎町 川崎町学校給食センター - - - …" at bounding box center [367, 145] width 715 height 210
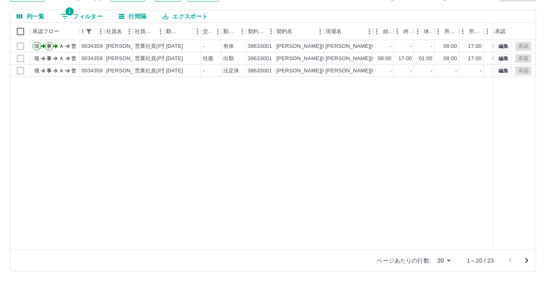
click at [528, 262] on icon "次のページへ" at bounding box center [527, 261] width 10 height 10
click at [507, 262] on icon "前のページへ" at bounding box center [510, 261] width 10 height 10
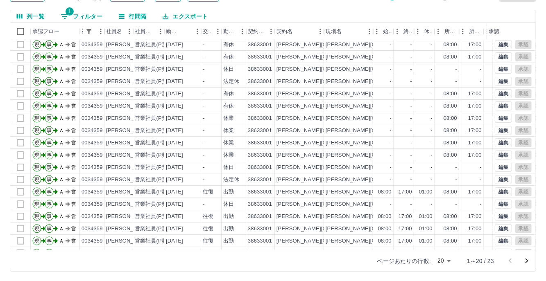
scroll to position [41, 0]
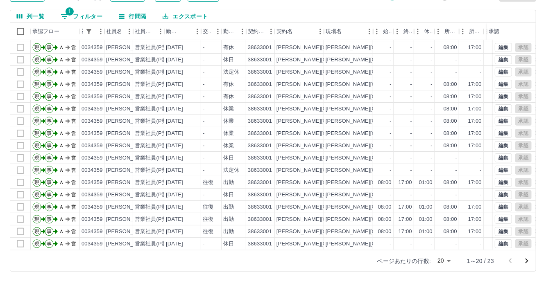
click at [523, 263] on icon "次のページへ" at bounding box center [527, 261] width 10 height 10
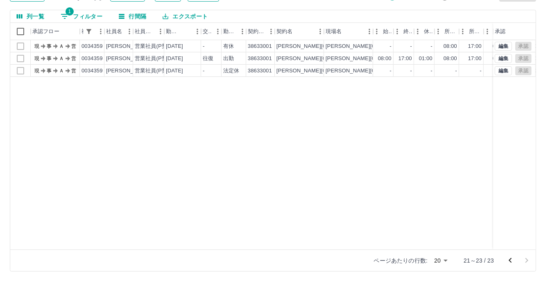
scroll to position [0, 0]
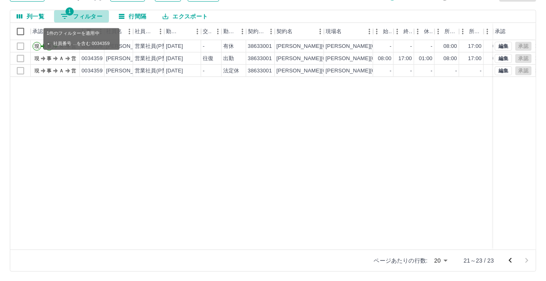
click at [86, 13] on button "1 フィルター" at bounding box center [81, 16] width 55 height 12
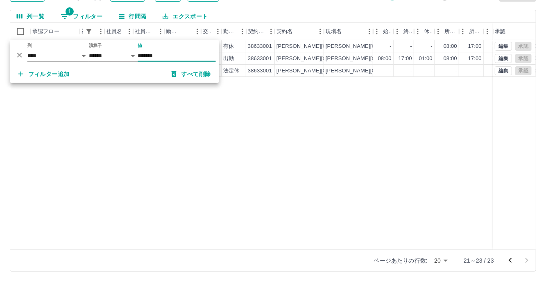
click at [19, 55] on icon "削除" at bounding box center [20, 55] width 8 height 8
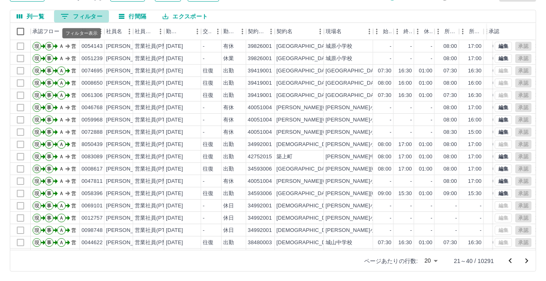
click at [83, 14] on button "0 フィルター" at bounding box center [81, 16] width 55 height 12
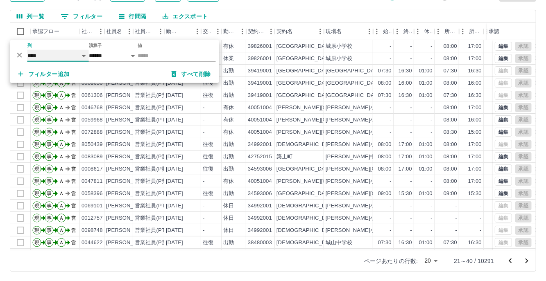
click at [82, 55] on select "**** *** **** *** *** **** ***** *** *** ** ** ** **** **** **** ** ** *** ****…" at bounding box center [57, 56] width 61 height 12
click at [27, 50] on select "**** *** **** *** *** **** ***** *** *** ** ** ** **** **** **** ** ** *** ****…" at bounding box center [57, 56] width 61 height 12
select select "**********"
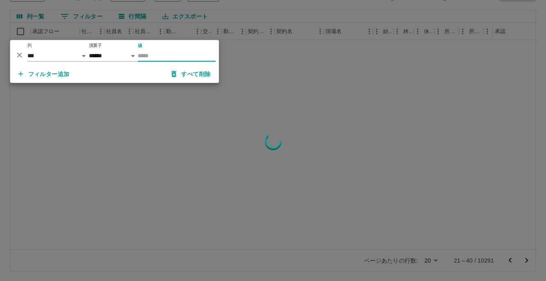
click at [156, 58] on input "値" at bounding box center [177, 56] width 78 height 12
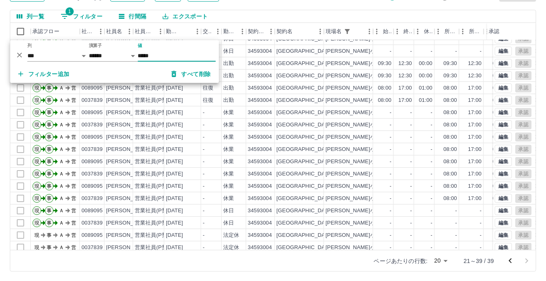
scroll to position [29, 0]
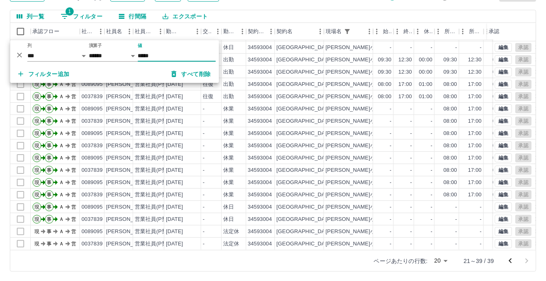
type input "*****"
drag, startPoint x: 511, startPoint y: 258, endPoint x: 488, endPoint y: 254, distance: 23.7
click at [511, 258] on icon "前のページへ" at bounding box center [510, 261] width 10 height 10
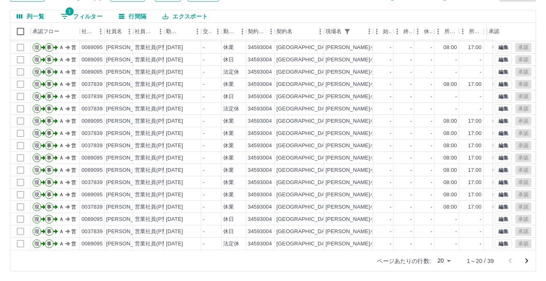
scroll to position [41, 0]
click at [528, 265] on icon "次のページへ" at bounding box center [527, 261] width 10 height 10
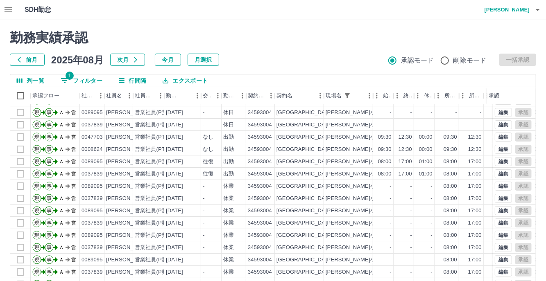
scroll to position [0, 0]
